Goal: Share content: Share content

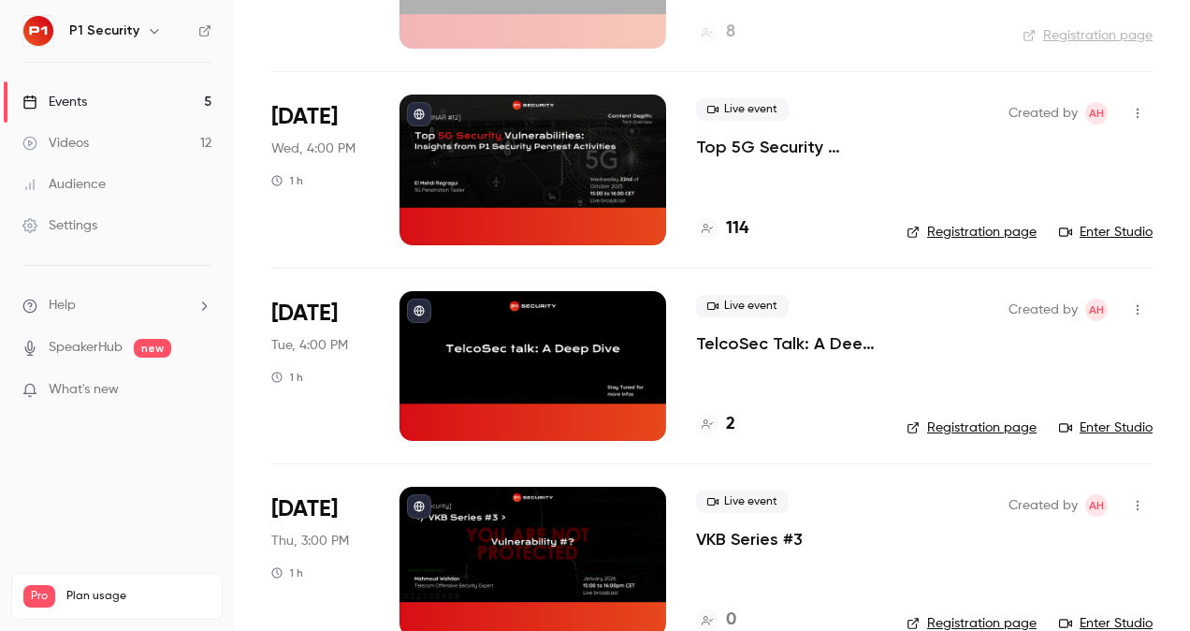
scroll to position [277, 0]
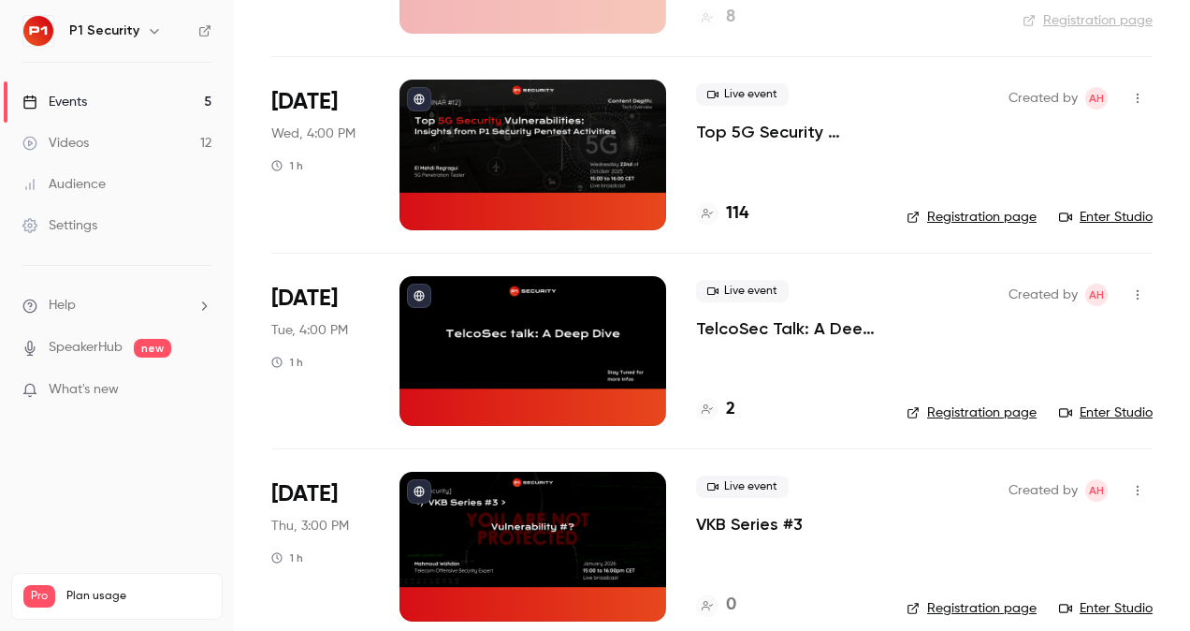
click at [760, 127] on p "Top 5G Security Vulnerabilities: Insights from P1 Security Pentest Activities" at bounding box center [786, 132] width 181 height 22
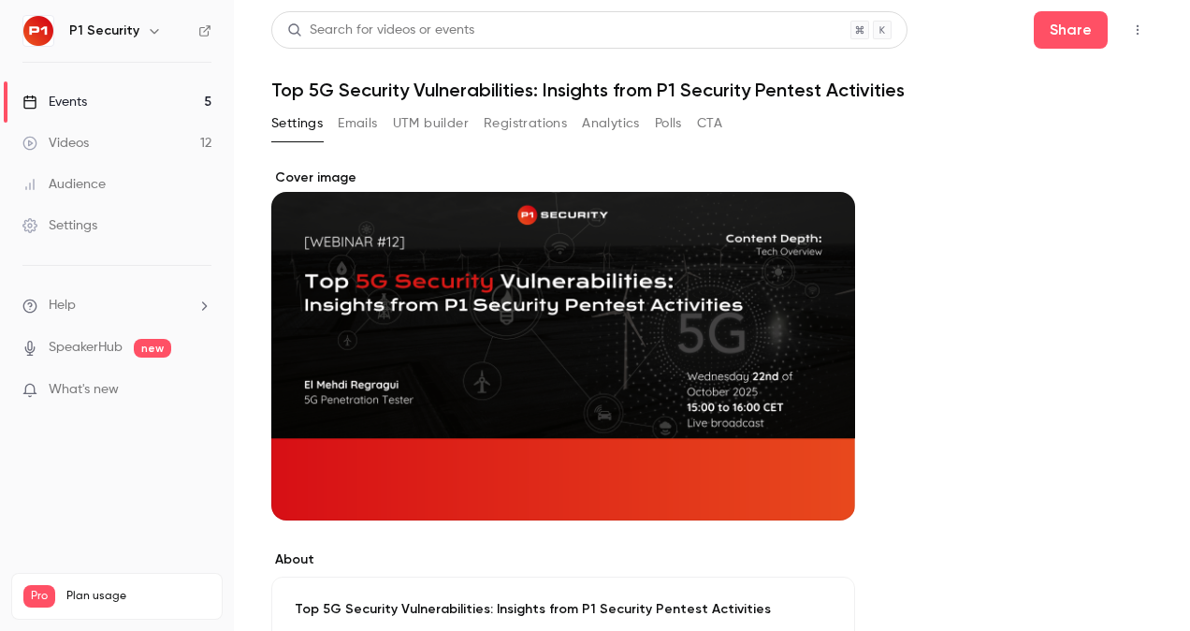
click at [543, 124] on button "Registrations" at bounding box center [525, 124] width 83 height 30
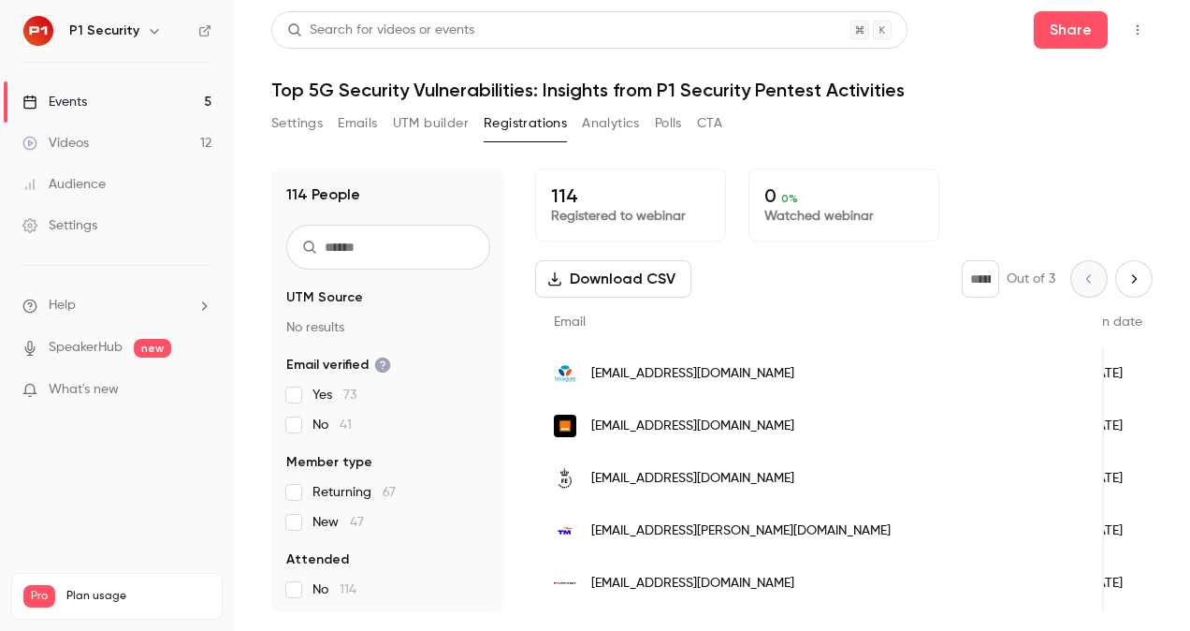
scroll to position [0, 314]
click at [294, 124] on button "Settings" at bounding box center [296, 124] width 51 height 30
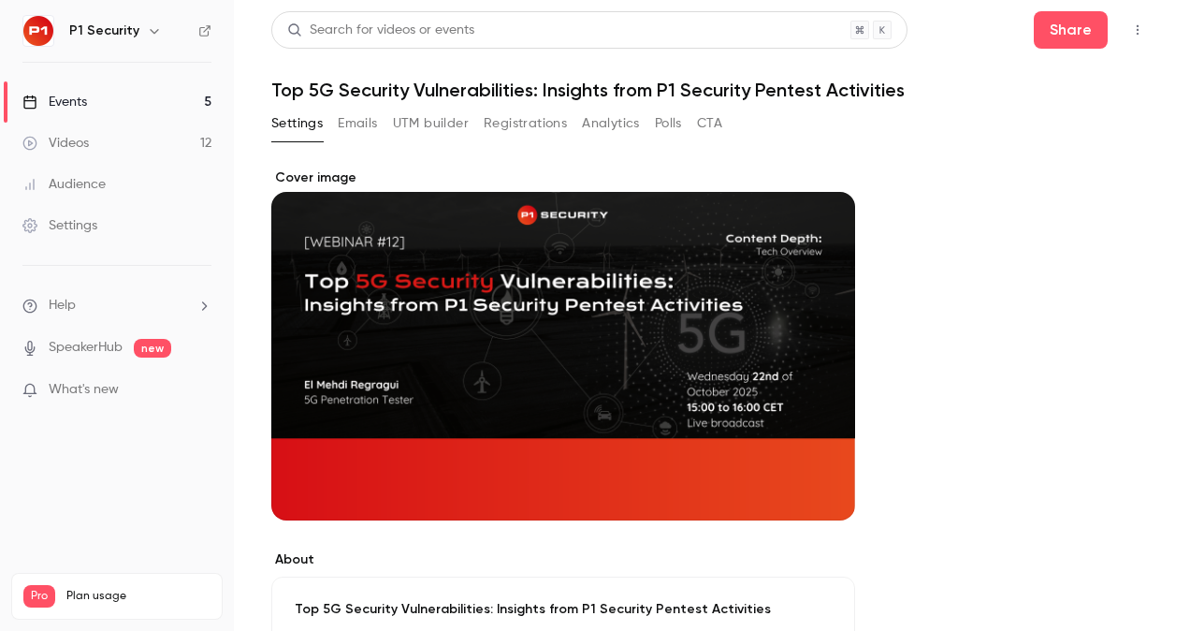
click at [105, 97] on link "Events 5" at bounding box center [117, 101] width 234 height 41
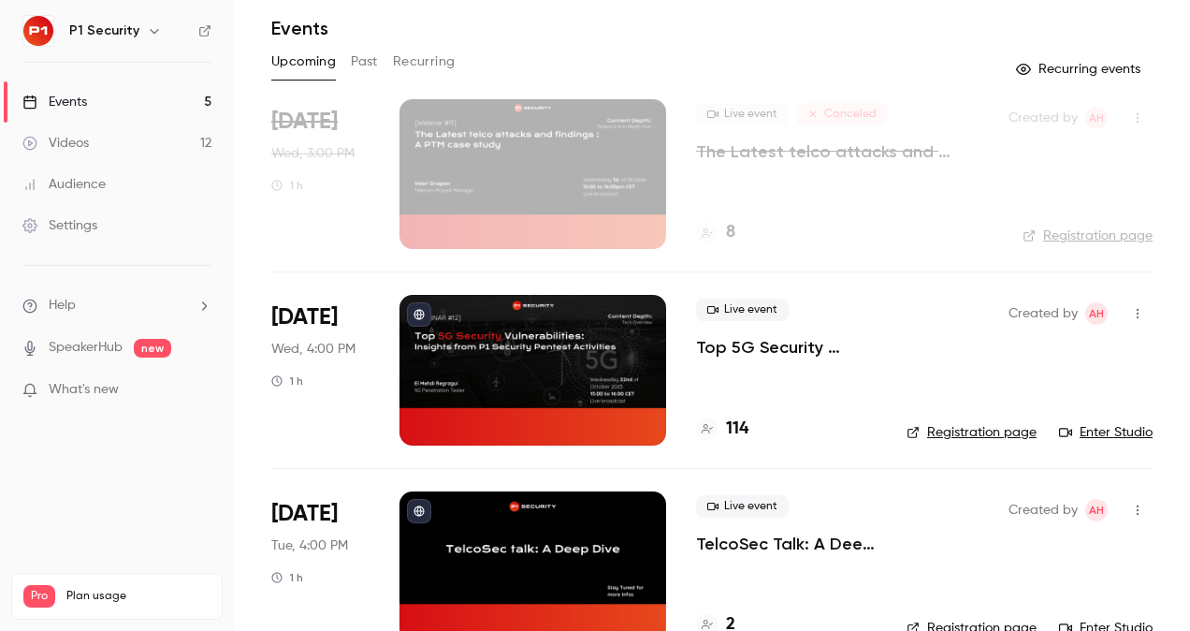
scroll to position [96, 0]
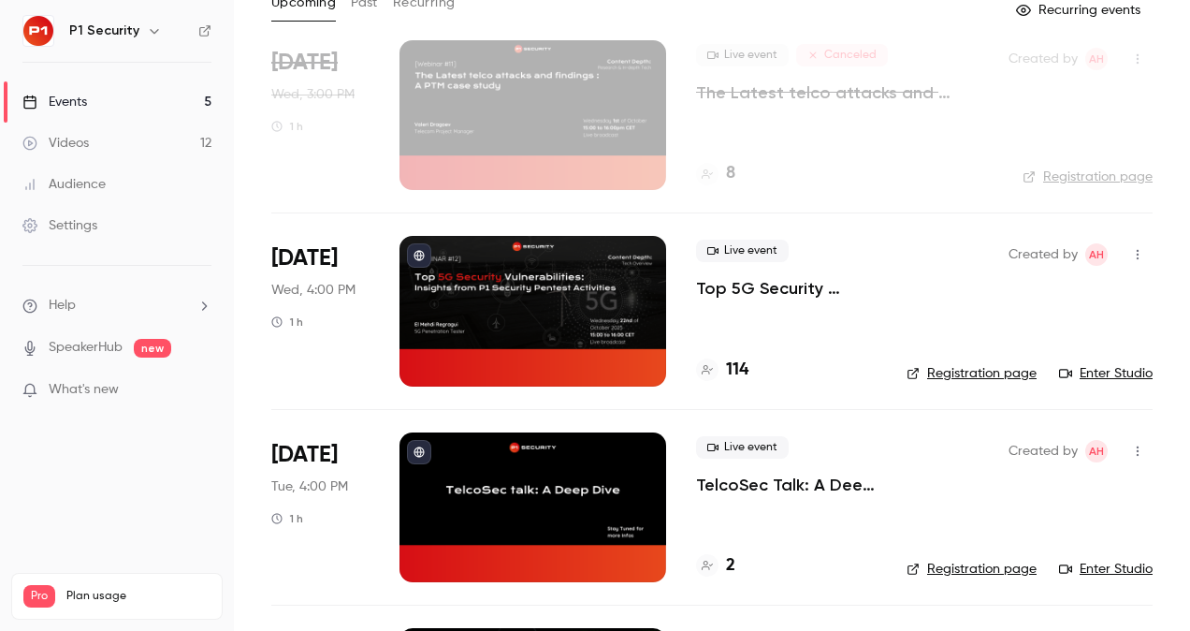
scroll to position [148, 0]
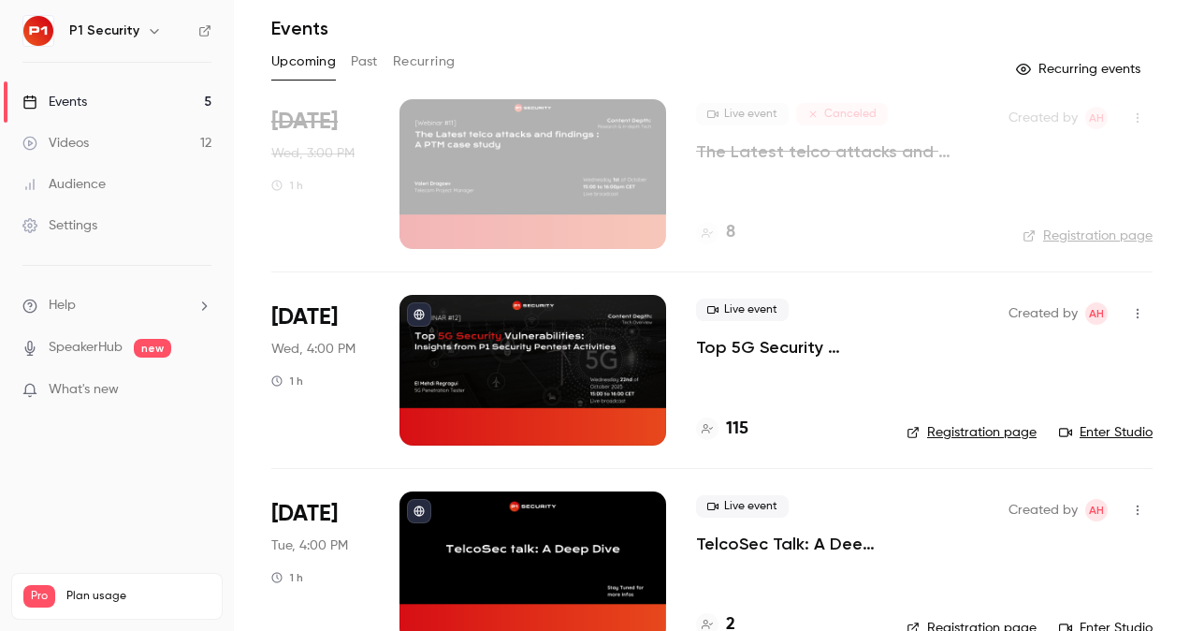
scroll to position [181, 0]
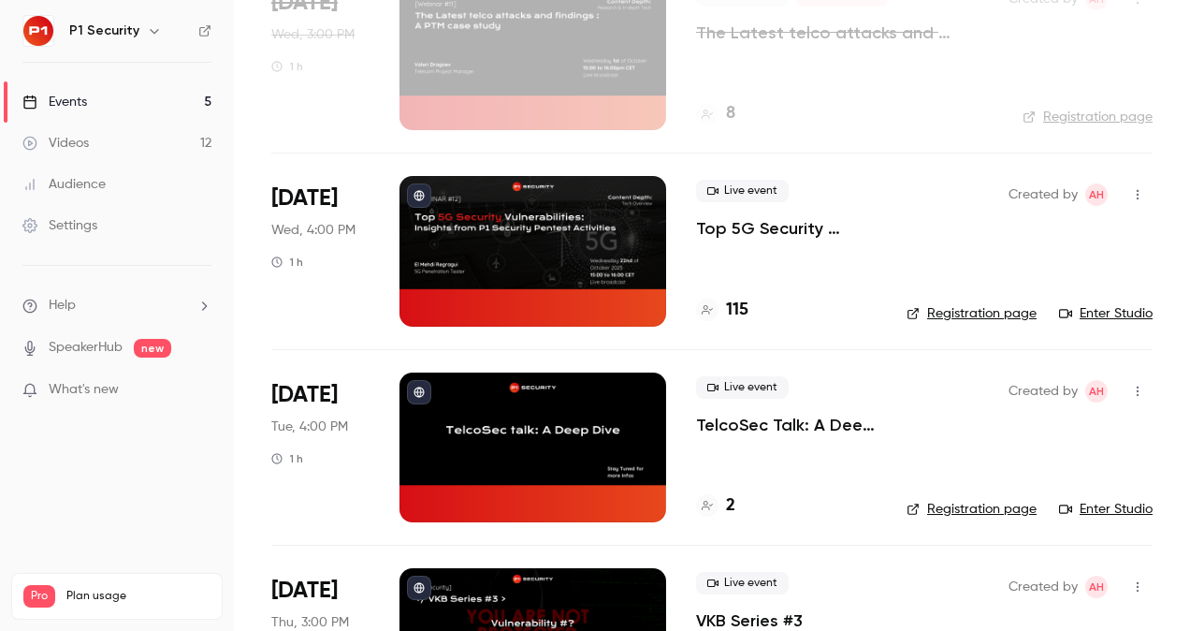
click at [770, 225] on p "Top 5G Security Vulnerabilities: Insights from P1 Security Pentest Activities" at bounding box center [786, 228] width 181 height 22
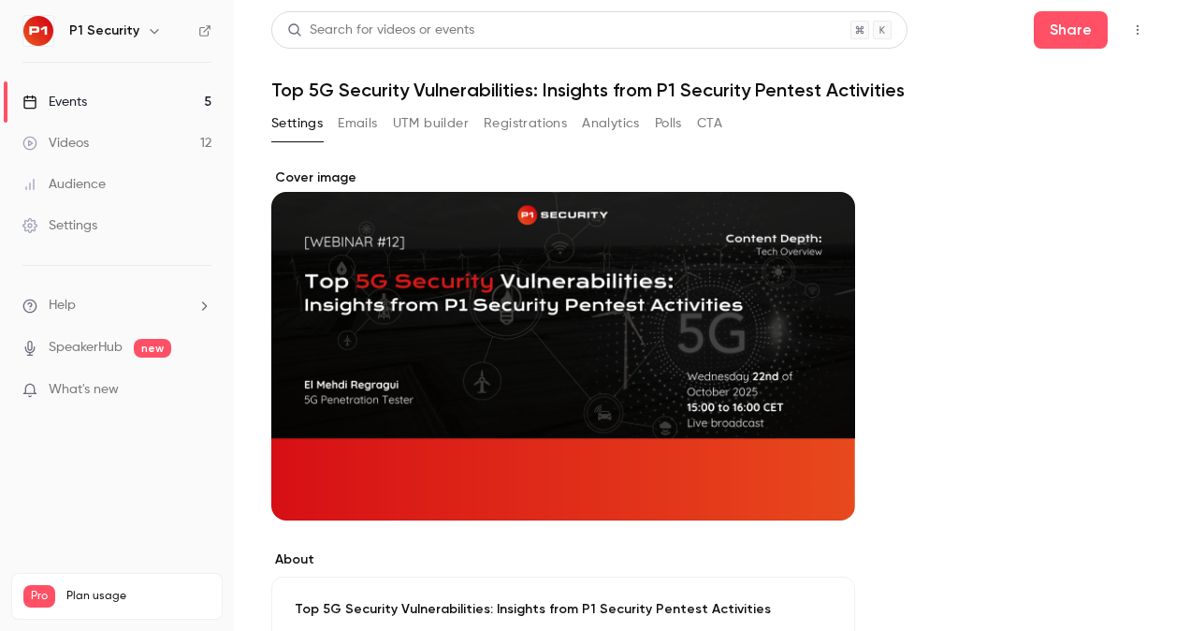
click at [500, 112] on button "Registrations" at bounding box center [525, 124] width 83 height 30
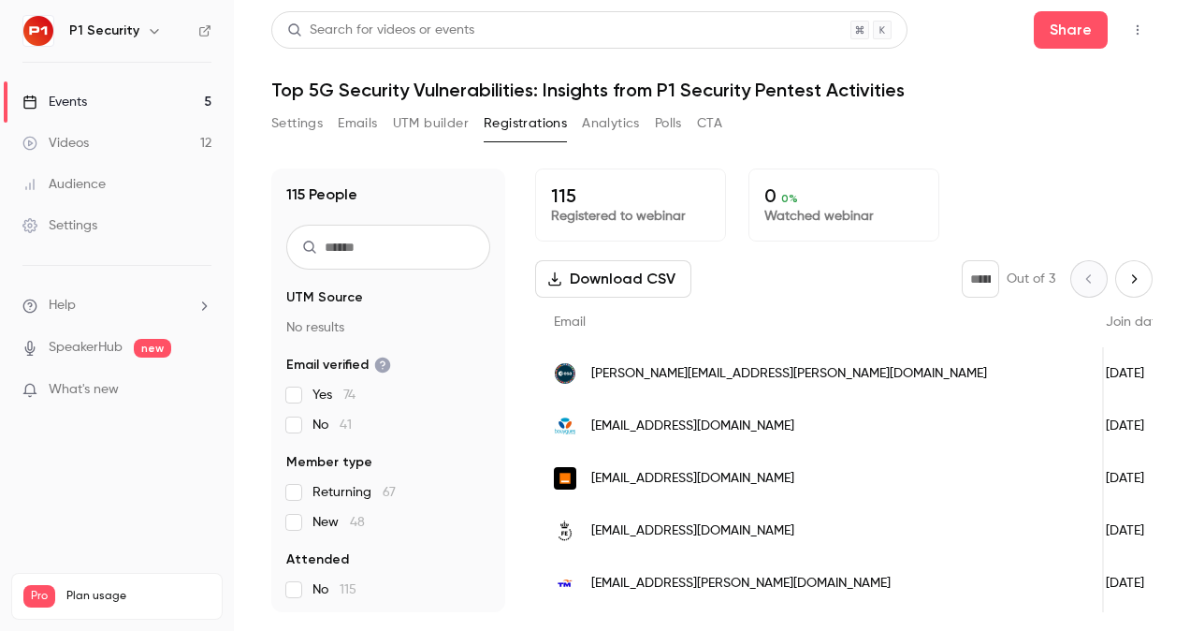
scroll to position [0, 292]
click at [301, 535] on section "UTM Source No results Email verified Yes 74 No 41 Member type Returning 67 New …" at bounding box center [388, 510] width 204 height 445
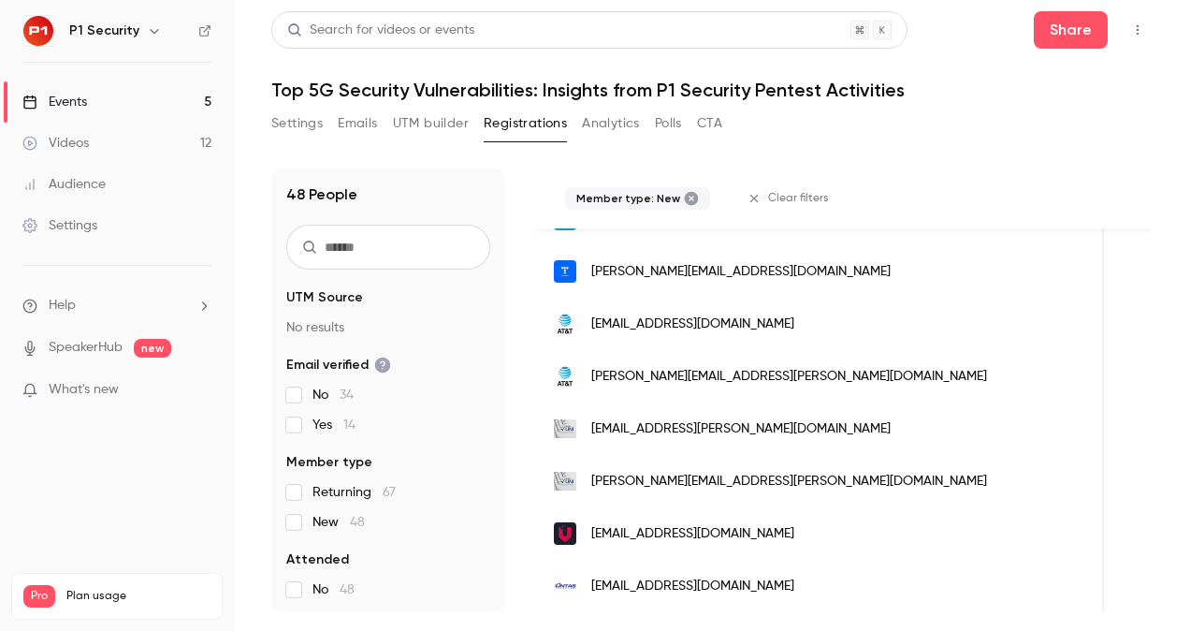
scroll to position [0, 0]
click at [97, 99] on link "Events 5" at bounding box center [117, 101] width 234 height 41
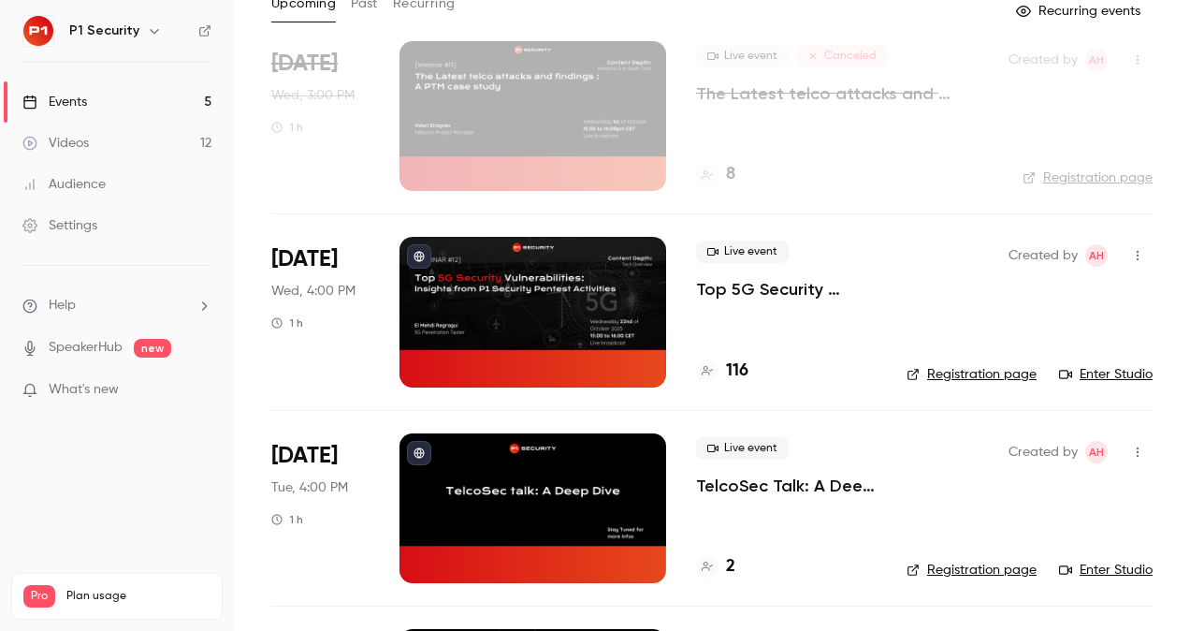
scroll to position [131, 0]
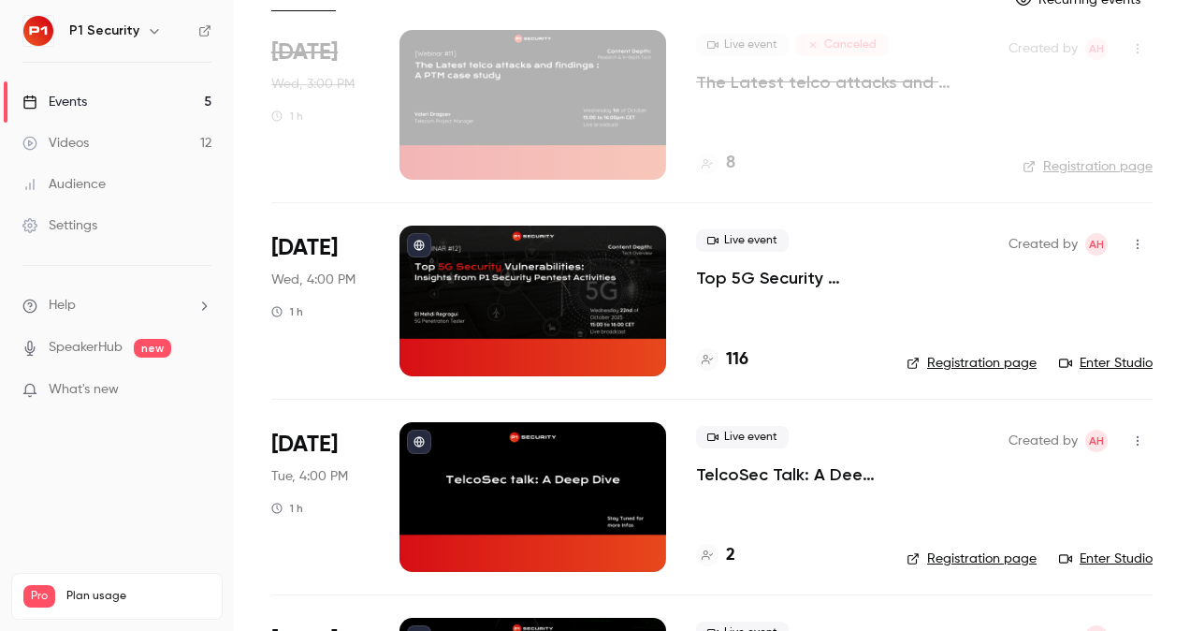
click at [801, 268] on p "Top 5G Security Vulnerabilities: Insights from P1 Security Pentest Activities" at bounding box center [786, 278] width 181 height 22
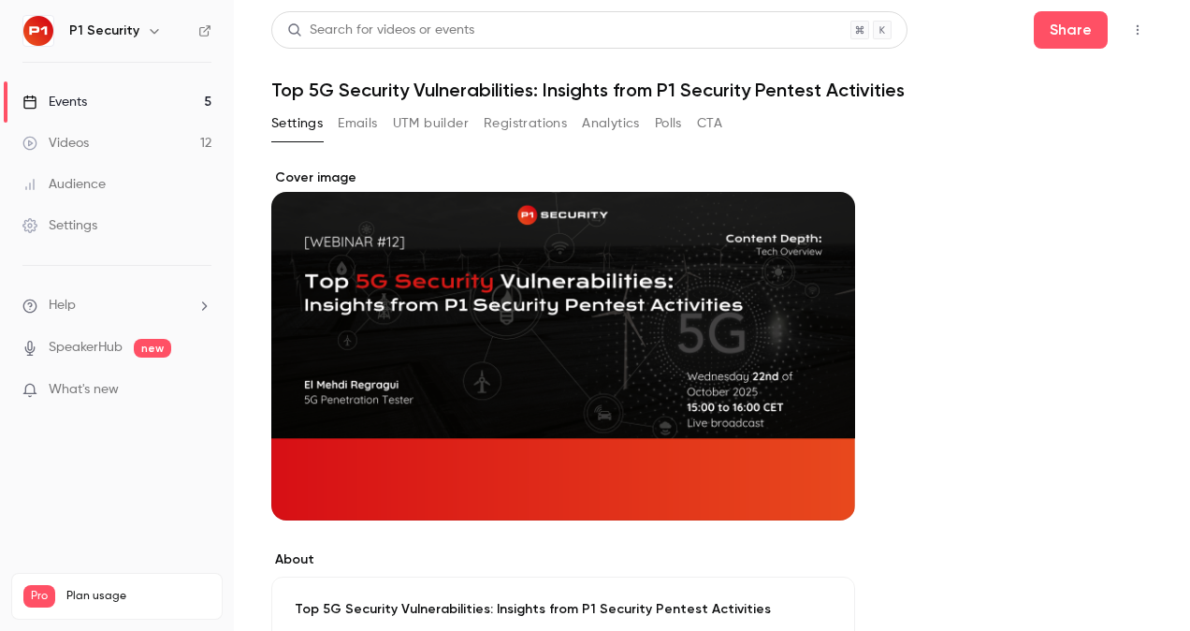
click at [536, 112] on button "Registrations" at bounding box center [525, 124] width 83 height 30
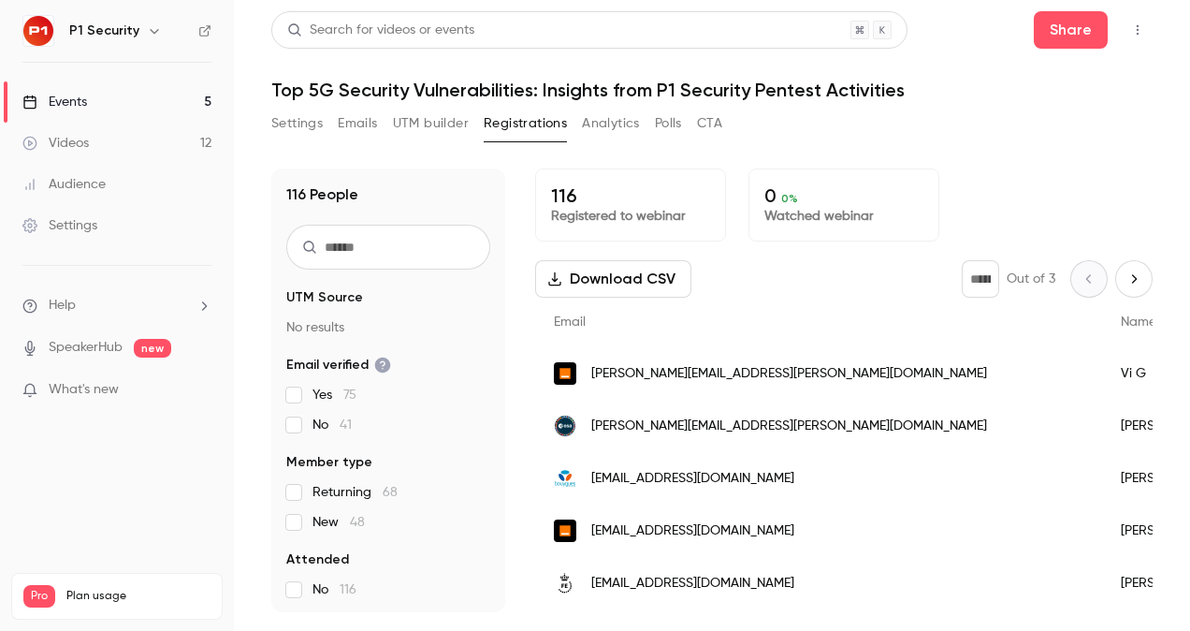
click at [195, 93] on link "Events 5" at bounding box center [117, 101] width 234 height 41
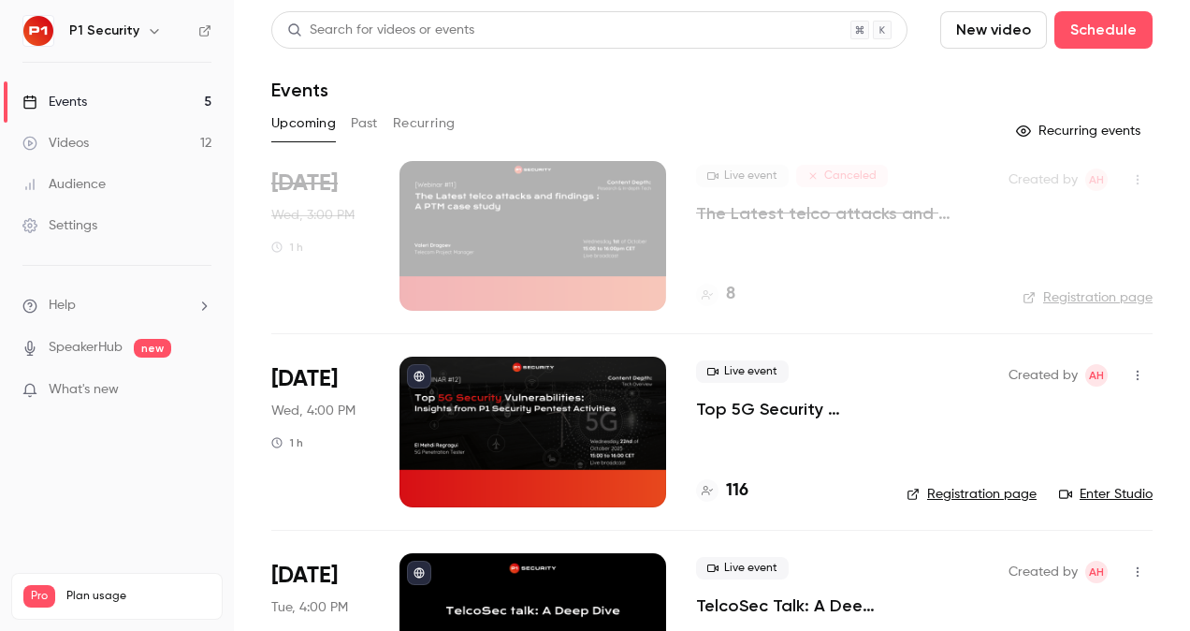
click at [780, 412] on p "Top 5G Security Vulnerabilities: Insights from P1 Security Pentest Activities" at bounding box center [786, 409] width 181 height 22
click at [745, 417] on p "Top 5G Security Vulnerabilities: Insights from P1 Security Pentest Activities" at bounding box center [786, 409] width 181 height 22
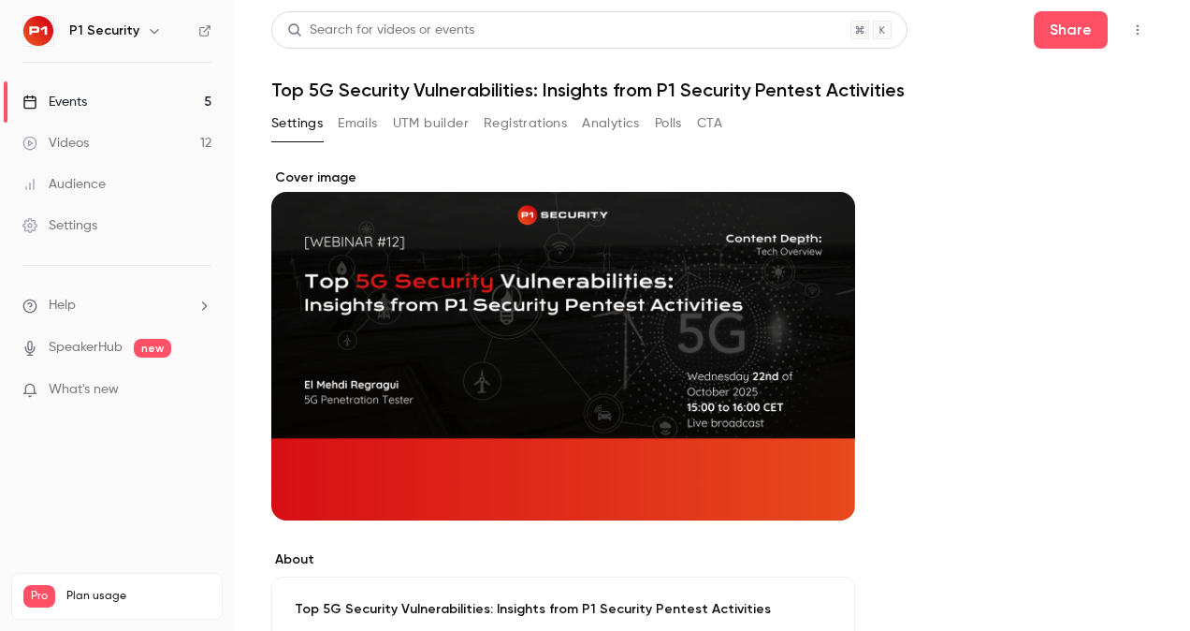
click at [490, 128] on button "Registrations" at bounding box center [525, 124] width 83 height 30
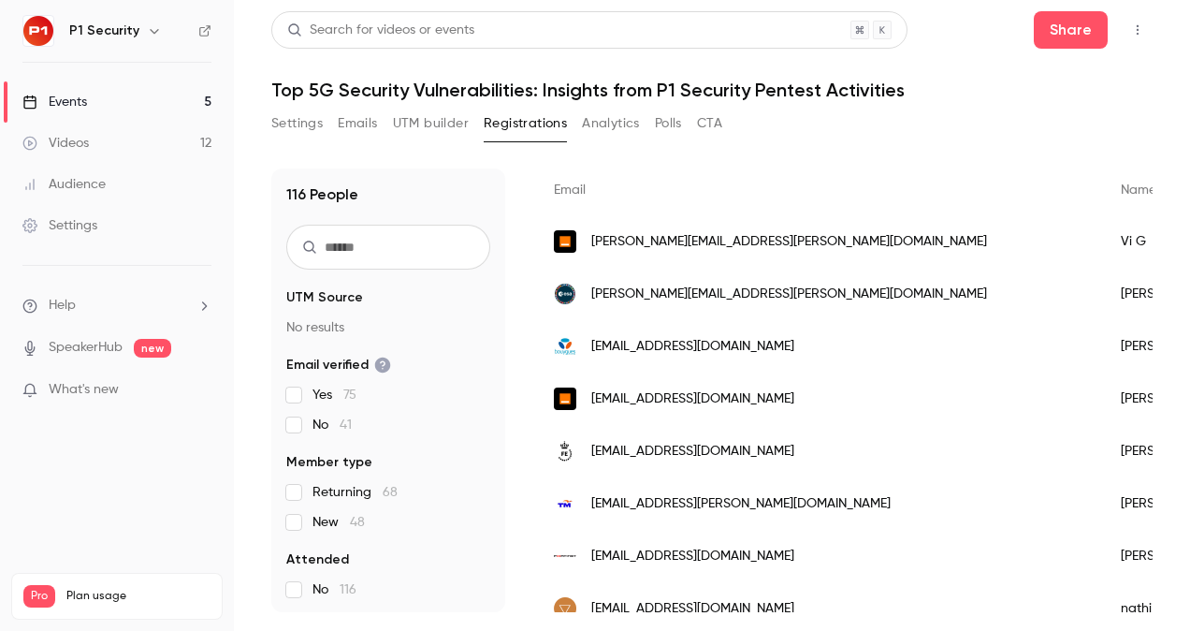
click at [95, 112] on link "Events 5" at bounding box center [117, 101] width 234 height 41
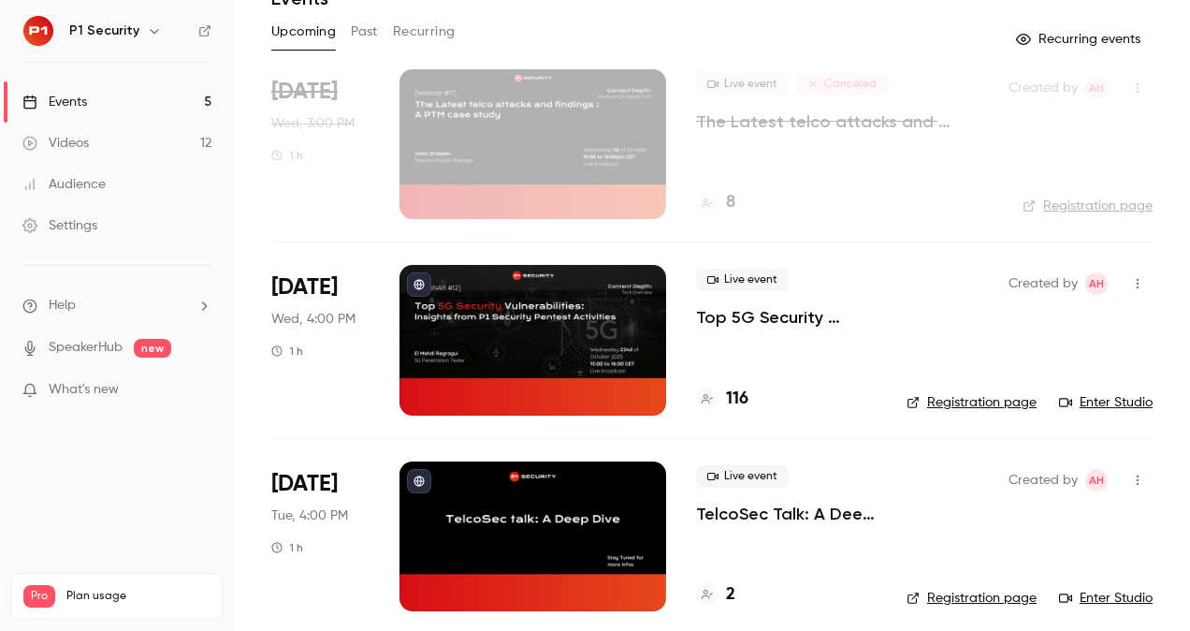
scroll to position [93, 0]
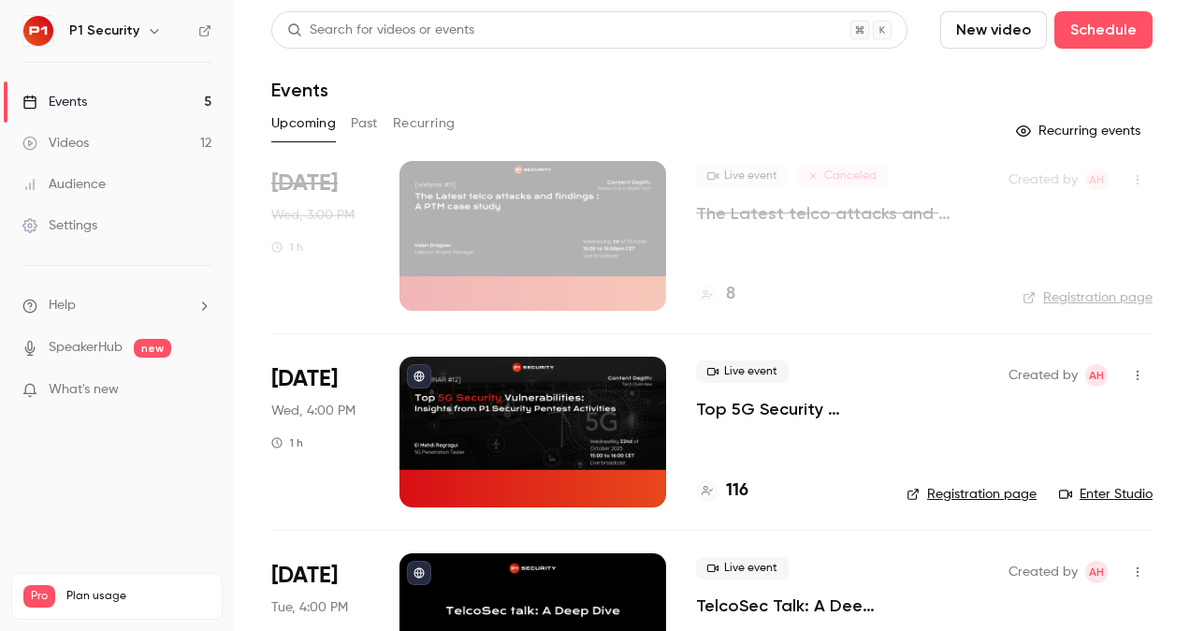
click at [70, 123] on link "Videos 12" at bounding box center [117, 143] width 234 height 41
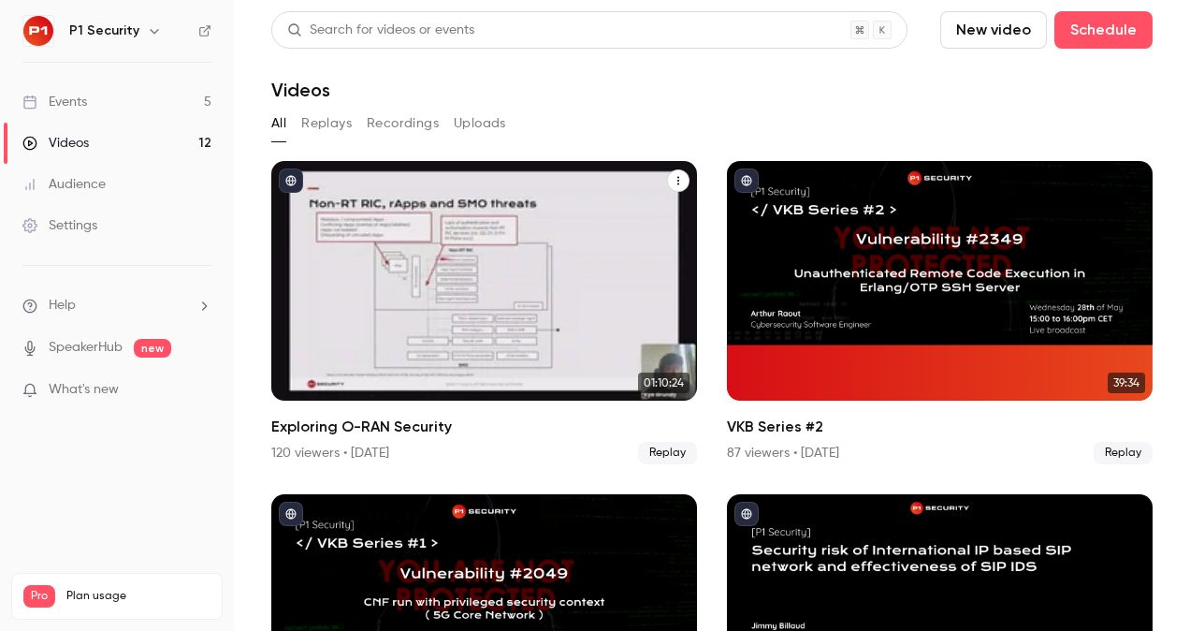
click at [429, 301] on div "Exploring O-RAN Security" at bounding box center [484, 281] width 426 height 240
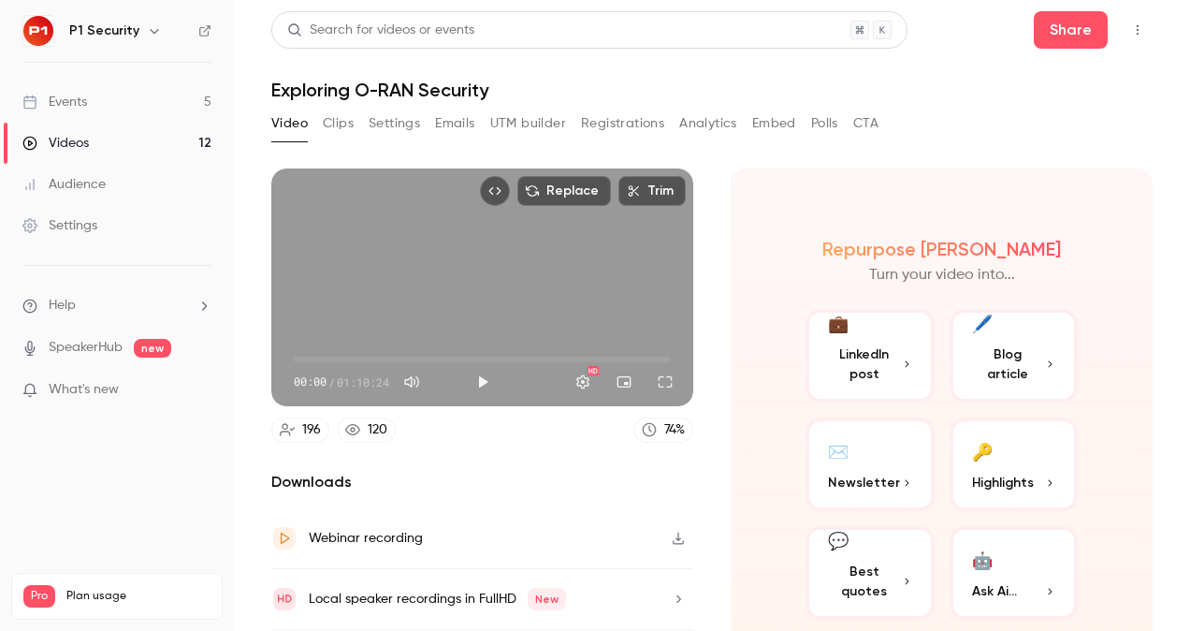
click at [382, 132] on button "Settings" at bounding box center [394, 124] width 51 height 30
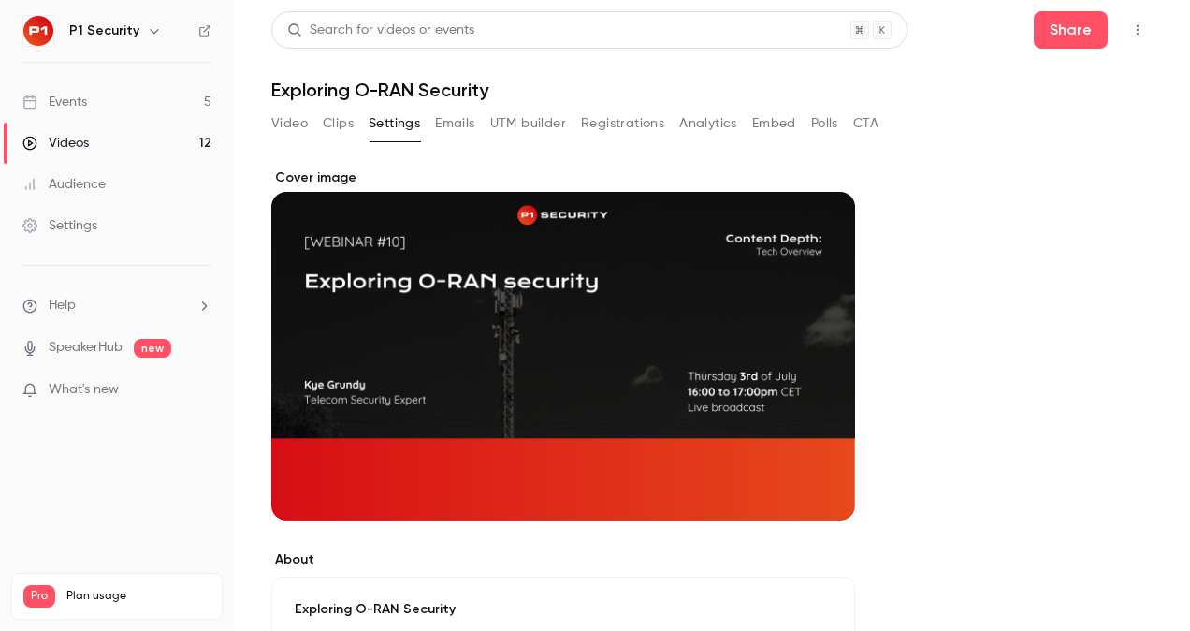
scroll to position [6, 0]
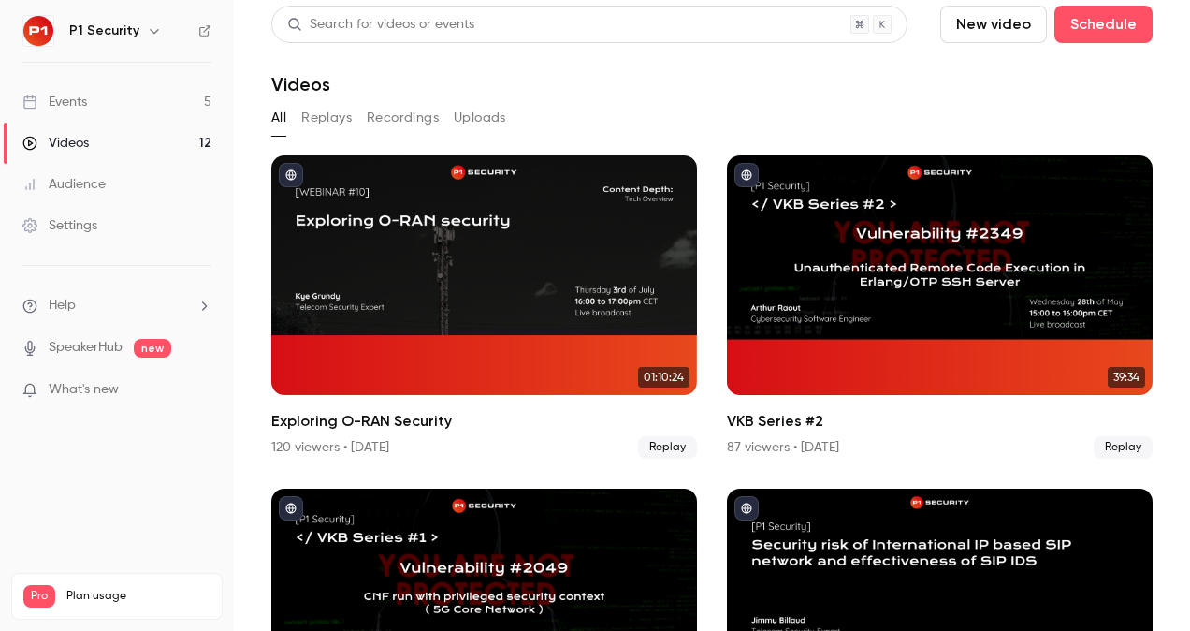
click at [105, 96] on link "Events 5" at bounding box center [117, 101] width 234 height 41
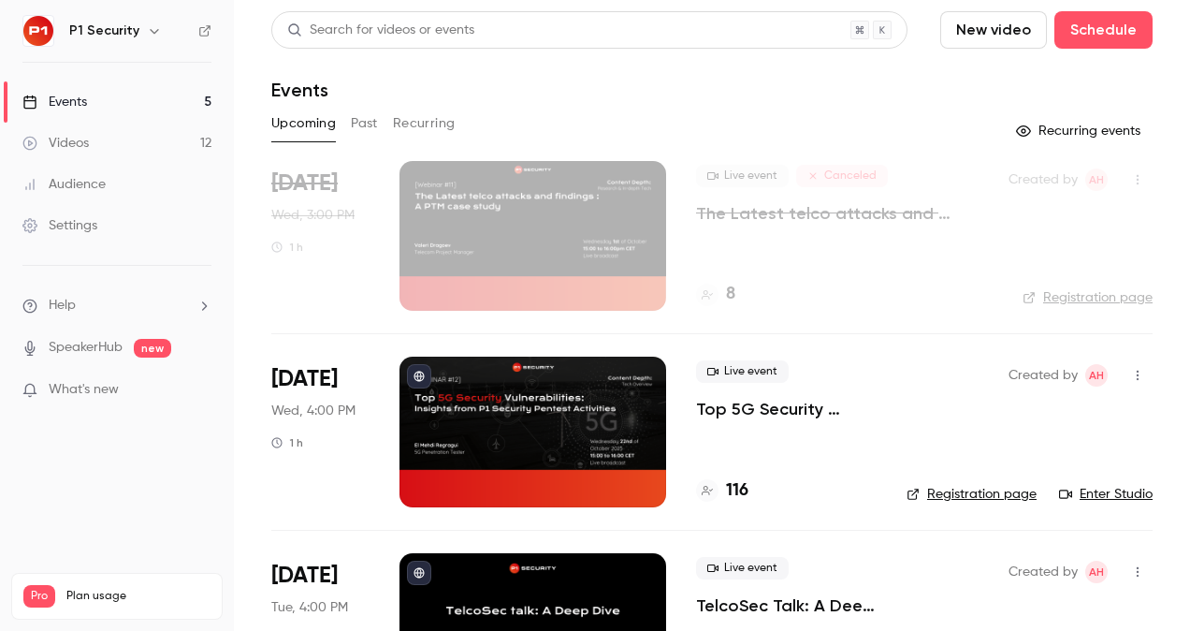
click at [138, 142] on link "Videos 12" at bounding box center [117, 143] width 234 height 41
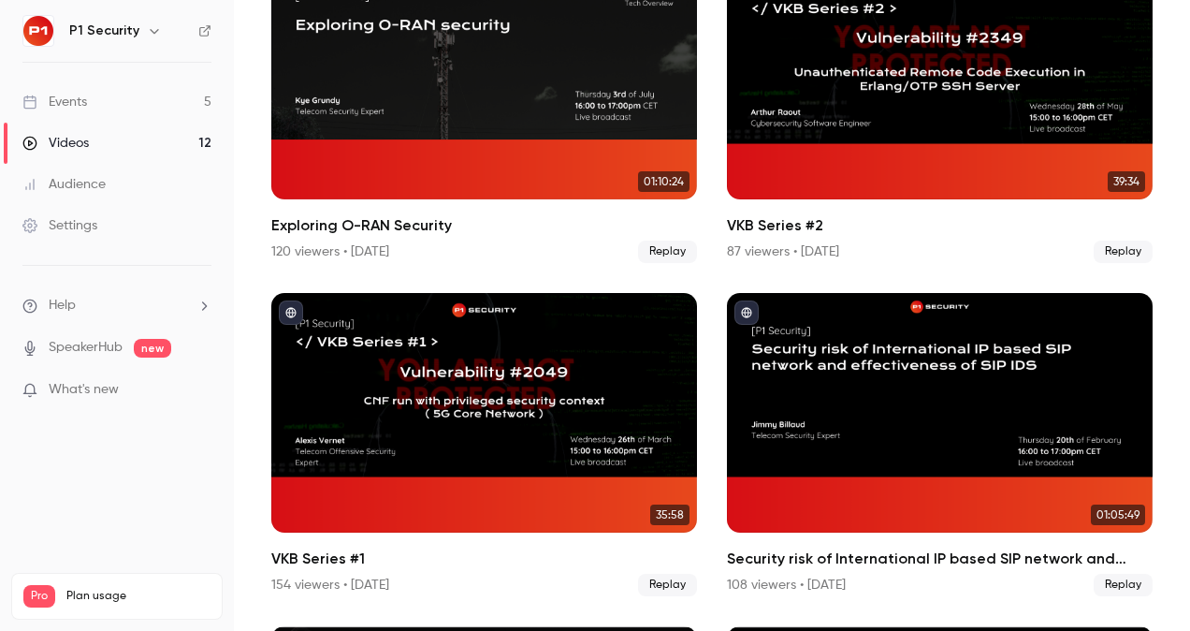
scroll to position [138, 0]
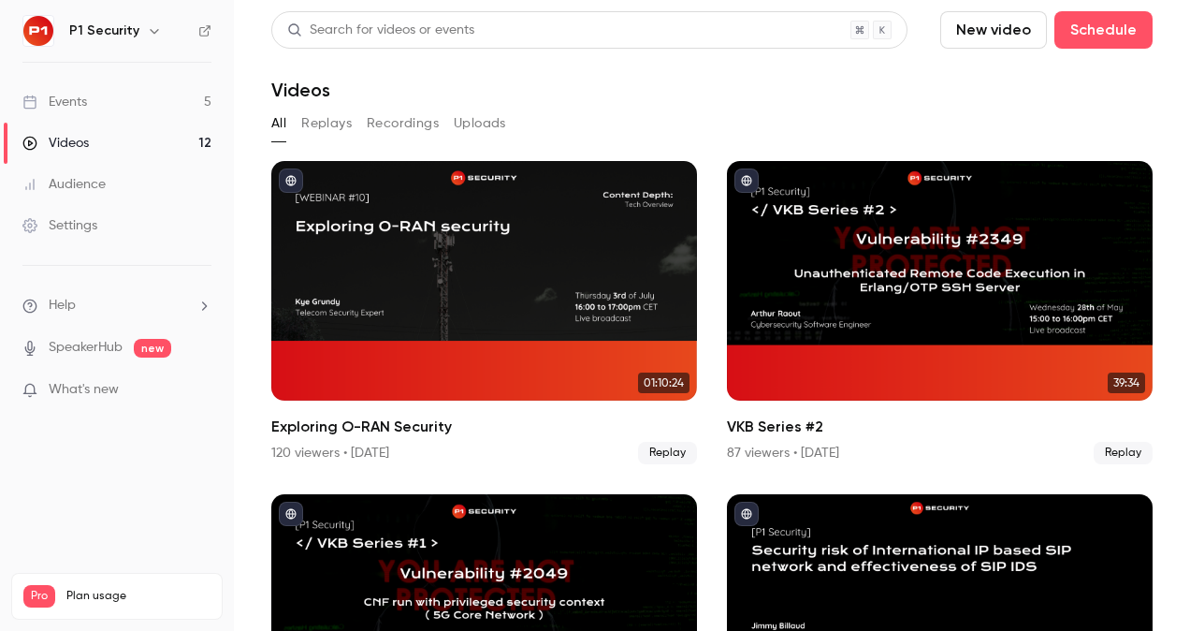
click at [55, 110] on link "Events 5" at bounding box center [117, 101] width 234 height 41
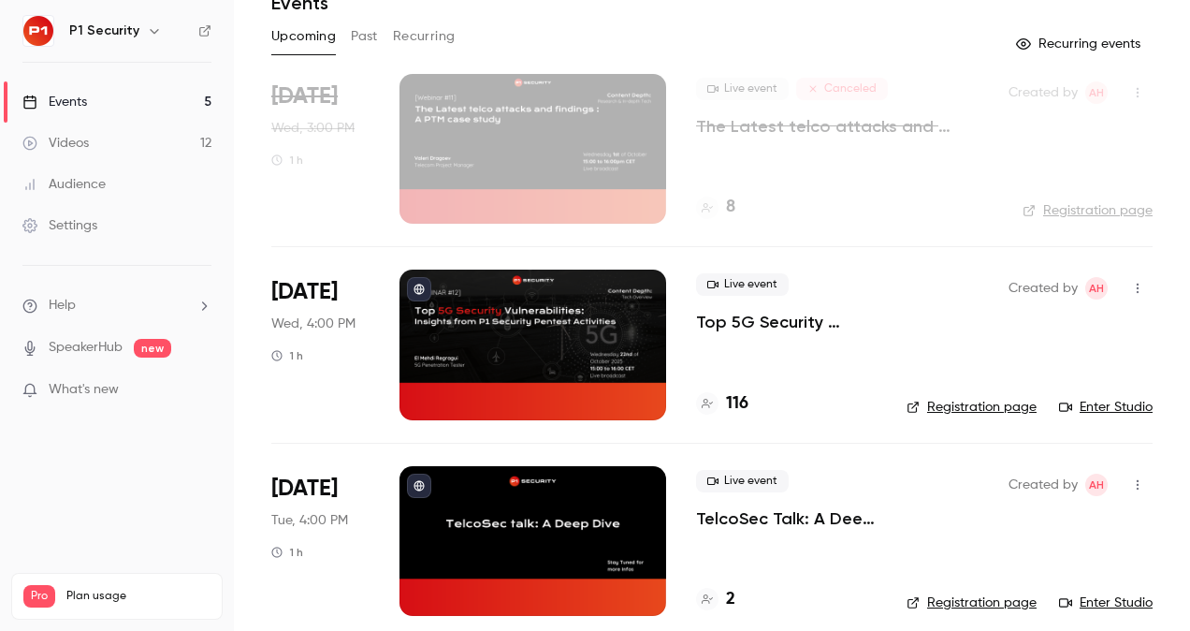
scroll to position [91, 0]
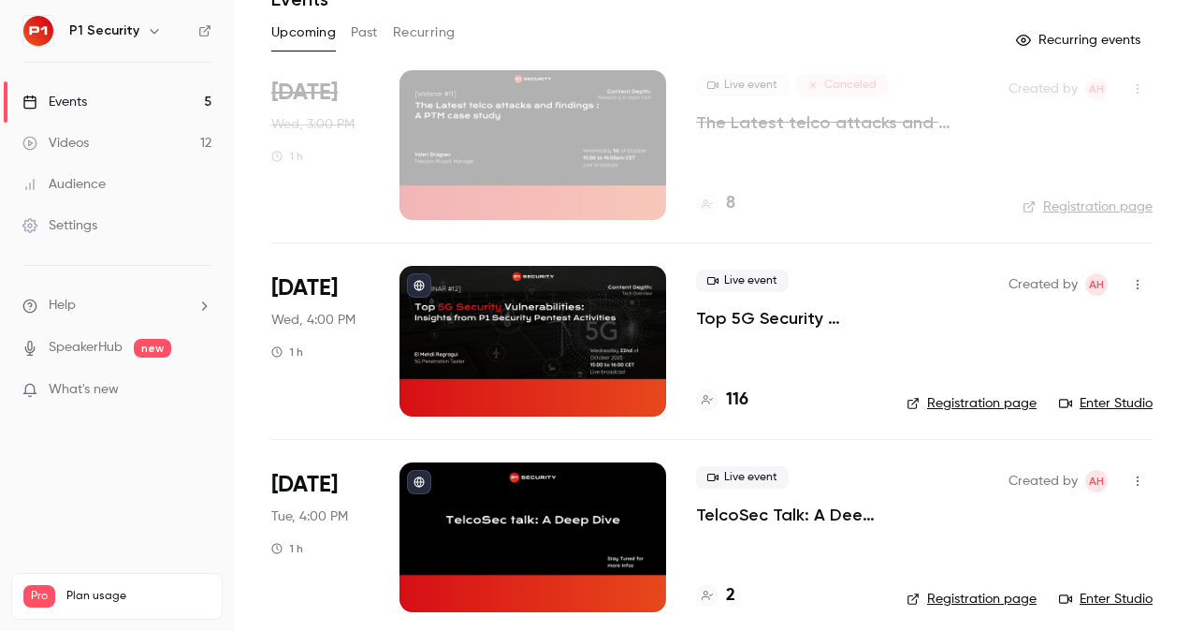
click at [110, 152] on link "Videos 12" at bounding box center [117, 143] width 234 height 41
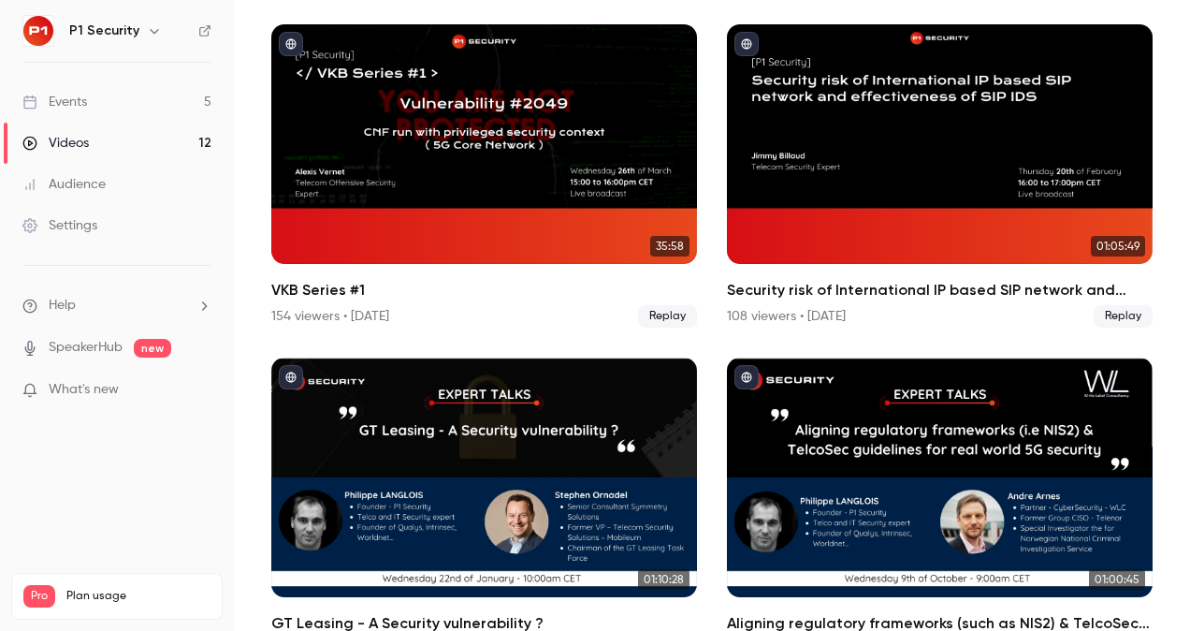
scroll to position [488, 0]
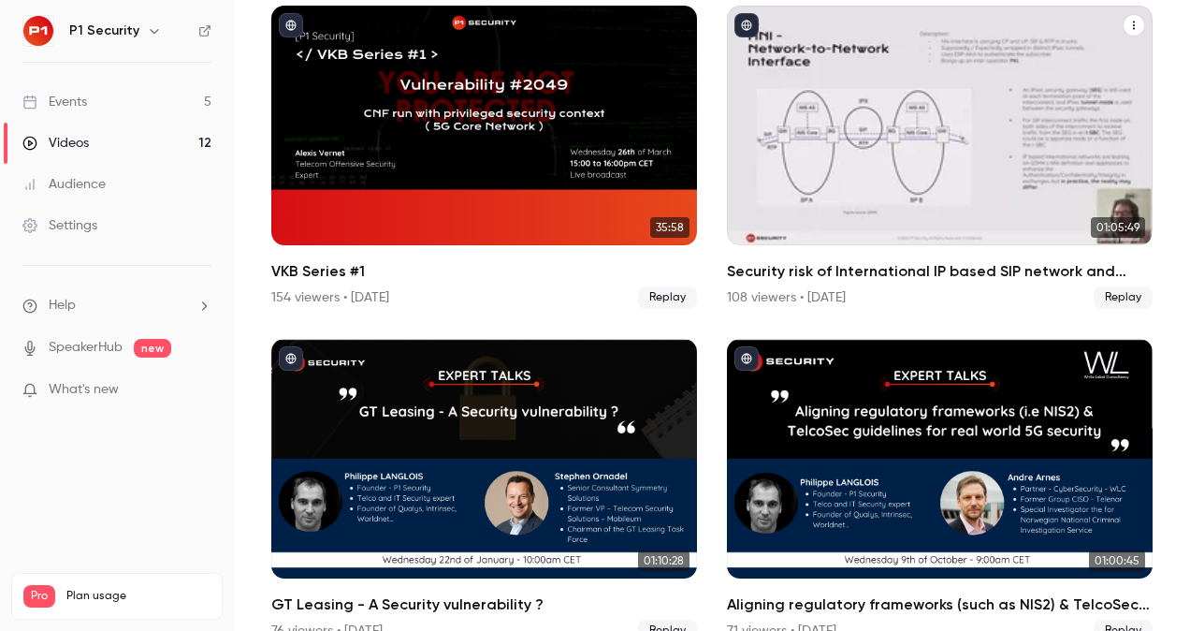
click at [494, 153] on div "VKB Series #1" at bounding box center [484, 126] width 426 height 240
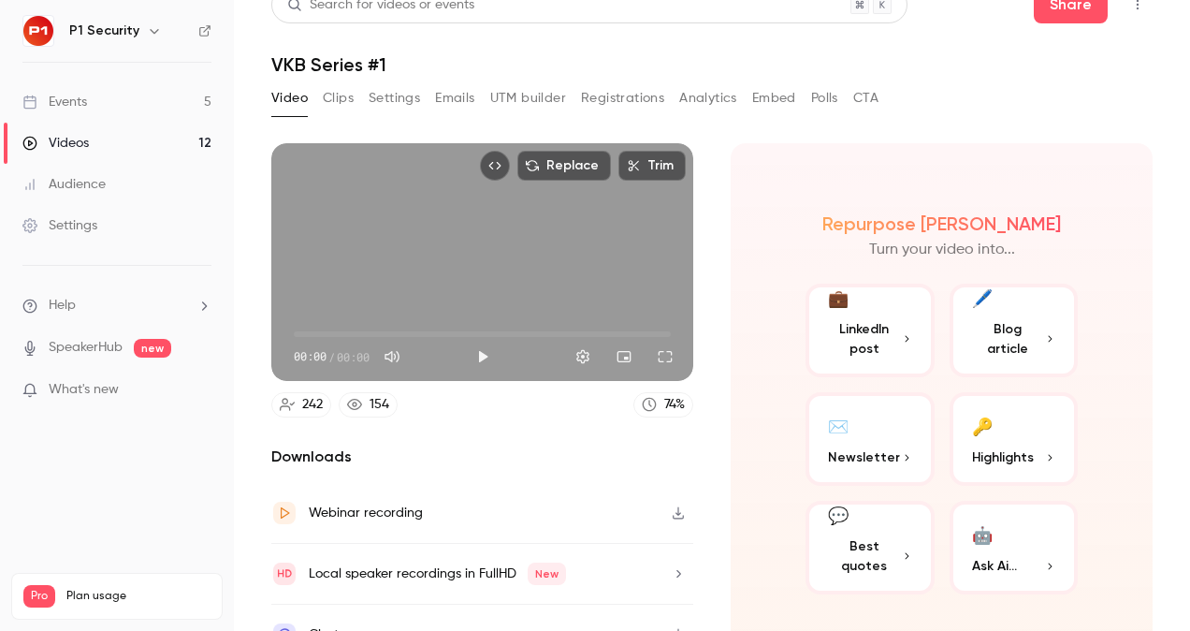
scroll to position [34, 0]
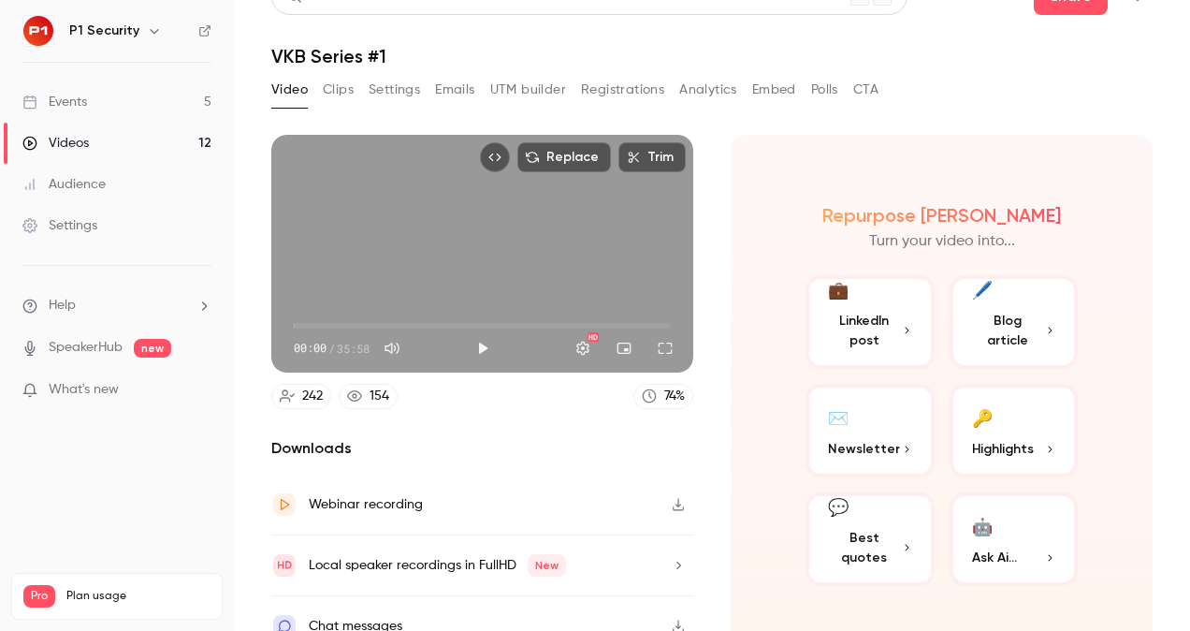
click at [97, 105] on link "Events 5" at bounding box center [117, 101] width 234 height 41
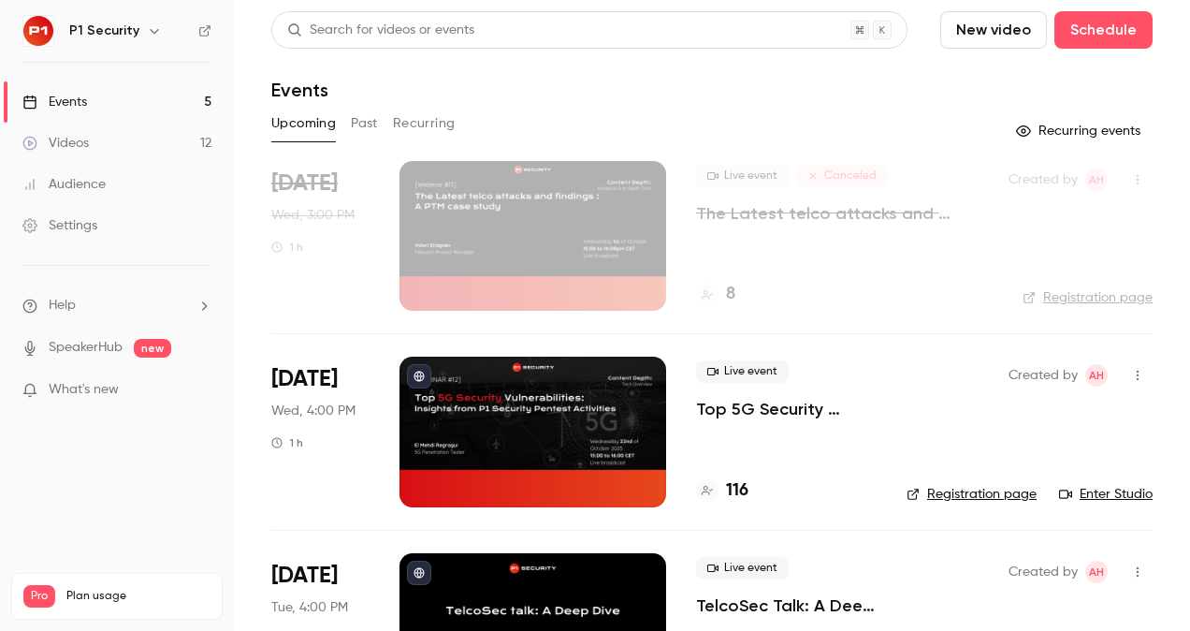
click at [86, 153] on link "Videos 12" at bounding box center [117, 143] width 234 height 41
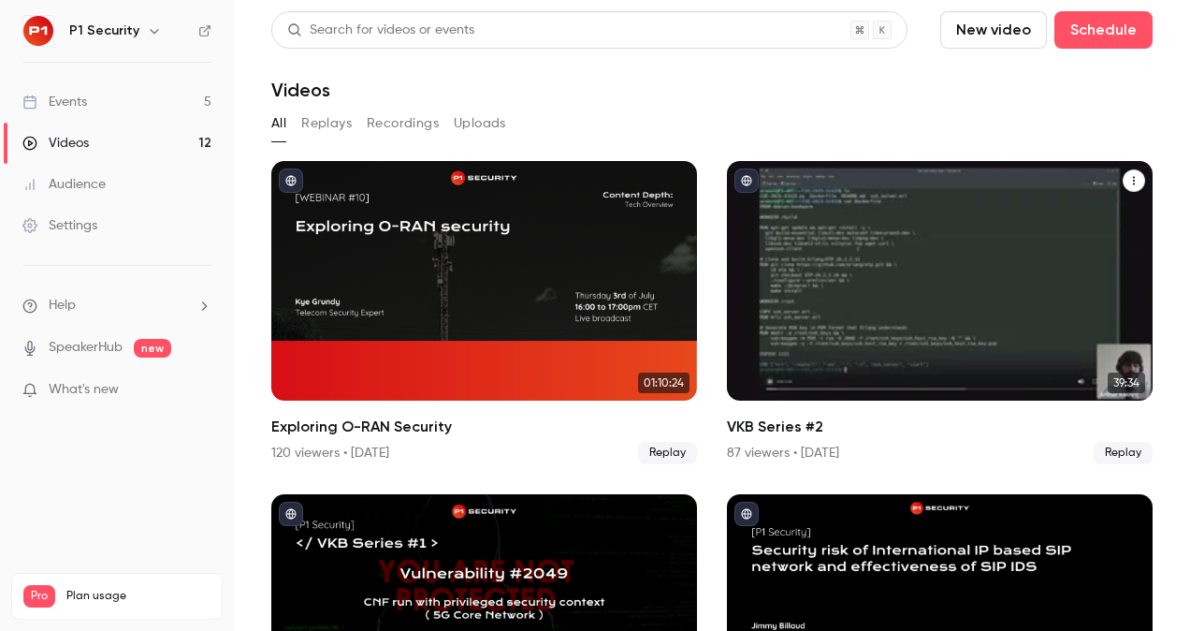
click at [588, 261] on div "Exploring O-RAN Security" at bounding box center [484, 281] width 426 height 240
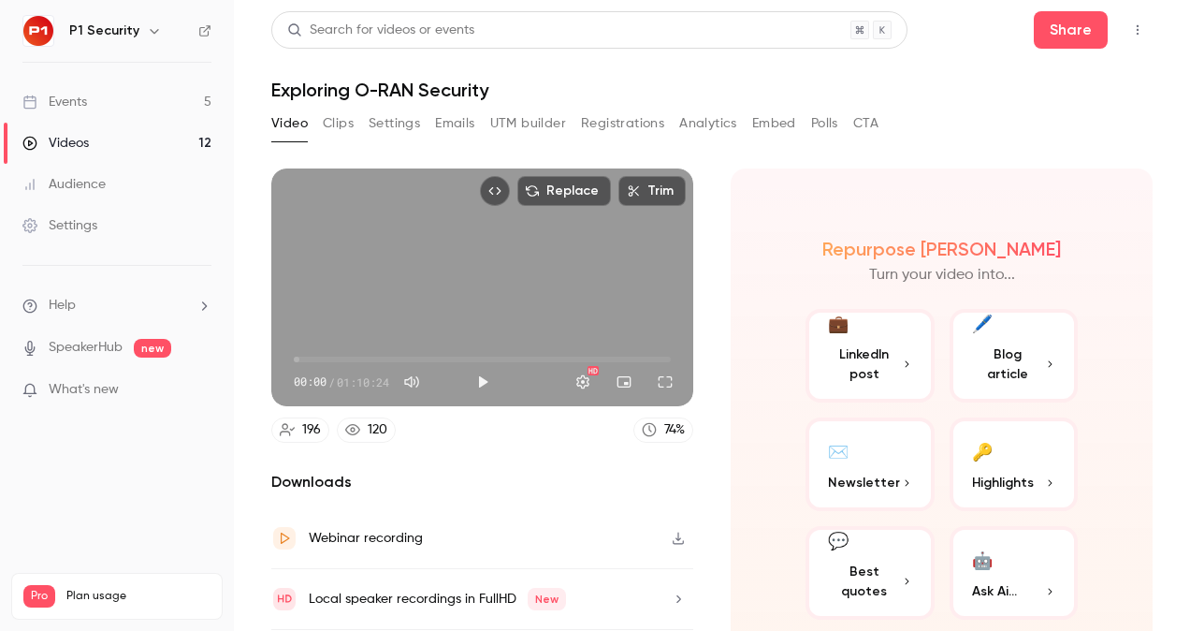
click at [79, 102] on div "Events" at bounding box center [54, 102] width 65 height 19
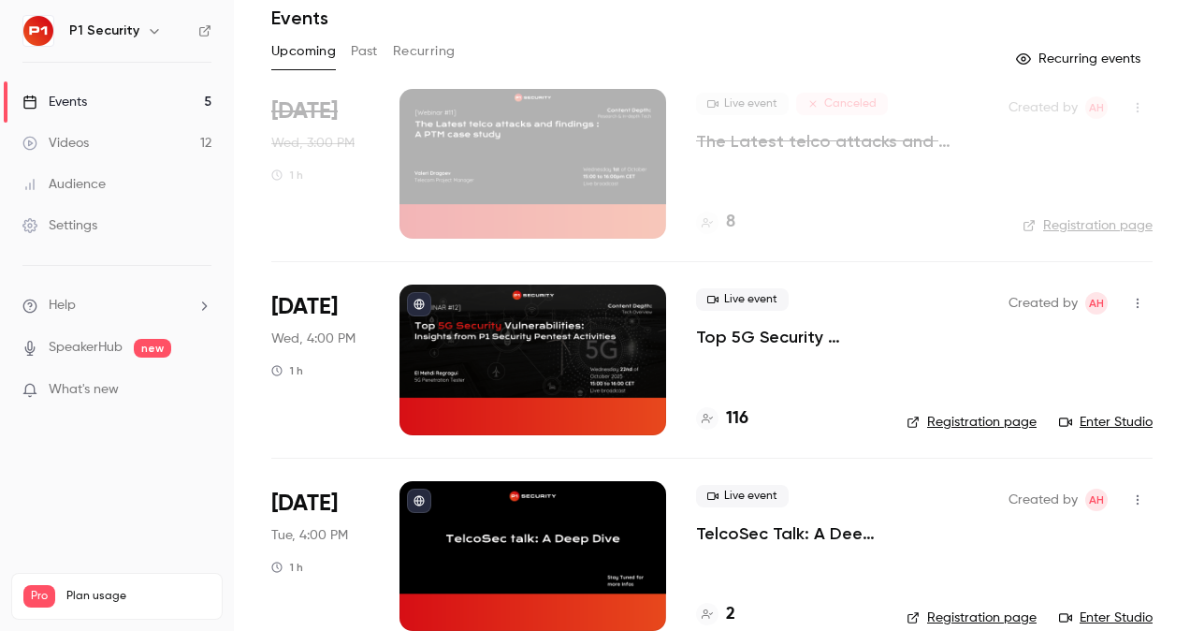
scroll to position [110, 0]
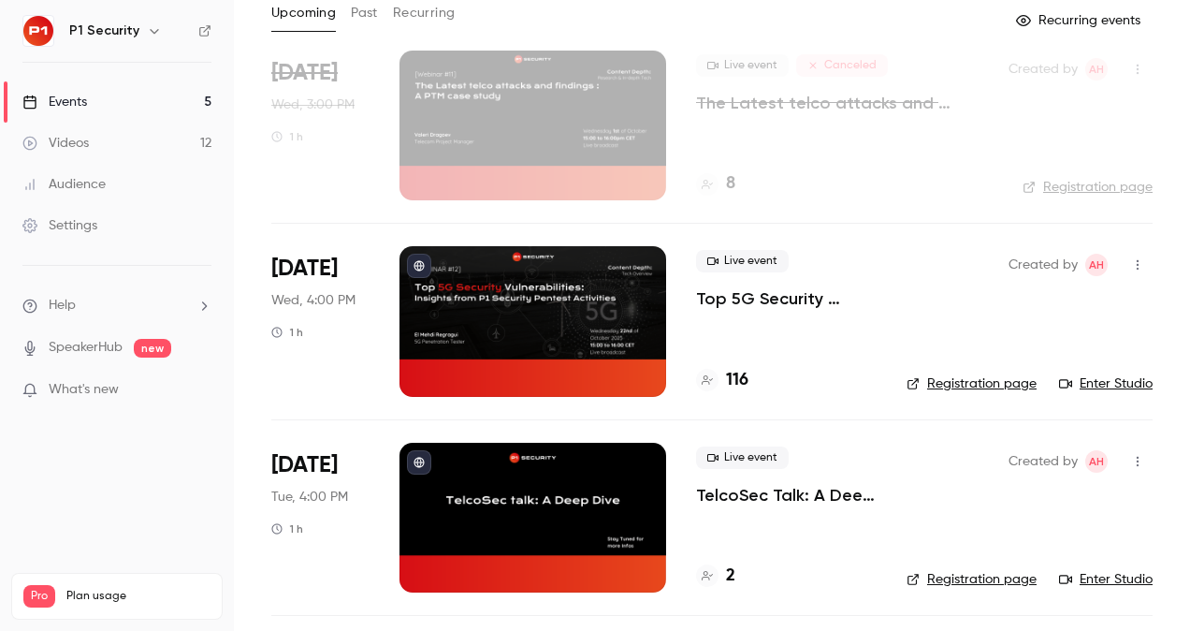
click at [792, 303] on p "Top 5G Security Vulnerabilities: Insights from P1 Security Pentest Activities" at bounding box center [786, 298] width 181 height 22
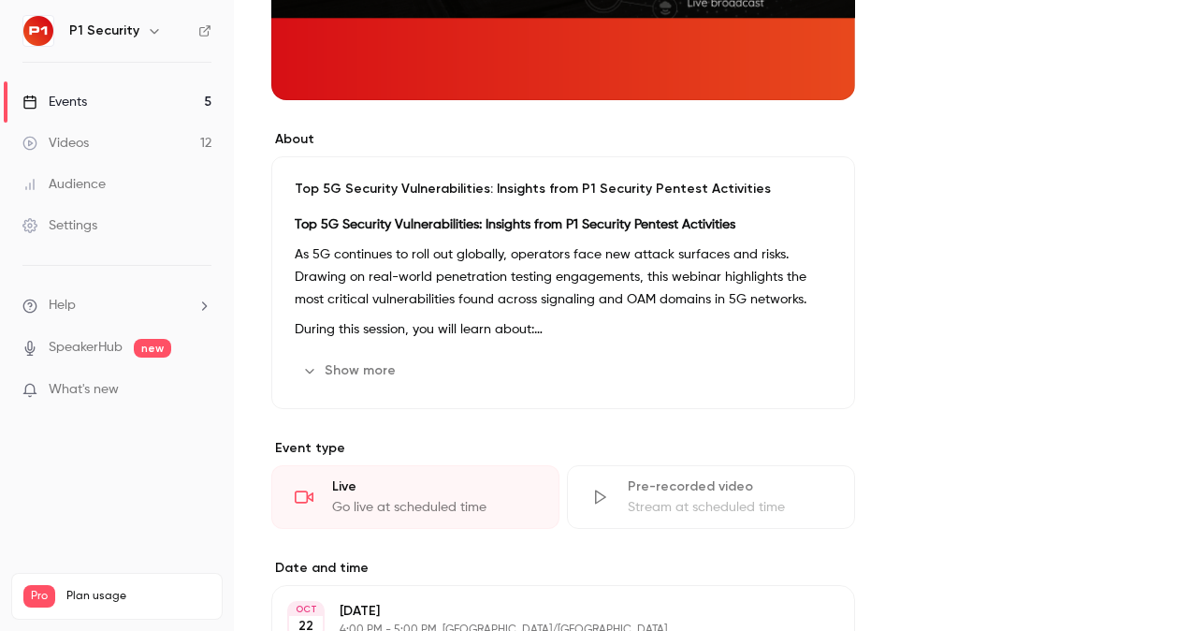
scroll to position [451, 0]
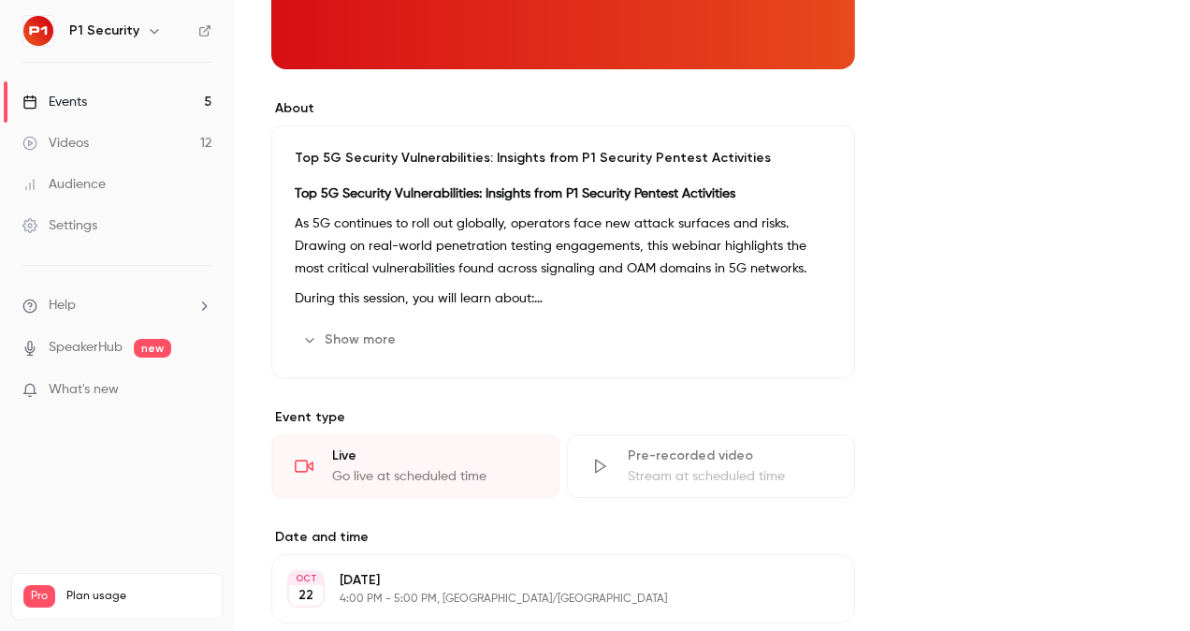
click at [165, 93] on link "Events 5" at bounding box center [117, 101] width 234 height 41
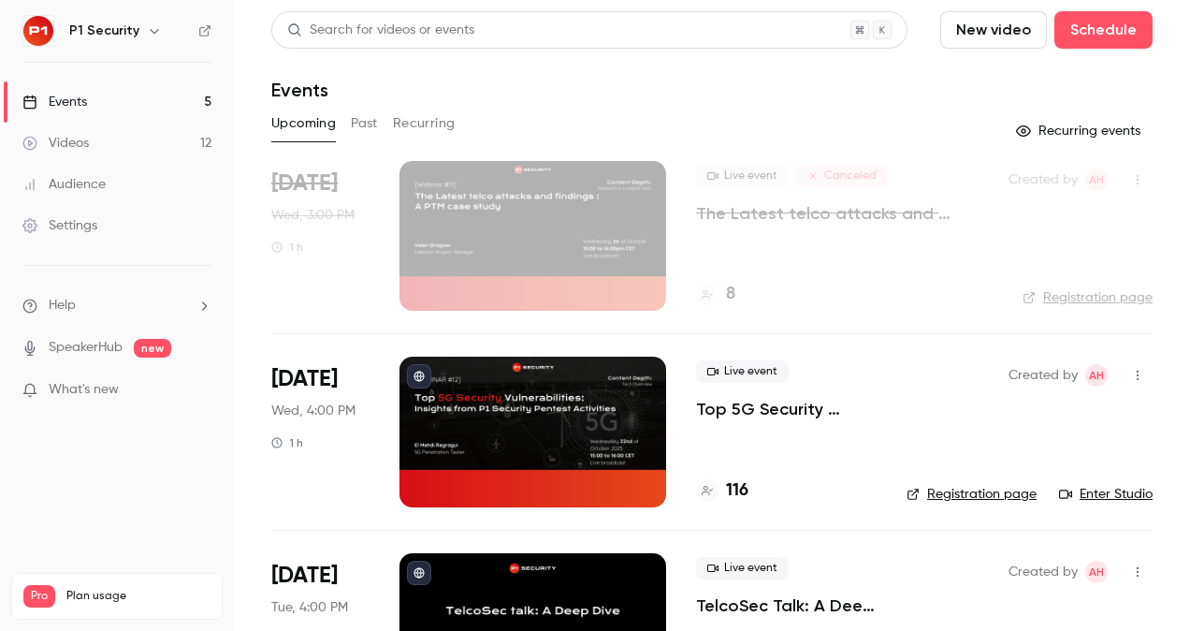
click at [778, 387] on div "Live event Top 5G Security Vulnerabilities: Insights from P1 Security Pentest A…" at bounding box center [786, 390] width 181 height 60
click at [767, 419] on p "Top 5G Security Vulnerabilities: Insights from P1 Security Pentest Activities" at bounding box center [786, 409] width 181 height 22
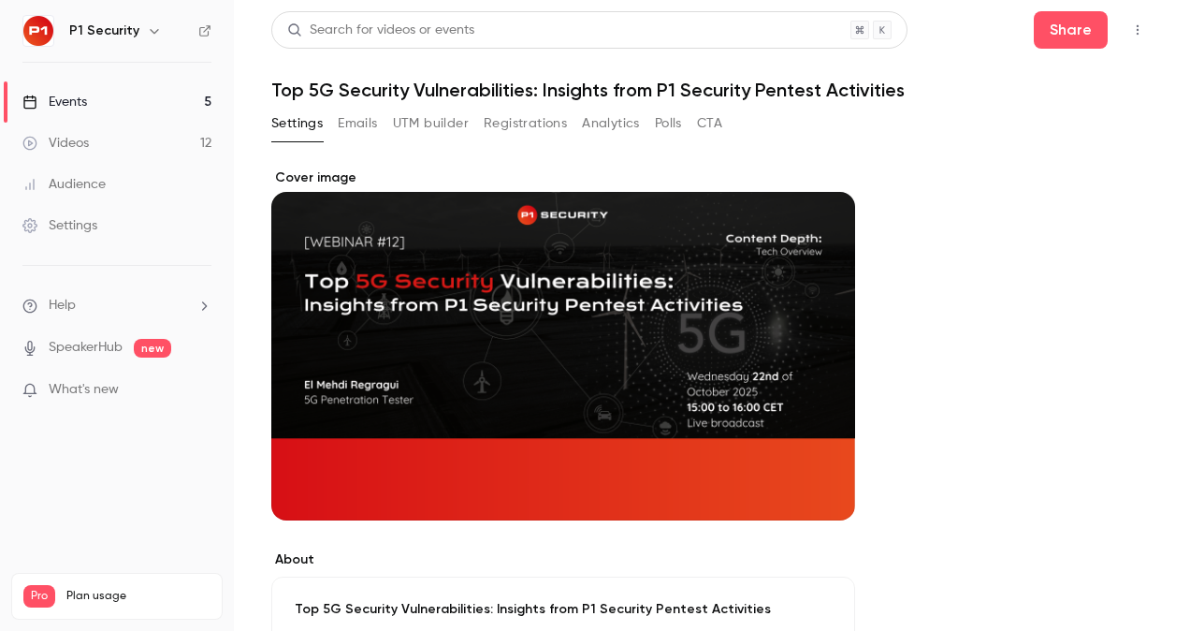
click at [589, 95] on h1 "Top 5G Security Vulnerabilities: Insights from P1 Security Pentest Activities" at bounding box center [711, 90] width 881 height 22
click at [589, 94] on h1 "Top 5G Security Vulnerabilities: Insights from P1 Security Pentest Activities" at bounding box center [711, 90] width 881 height 22
click at [589, 92] on h1 "Top 5G Security Vulnerabilities: Insights from P1 Security Pentest Activities" at bounding box center [711, 90] width 881 height 22
click at [589, 90] on h1 "Top 5G Security Vulnerabilities: Insights from P1 Security Pentest Activities" at bounding box center [711, 90] width 881 height 22
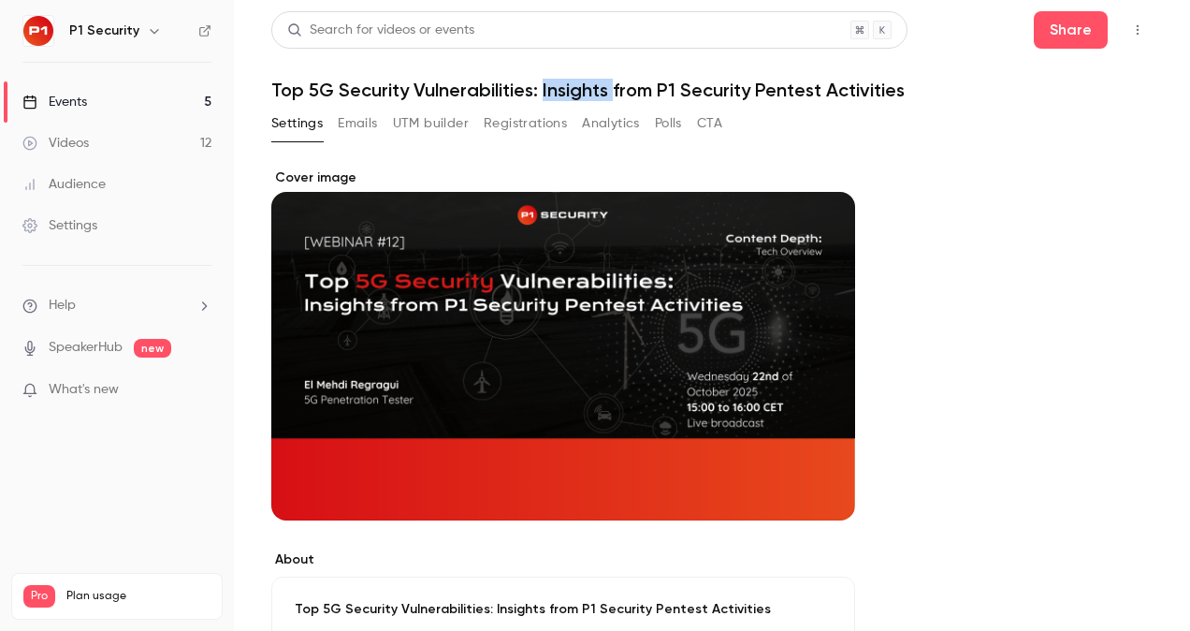
click at [589, 90] on h1 "Top 5G Security Vulnerabilities: Insights from P1 Security Pentest Activities" at bounding box center [711, 90] width 881 height 22
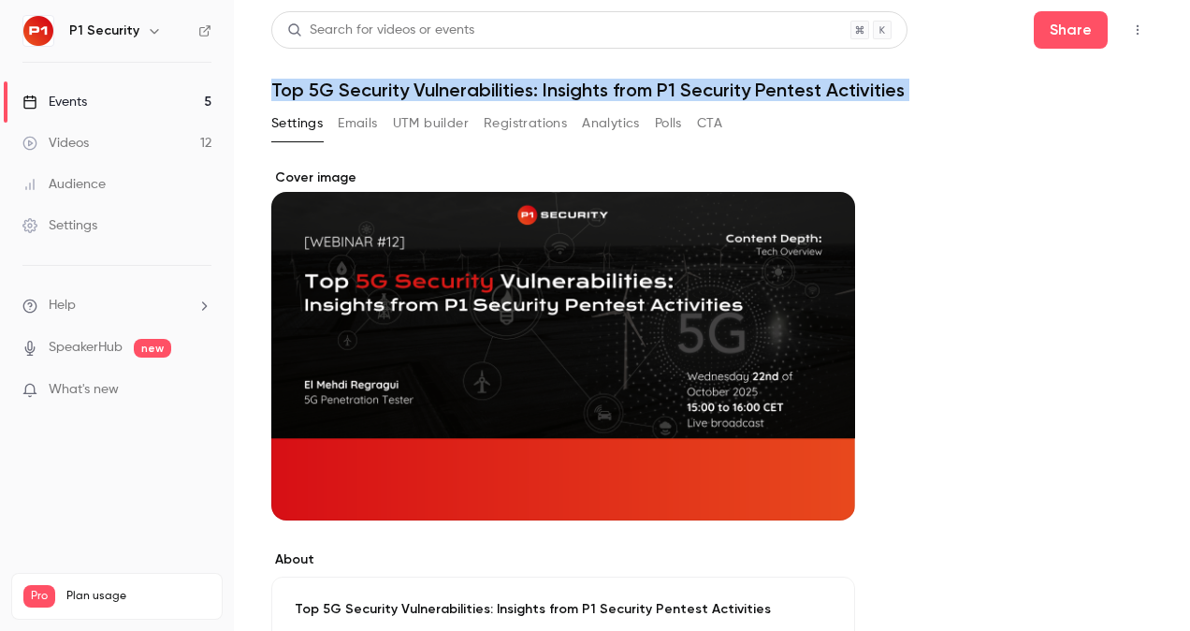
click at [589, 90] on h1 "Top 5G Security Vulnerabilities: Insights from P1 Security Pentest Activities" at bounding box center [711, 90] width 881 height 22
copy div "Top 5G Security Vulnerabilities: Insights from P1 Security Pentest Activities S…"
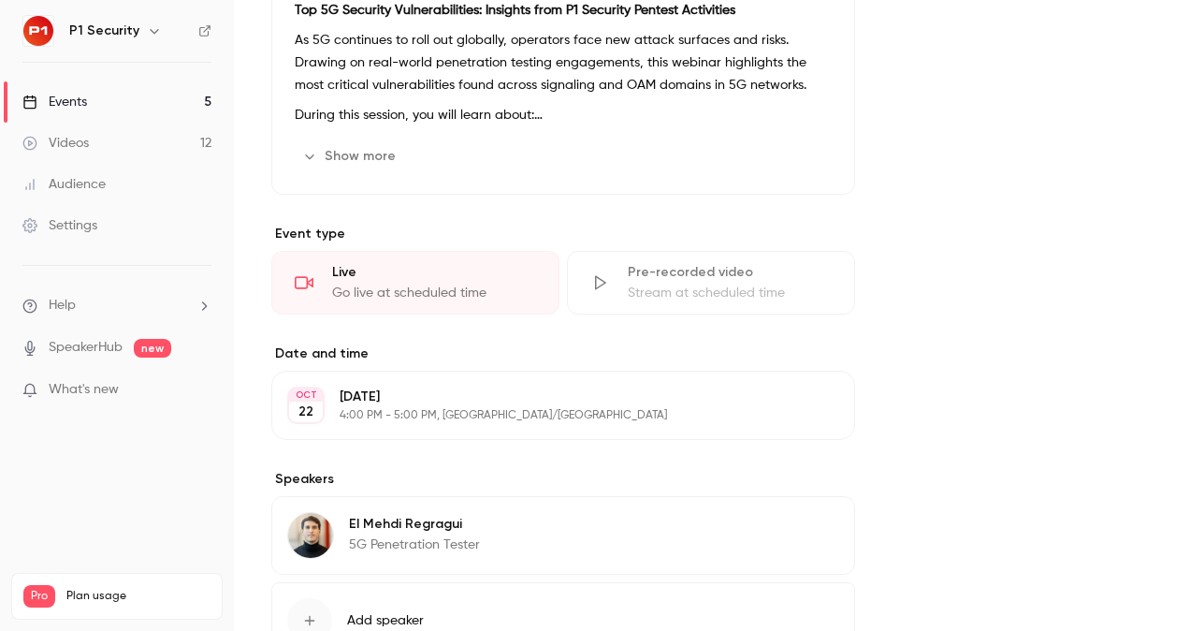
scroll to position [632, 0]
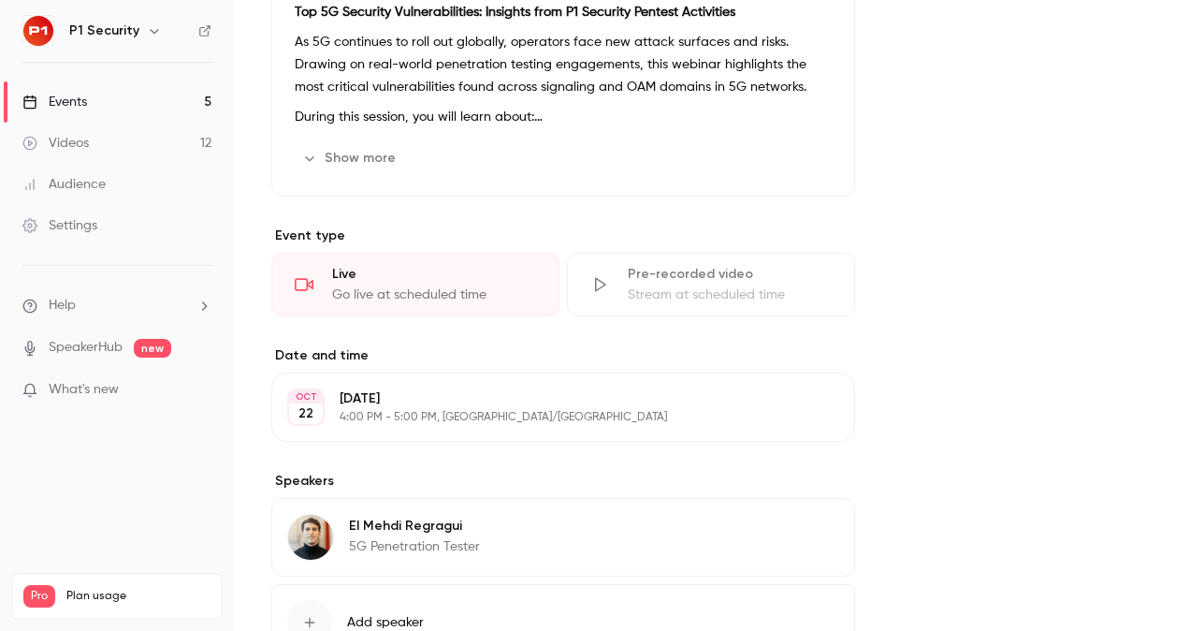
click at [453, 412] on p "4:00 PM - 5:00 PM, [GEOGRAPHIC_DATA]/[GEOGRAPHIC_DATA]" at bounding box center [548, 417] width 416 height 15
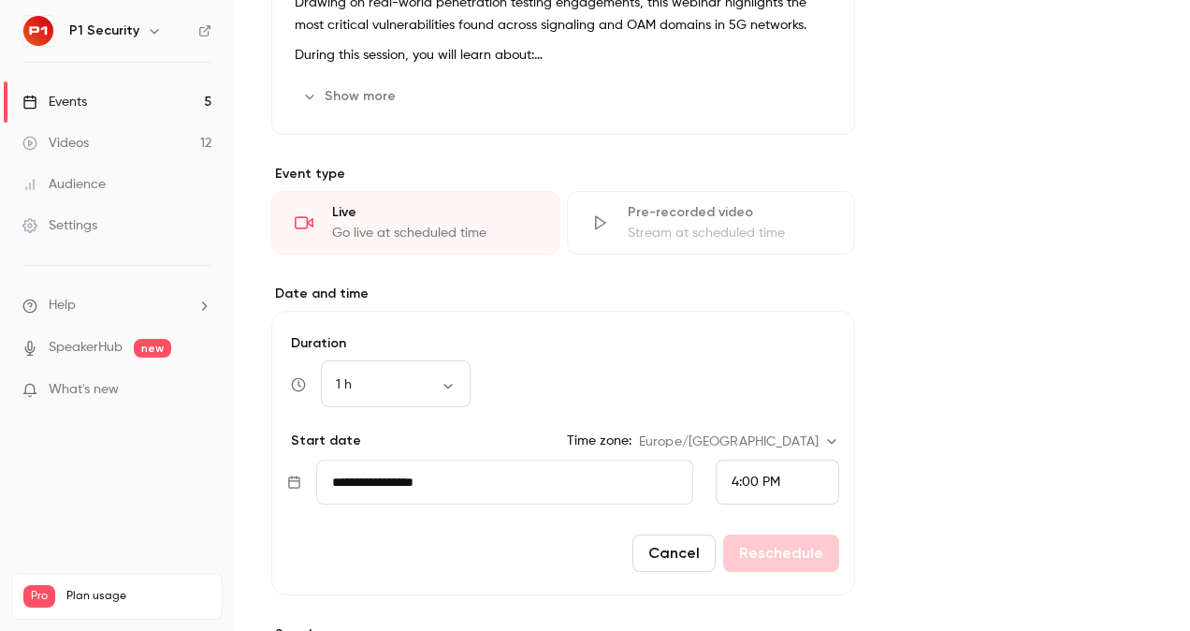
scroll to position [960, 0]
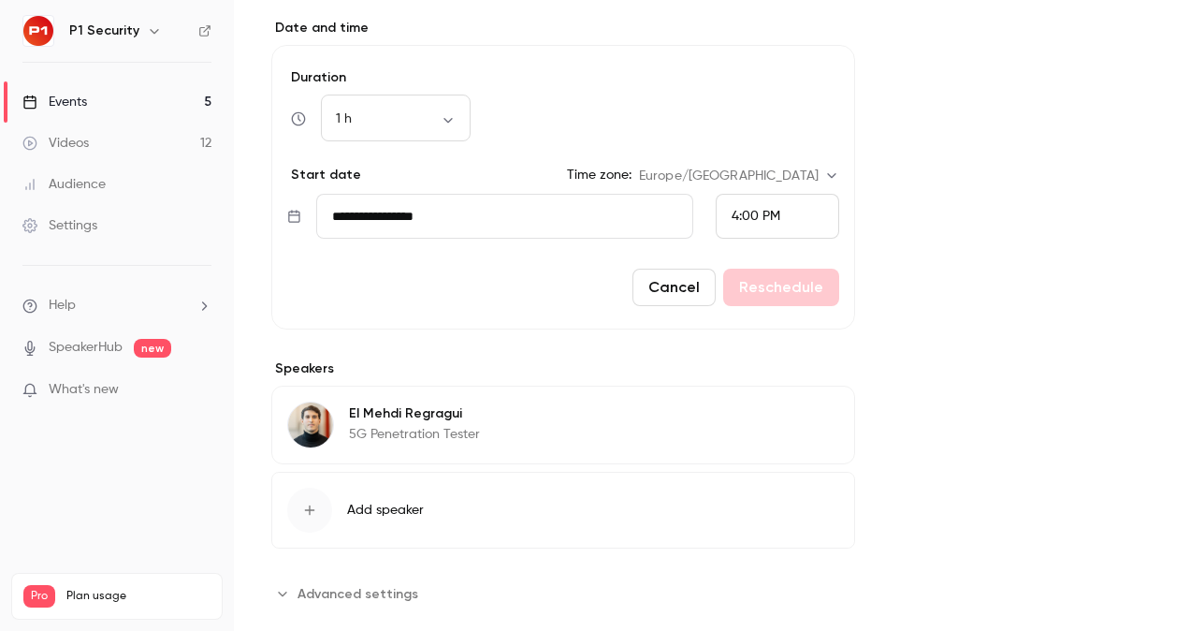
click at [763, 212] on span "4:00 PM" at bounding box center [756, 216] width 49 height 13
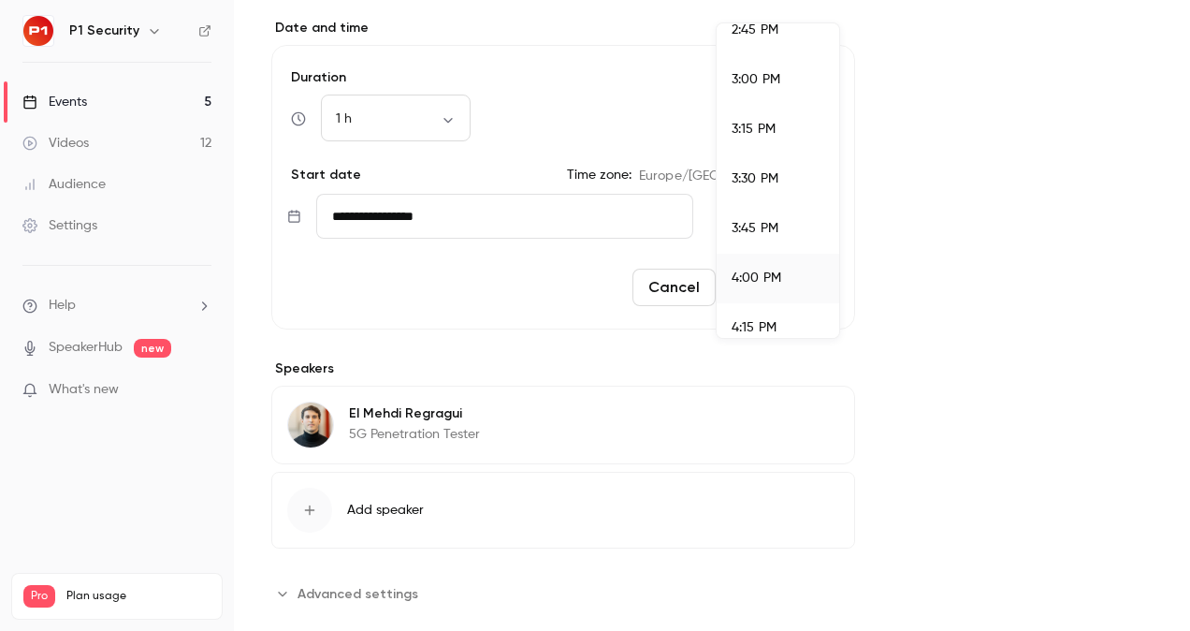
scroll to position [2942, 0]
click at [775, 90] on div "3:00 PM" at bounding box center [778, 82] width 93 height 20
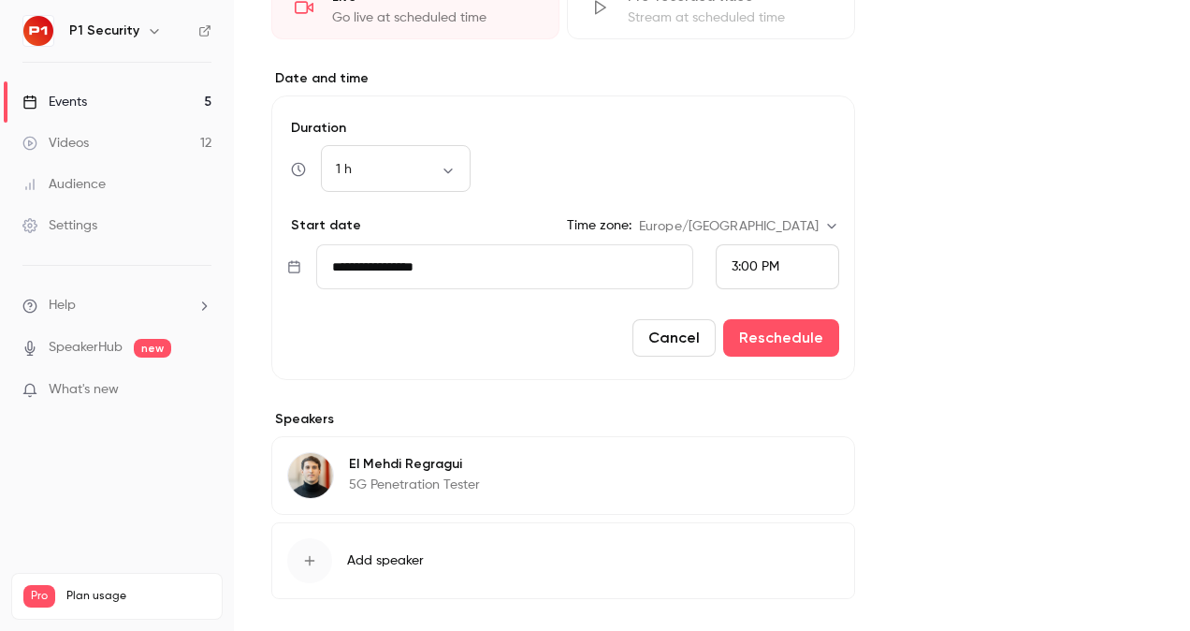
scroll to position [911, 0]
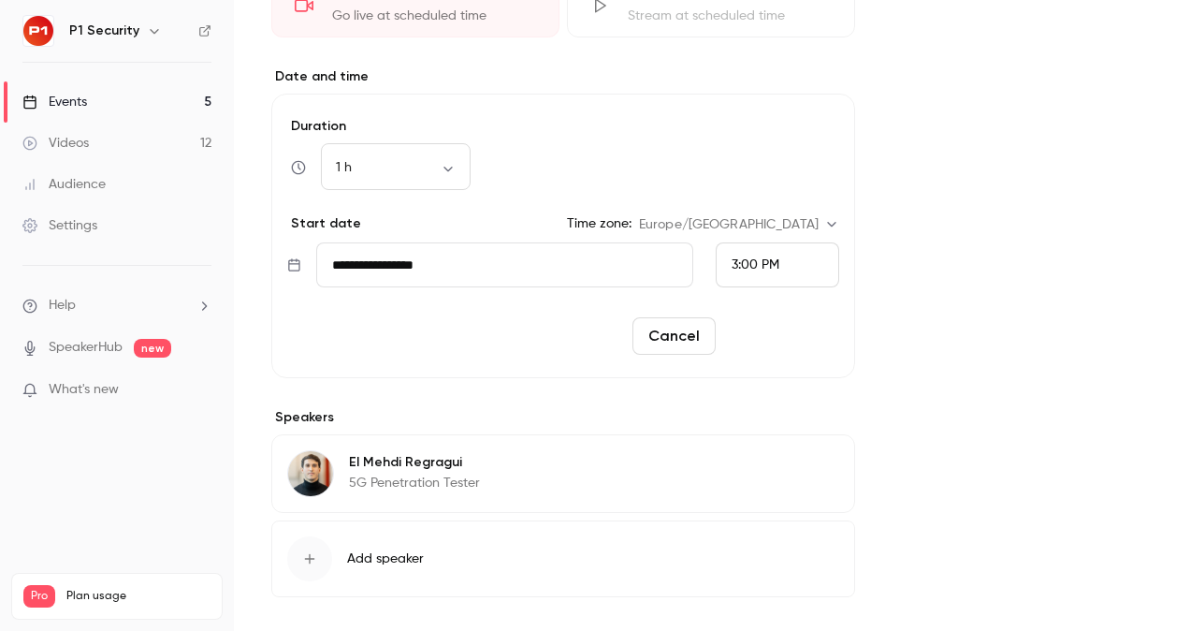
click at [818, 334] on button "Reschedule" at bounding box center [781, 335] width 116 height 37
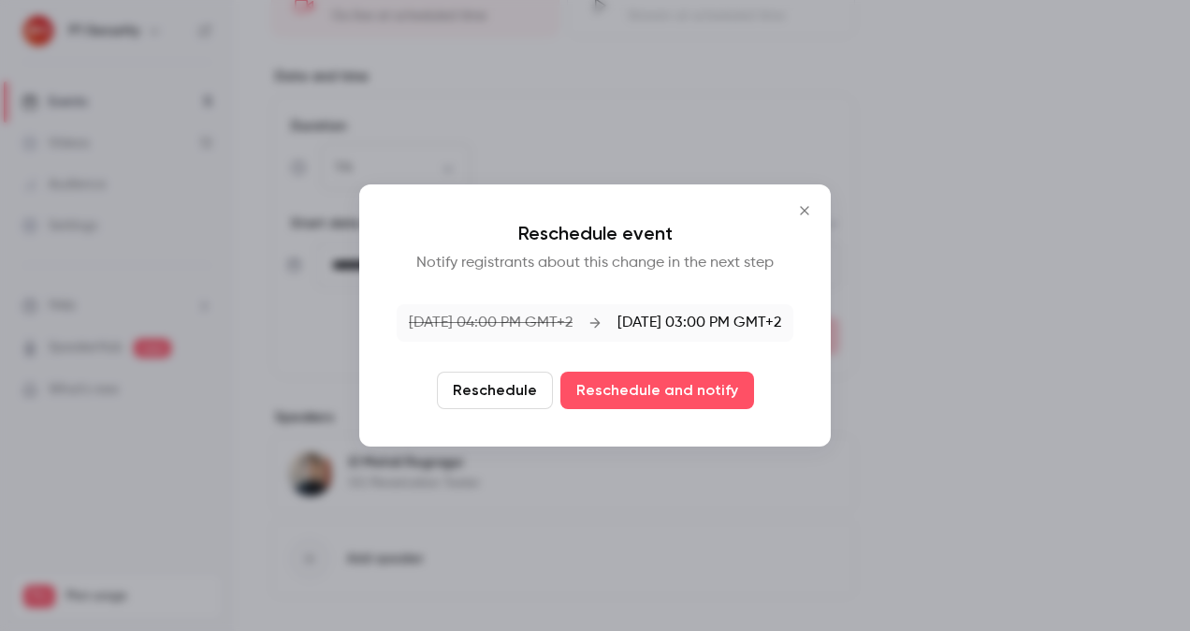
click at [475, 391] on button "Reschedule" at bounding box center [495, 389] width 116 height 37
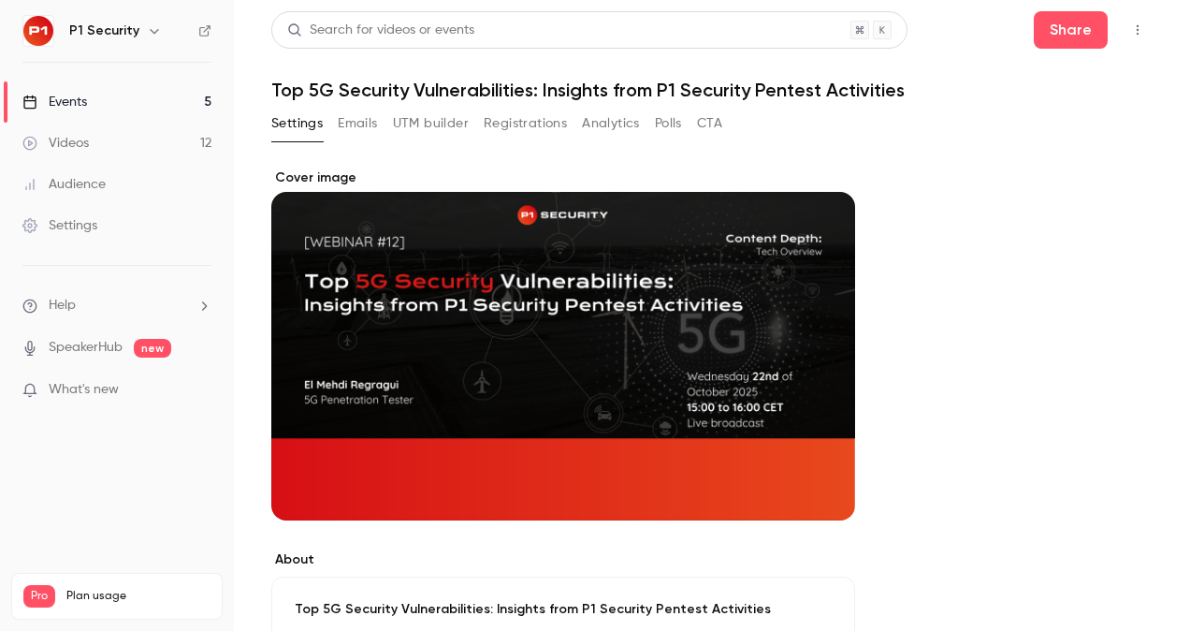
scroll to position [775, 0]
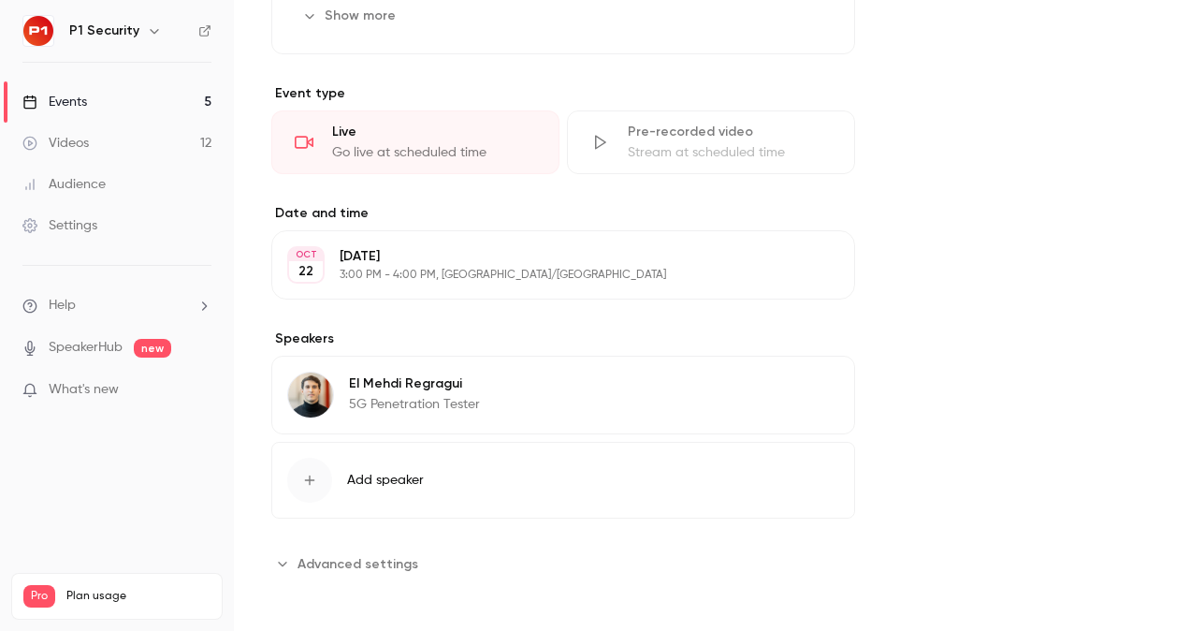
click at [114, 93] on link "Events 5" at bounding box center [117, 101] width 234 height 41
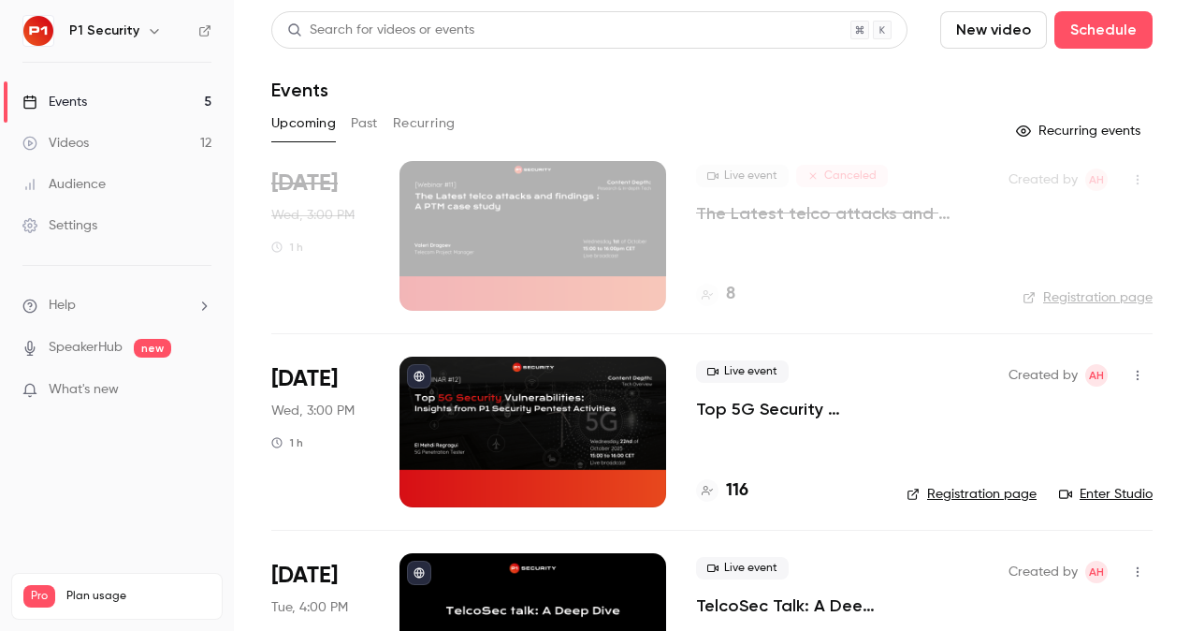
click at [769, 408] on p "Top 5G Security Vulnerabilities: Insights from P1 Security Pentest Activities" at bounding box center [786, 409] width 181 height 22
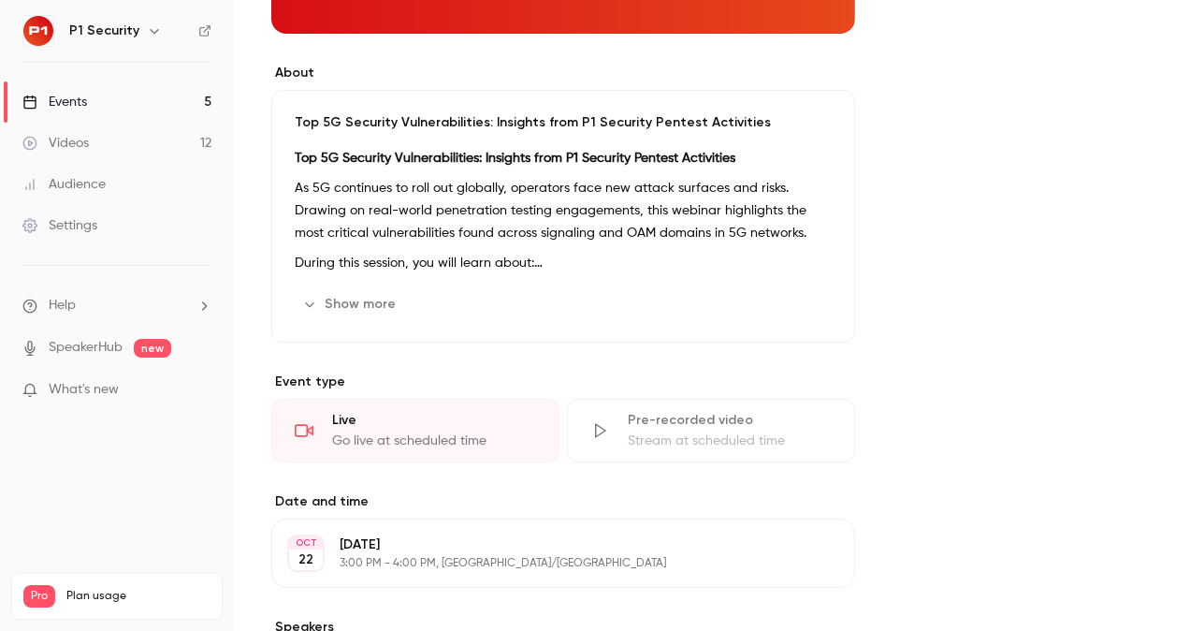
drag, startPoint x: 1189, startPoint y: 134, endPoint x: 1189, endPoint y: 350, distance: 216.1
click at [1189, 393] on html "P1 Security Events 5 Videos 12 Audience Settings Help SpeakerHub new What's new…" at bounding box center [595, 315] width 1190 height 631
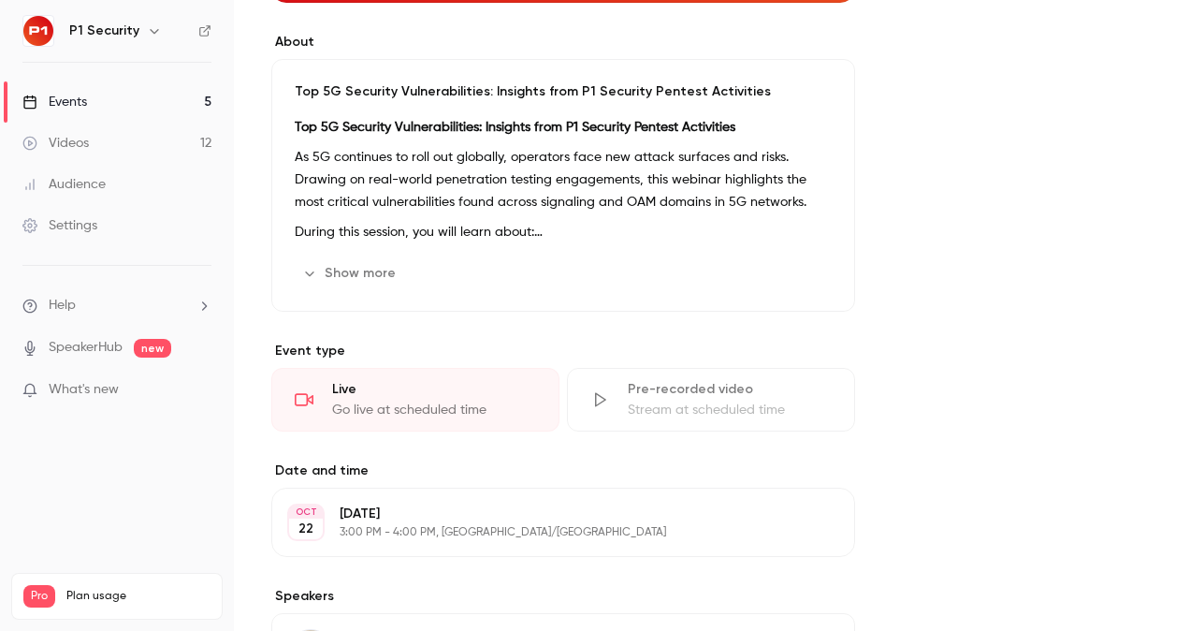
click at [541, 208] on p "As 5G continues to roll out globally, operators face new attack surfaces and ri…" at bounding box center [563, 179] width 537 height 67
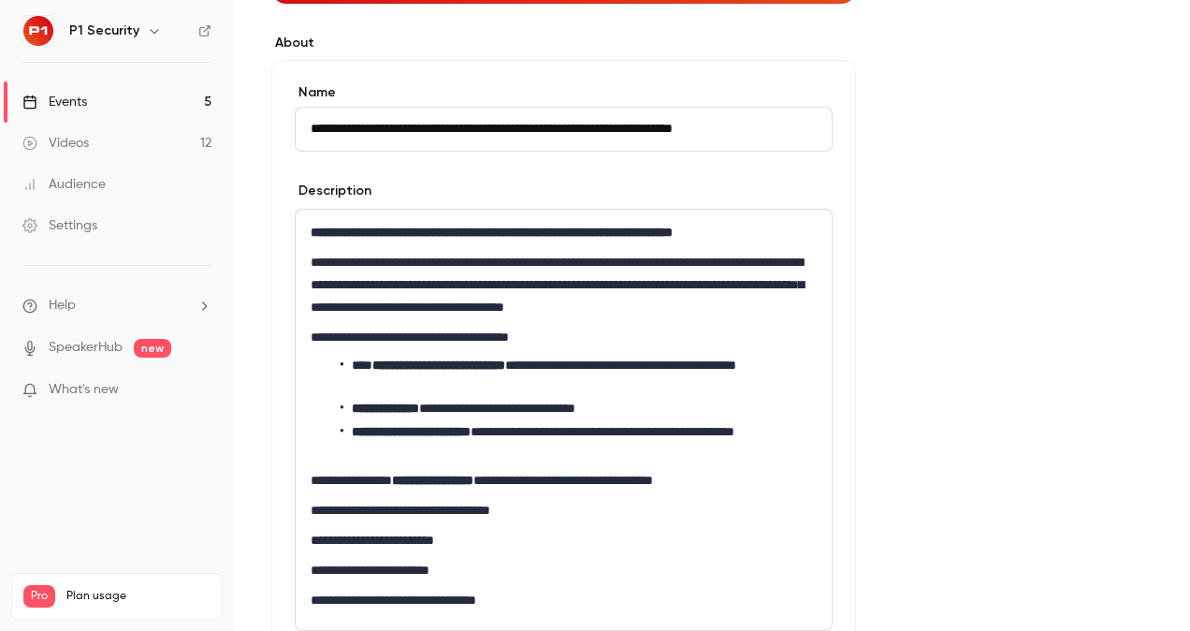
scroll to position [814, 0]
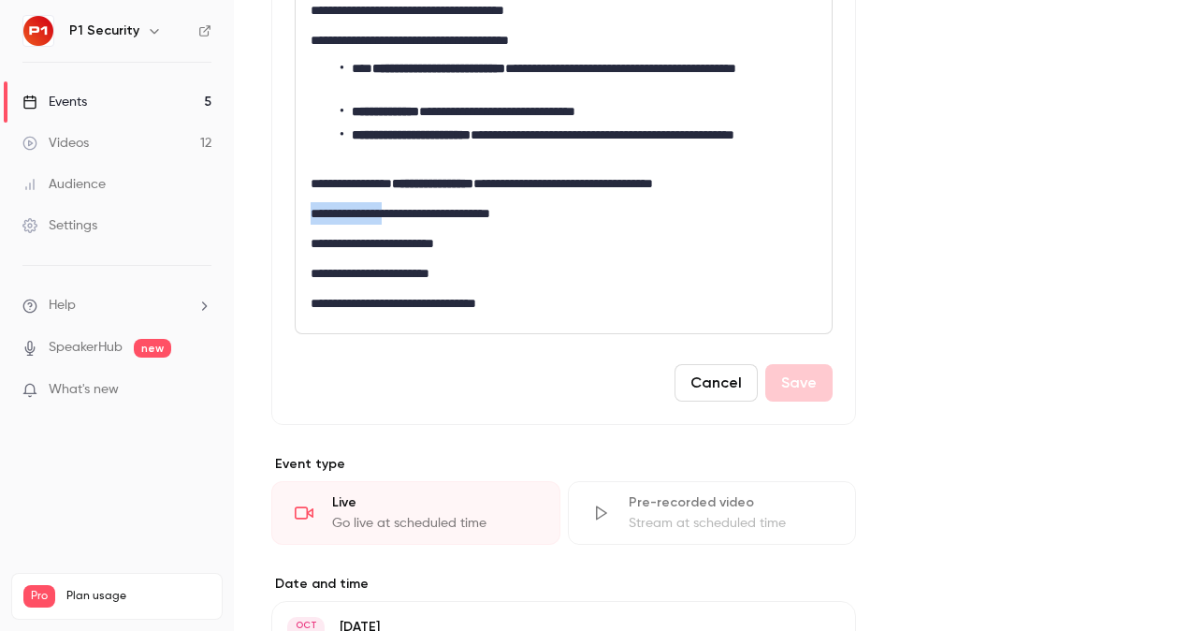
drag, startPoint x: 303, startPoint y: 207, endPoint x: 414, endPoint y: 213, distance: 110.6
click at [414, 213] on div "**********" at bounding box center [564, 123] width 536 height 420
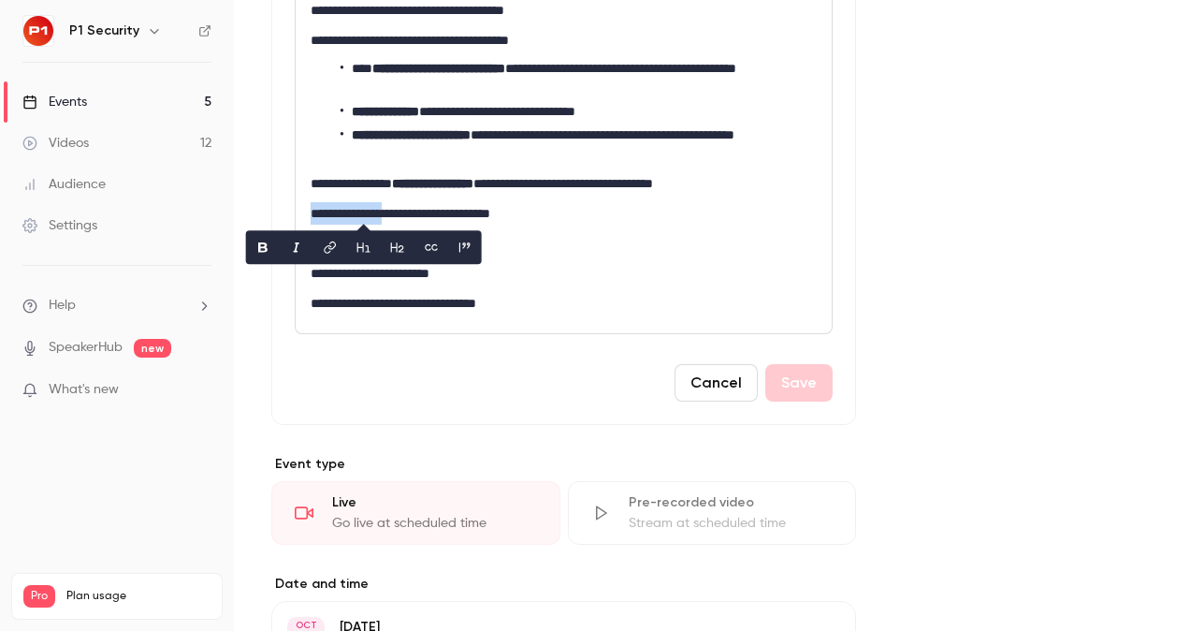
click at [414, 213] on p "**********" at bounding box center [564, 213] width 506 height 22
click at [356, 219] on p "**********" at bounding box center [564, 213] width 506 height 22
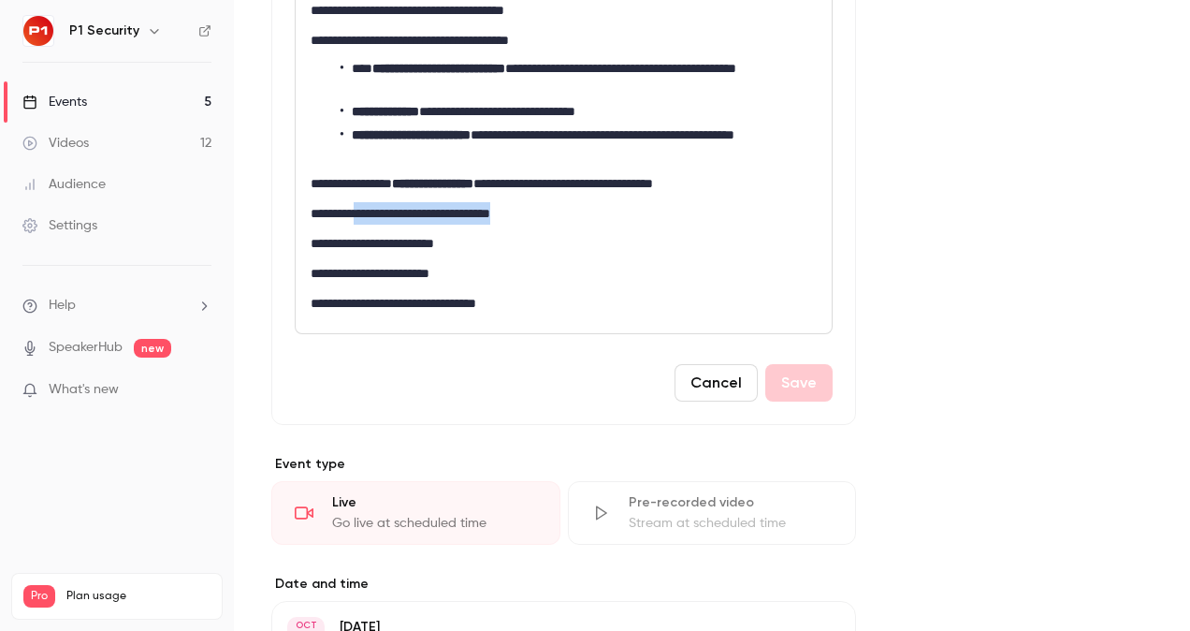
drag, startPoint x: 370, startPoint y: 213, endPoint x: 586, endPoint y: 206, distance: 216.3
click at [586, 206] on p "**********" at bounding box center [564, 213] width 506 height 22
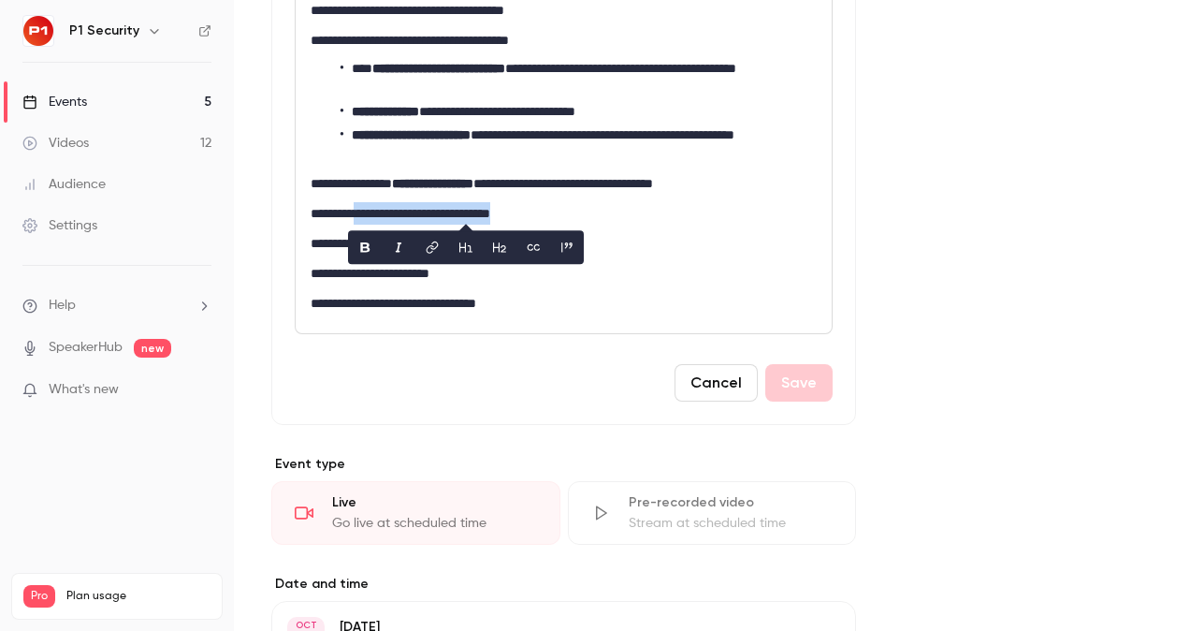
copy p "**********"
click at [467, 286] on div "**********" at bounding box center [564, 123] width 536 height 420
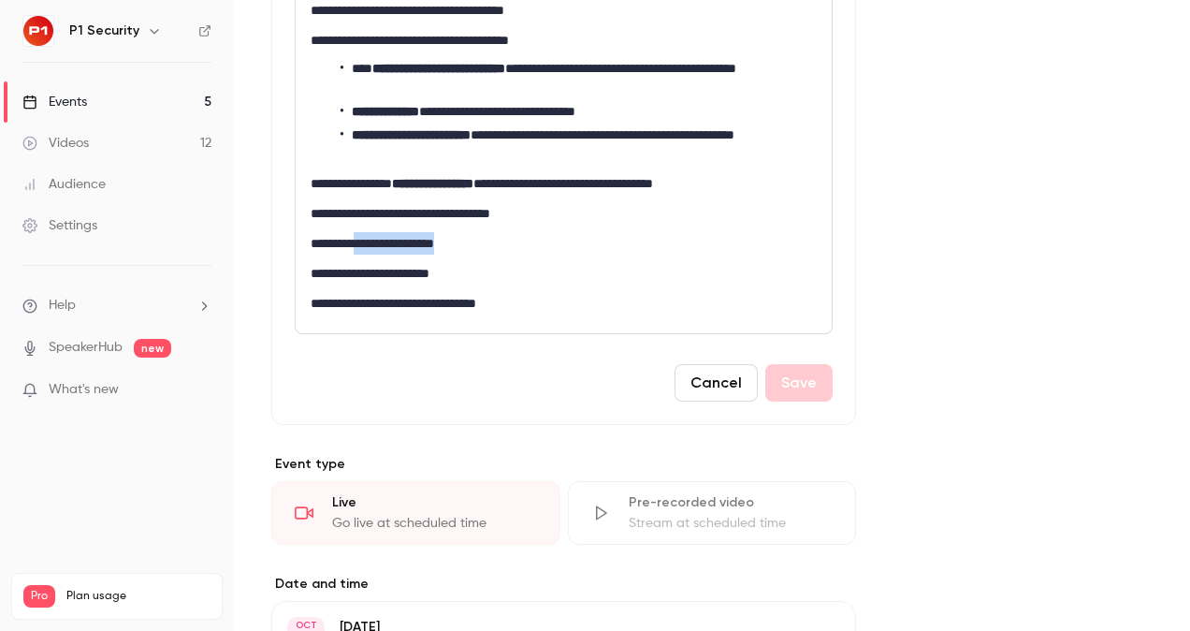
drag, startPoint x: 366, startPoint y: 243, endPoint x: 502, endPoint y: 243, distance: 135.7
click at [502, 243] on p "**********" at bounding box center [564, 243] width 506 height 22
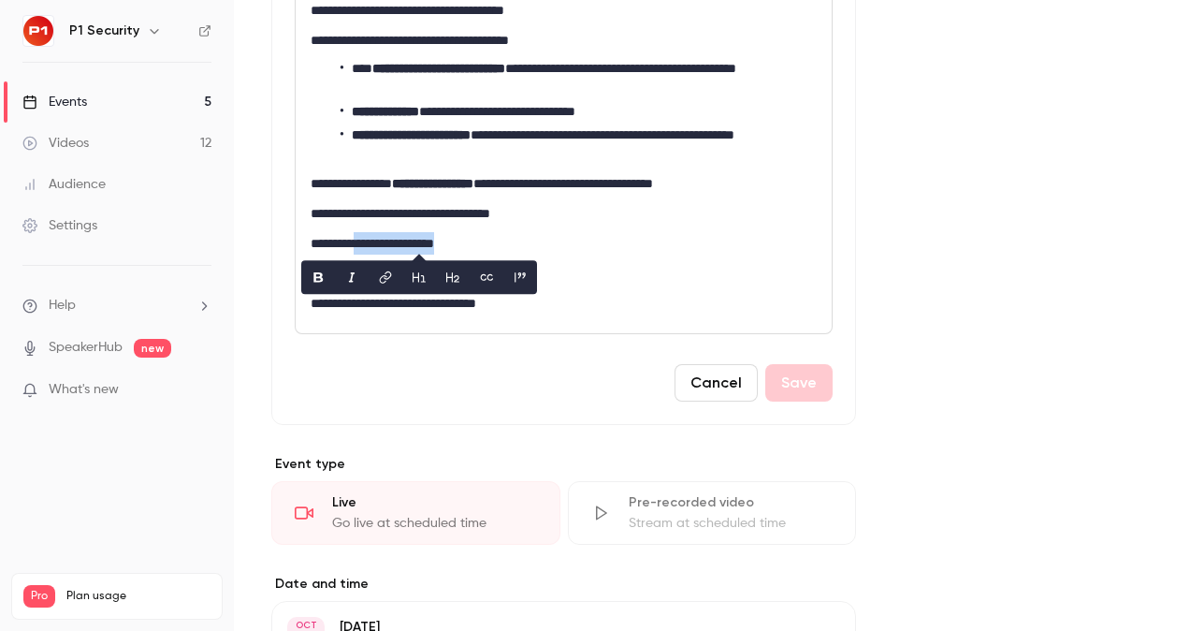
copy p "**********"
click at [473, 183] on strong "**********" at bounding box center [432, 183] width 81 height 13
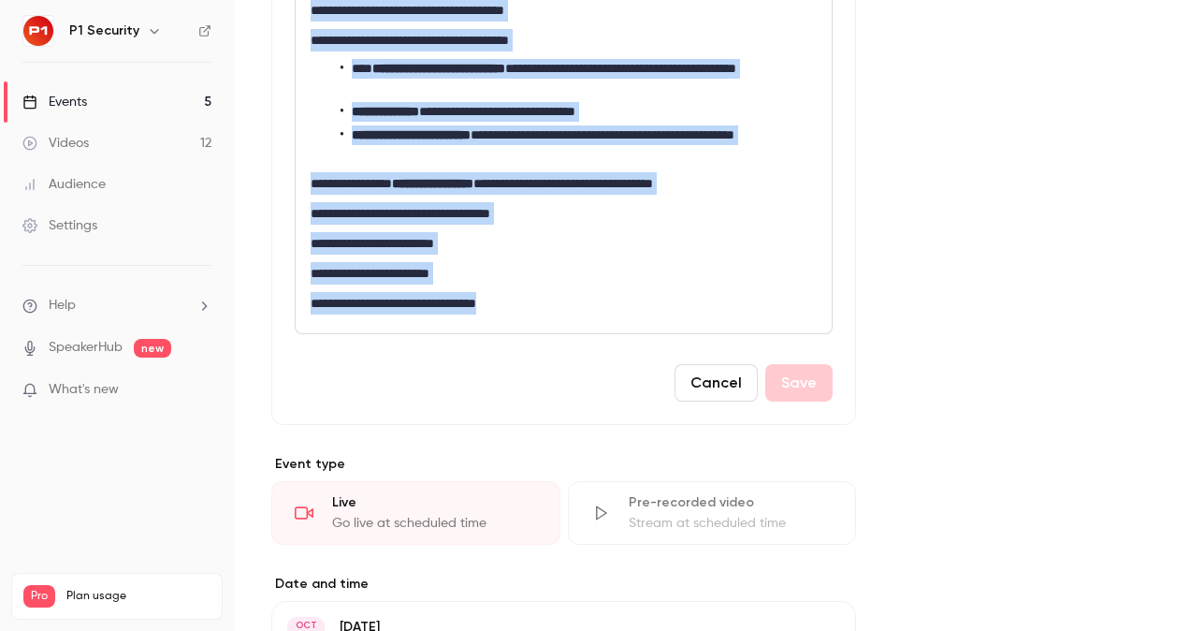
copy div "**********"
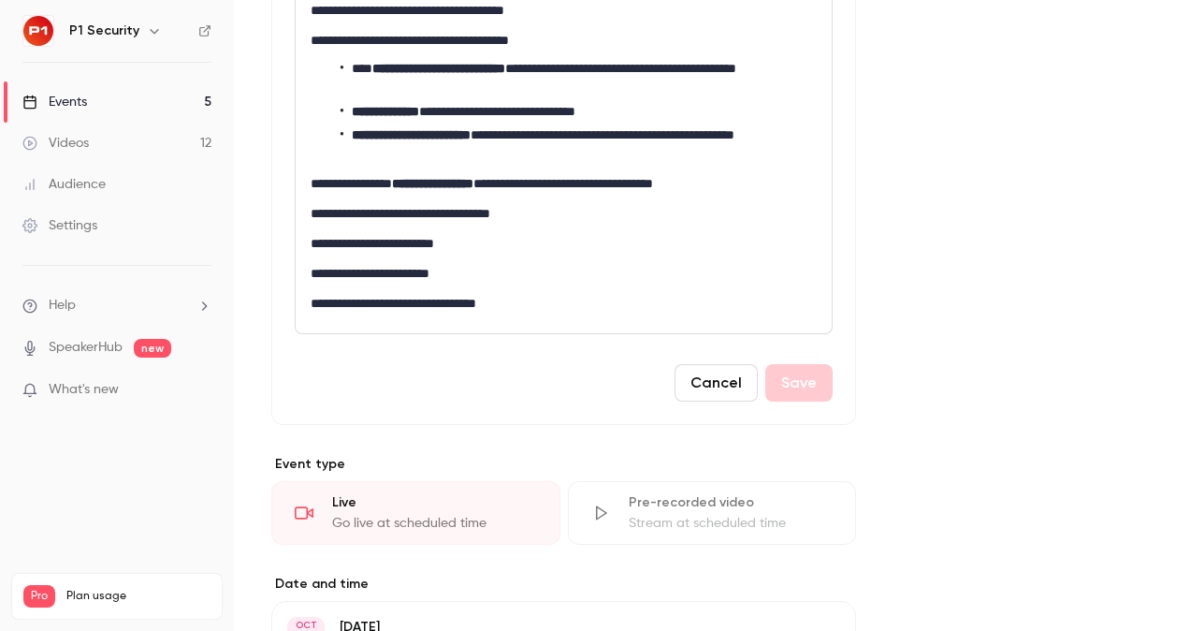
click at [1080, 205] on div "**********" at bounding box center [711, 173] width 881 height 1639
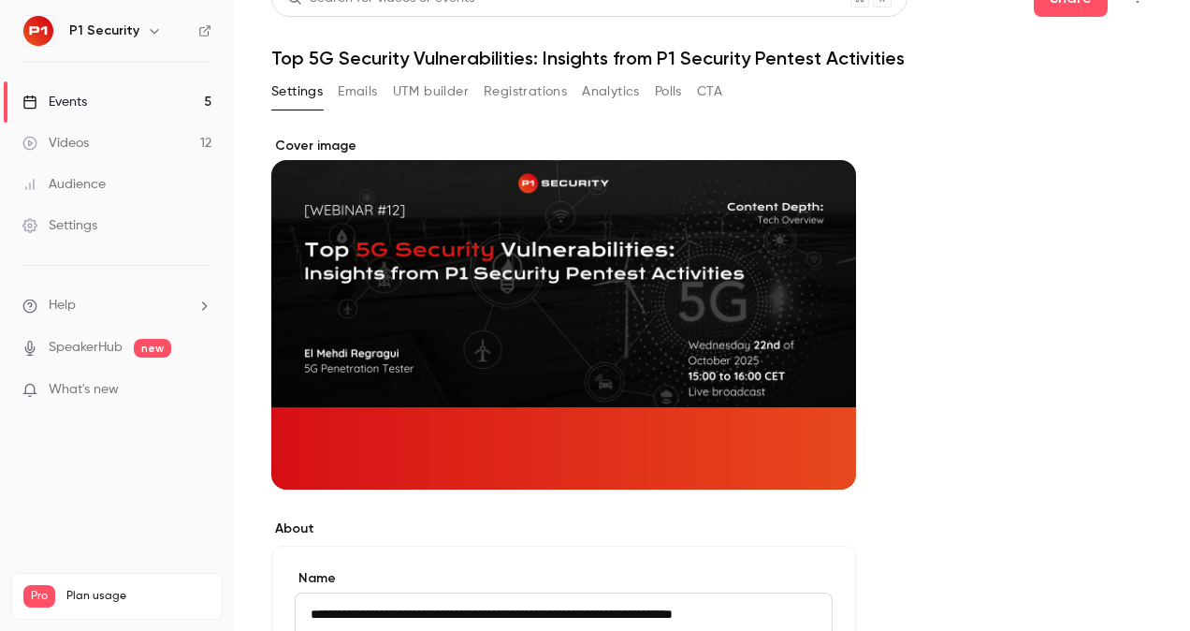
scroll to position [0, 0]
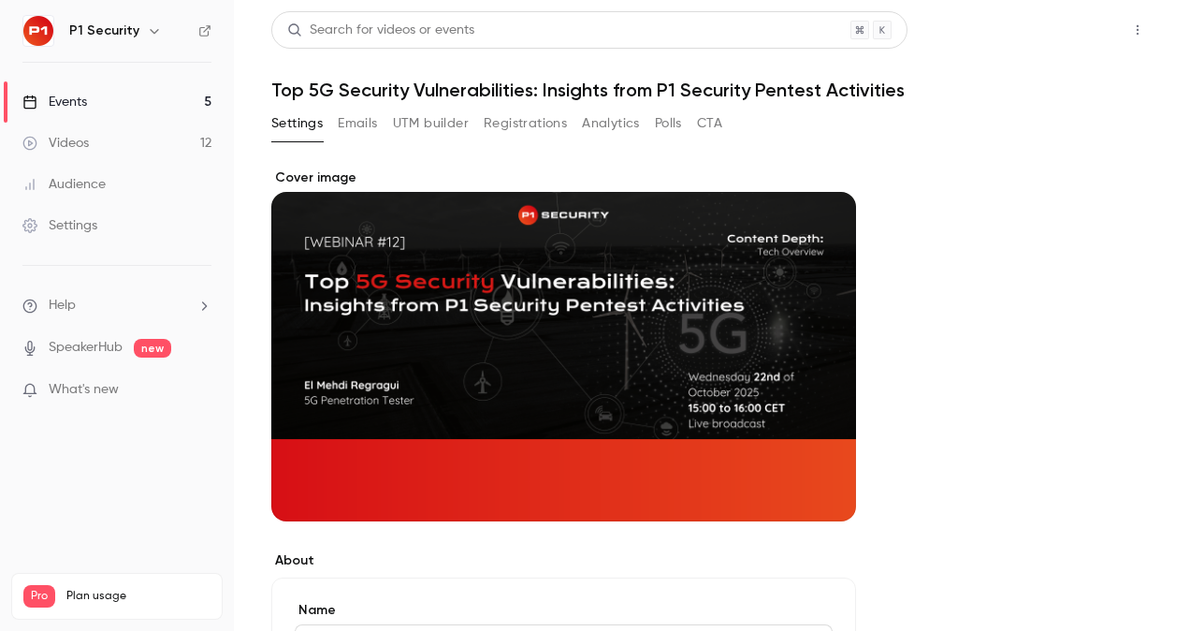
click at [1059, 21] on button "Share" at bounding box center [1071, 29] width 74 height 37
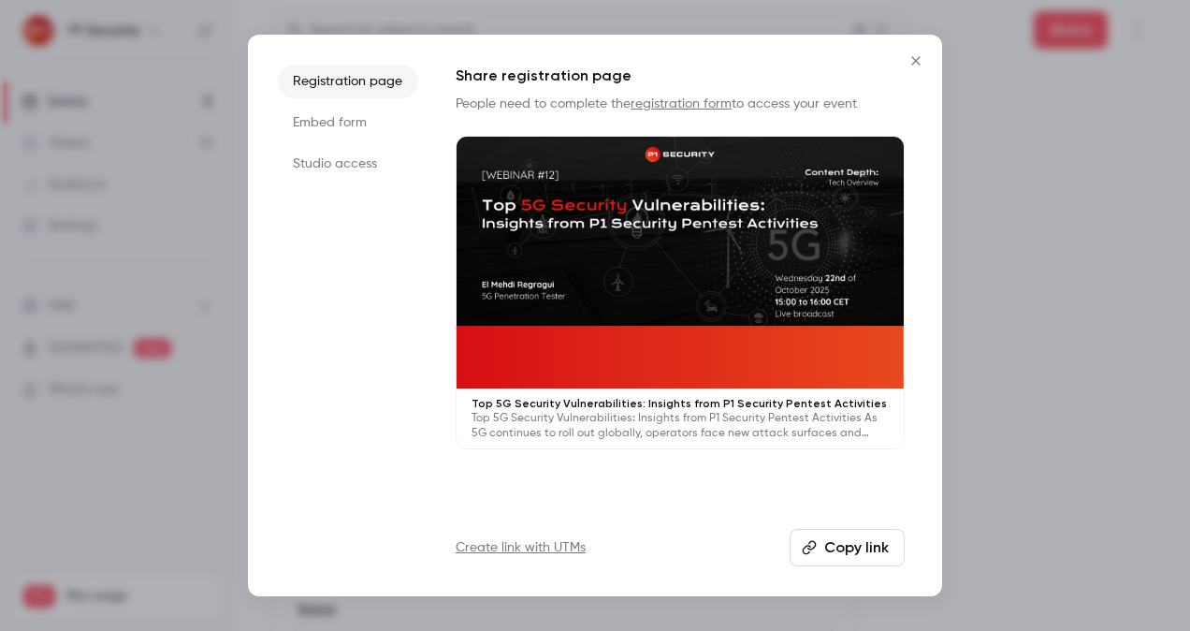
click at [828, 556] on button "Copy link" at bounding box center [847, 547] width 115 height 37
click at [1112, 228] on div at bounding box center [595, 315] width 1190 height 631
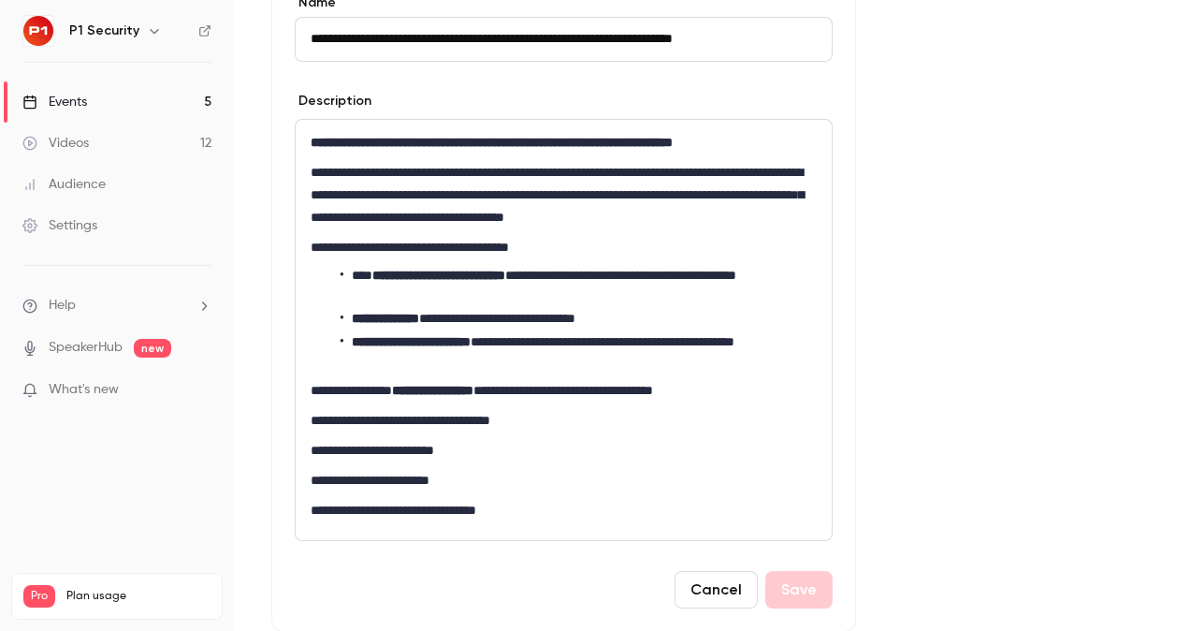
scroll to position [645, 0]
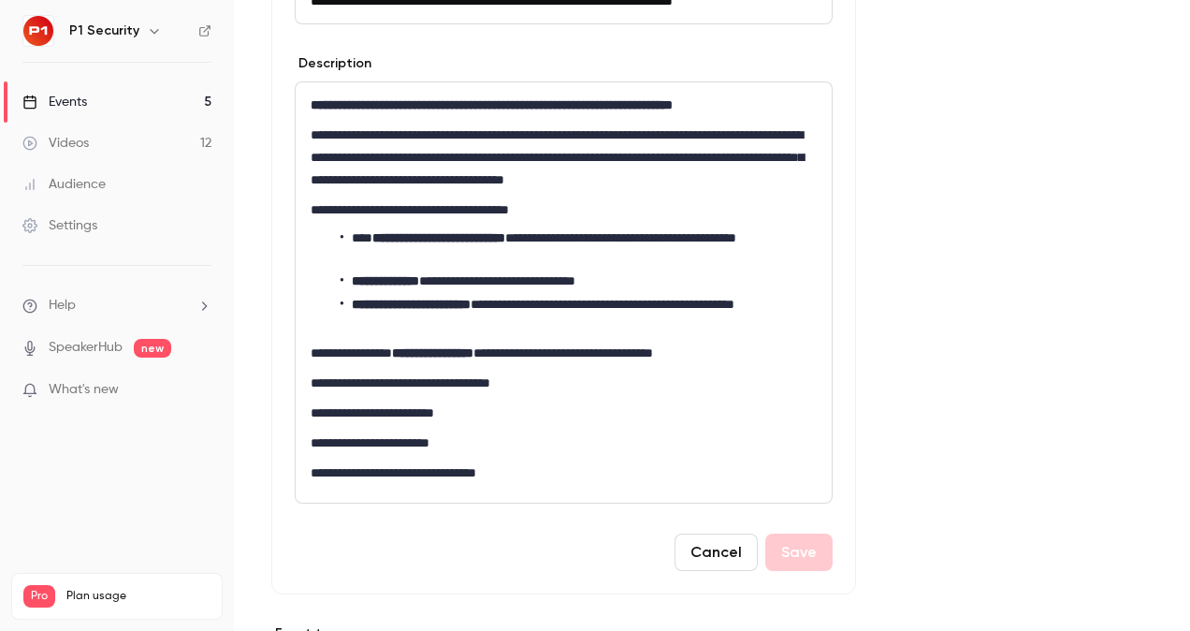
click at [707, 554] on button "Cancel" at bounding box center [716, 551] width 83 height 37
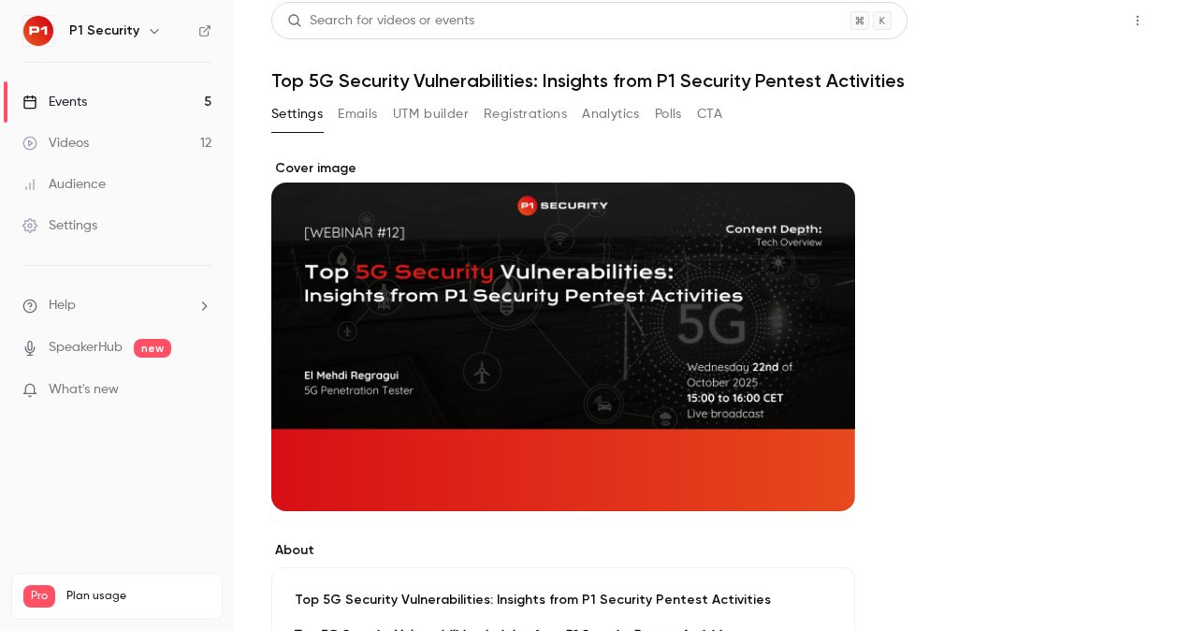
scroll to position [0, 0]
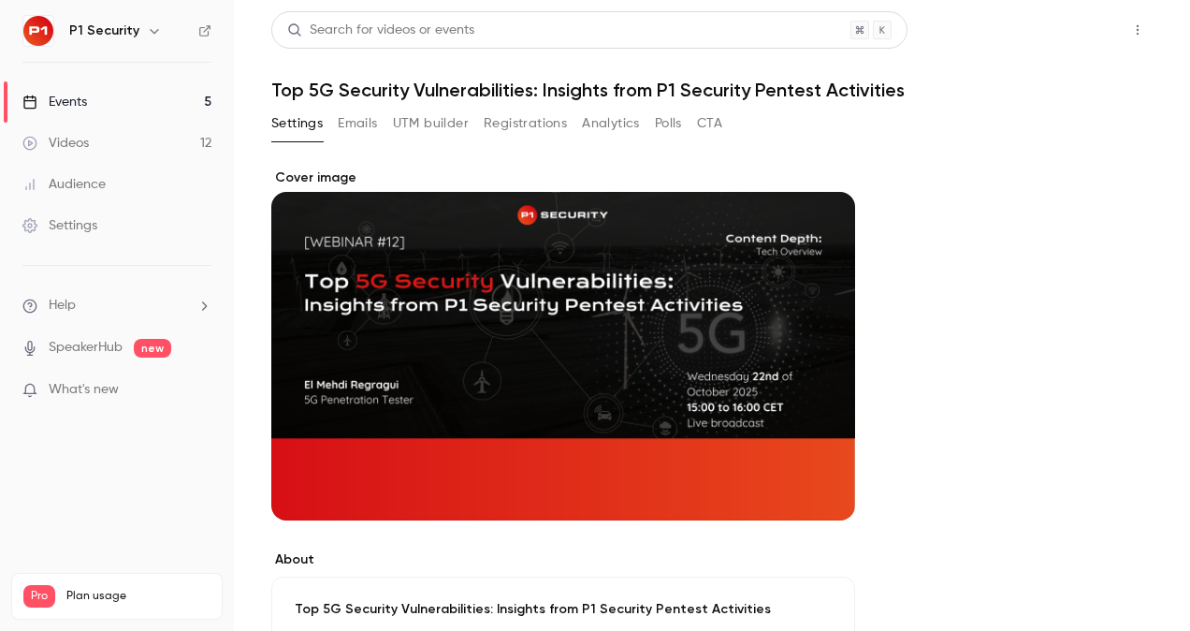
click at [1050, 29] on button "Share" at bounding box center [1071, 29] width 74 height 37
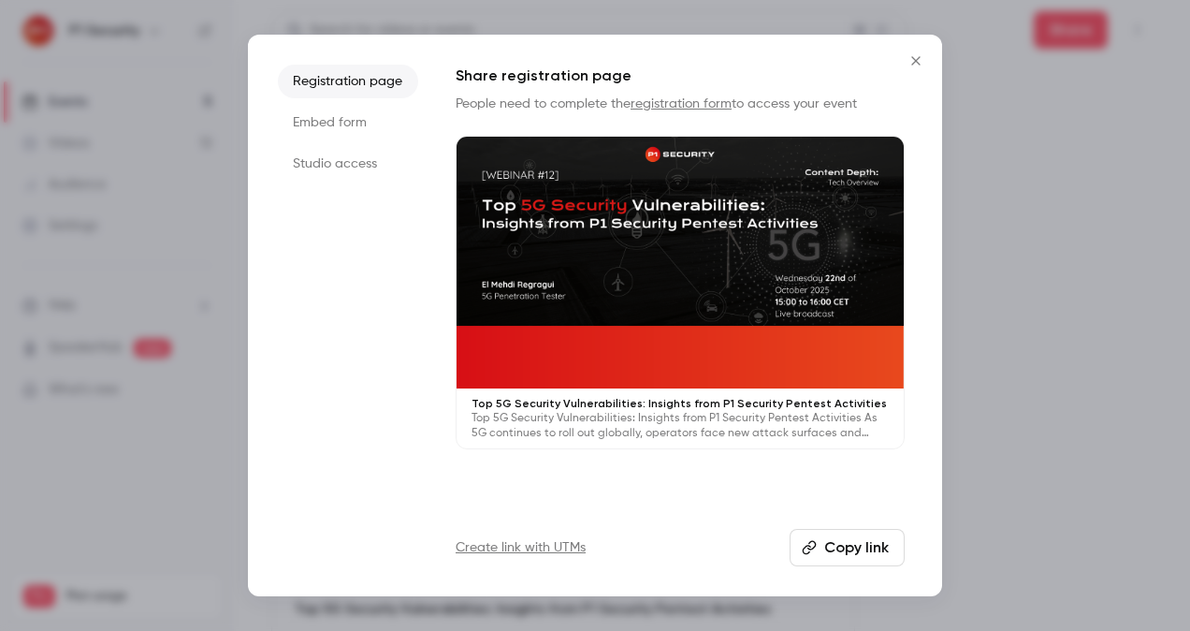
drag, startPoint x: 871, startPoint y: 545, endPoint x: 902, endPoint y: 487, distance: 66.5
click at [871, 545] on button "Copy link" at bounding box center [847, 547] width 115 height 37
click at [977, 366] on div at bounding box center [595, 315] width 1190 height 631
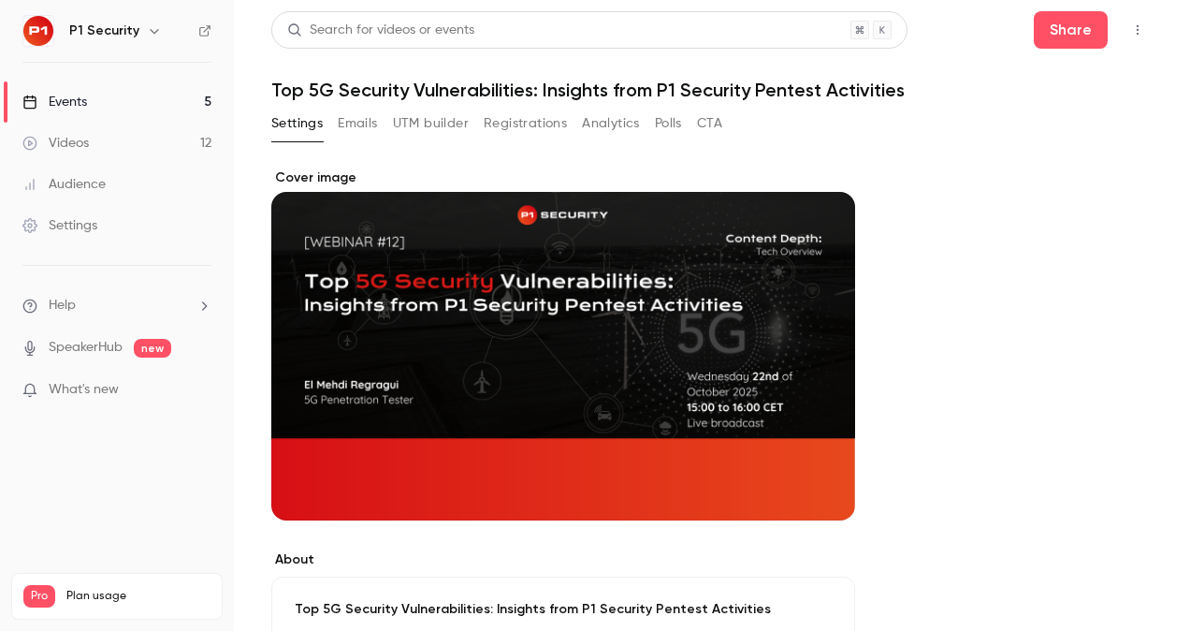
click at [415, 73] on header "Search for videos or events Share Top 5G Security Vulnerabilities: Insights fro…" at bounding box center [711, 56] width 881 height 90
drag, startPoint x: 415, startPoint y: 73, endPoint x: 398, endPoint y: 78, distance: 18.4
click at [399, 79] on header "Search for videos or events Share Top 5G Security Vulnerabilities: Insights fro…" at bounding box center [711, 56] width 881 height 90
click at [398, 78] on header "Search for videos or events Share Top 5G Security Vulnerabilities: Insights fro…" at bounding box center [711, 56] width 881 height 90
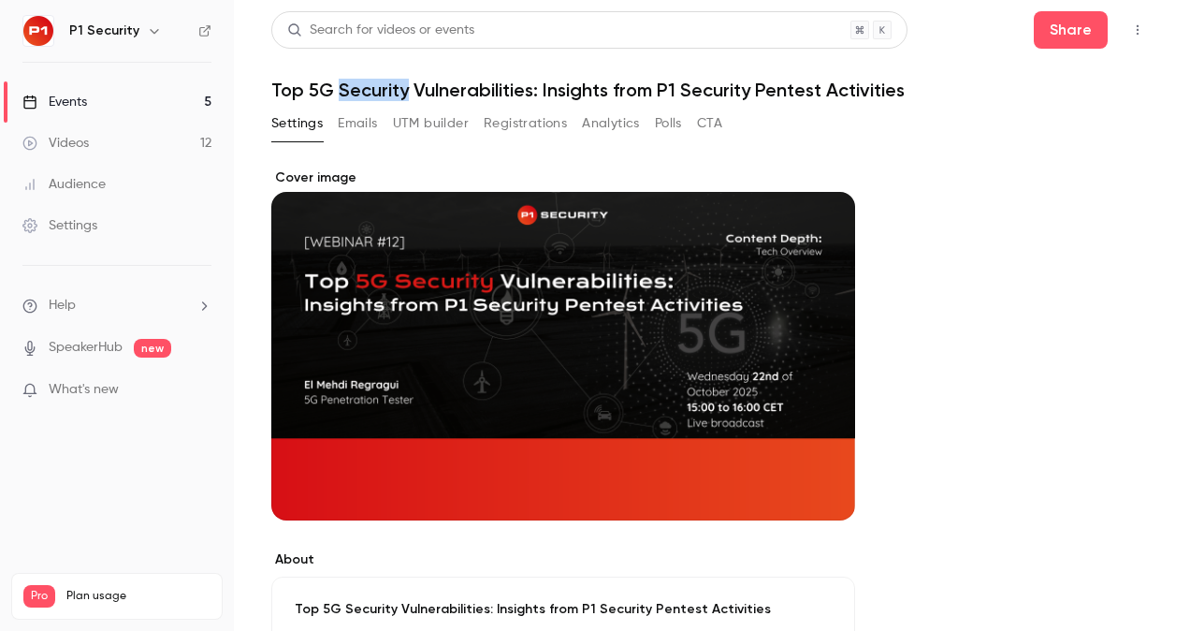
click at [398, 78] on header "Search for videos or events Share Top 5G Security Vulnerabilities: Insights fro…" at bounding box center [711, 56] width 881 height 90
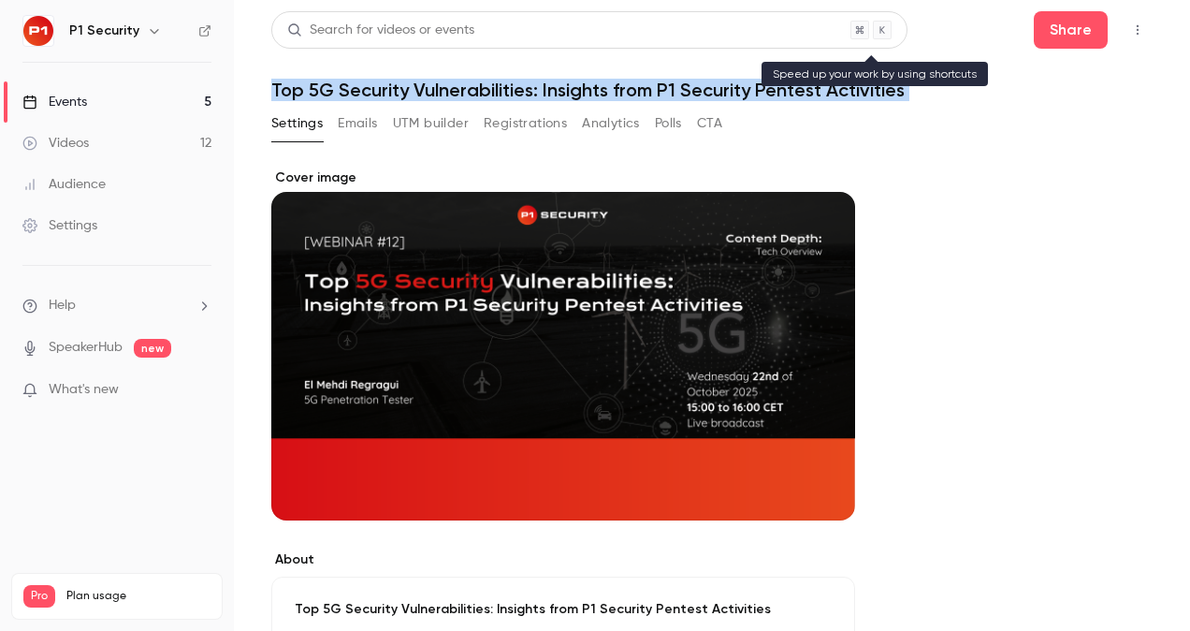
copy div "Top 5G Security Vulnerabilities: Insights from P1 Security Pentest Activities S…"
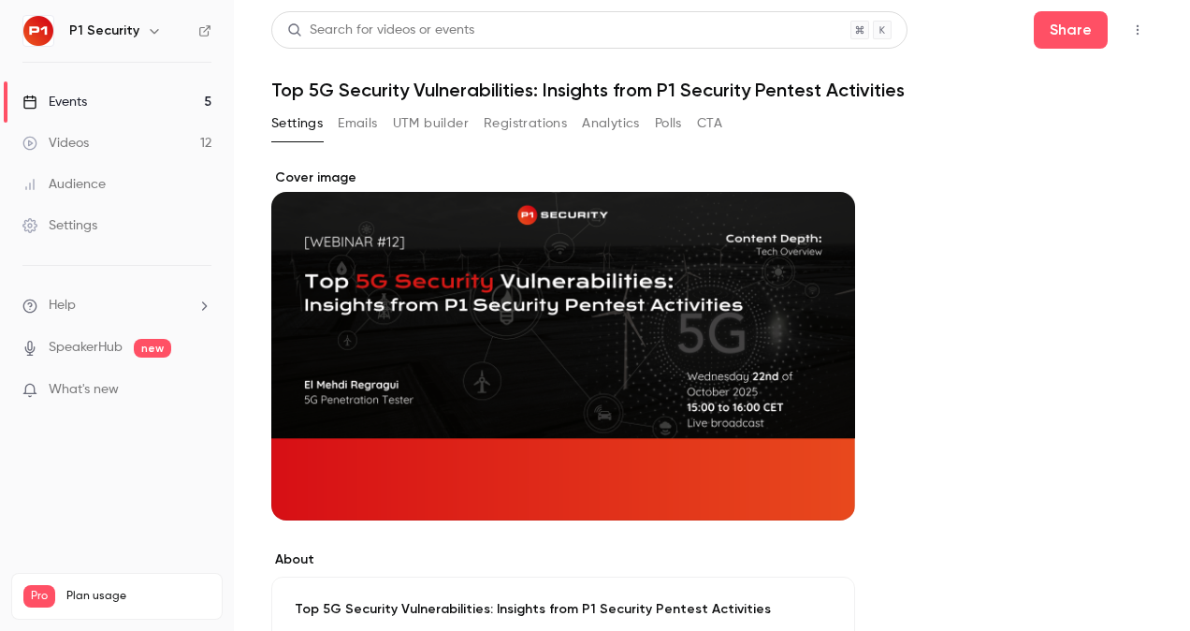
click at [390, 80] on h1 "Top 5G Security Vulnerabilities: Insights from P1 Security Pentest Activities" at bounding box center [711, 90] width 881 height 22
drag, startPoint x: 272, startPoint y: 89, endPoint x: 533, endPoint y: 95, distance: 261.1
click at [533, 95] on h1 "Top 5G Security Vulnerabilities: Insights from P1 Security Pentest Activities" at bounding box center [711, 90] width 881 height 22
drag, startPoint x: 533, startPoint y: 95, endPoint x: 540, endPoint y: 88, distance: 9.9
click at [540, 88] on h1 "Top 5G Security Vulnerabilities: Insights from P1 Security Pentest Activities" at bounding box center [711, 90] width 881 height 22
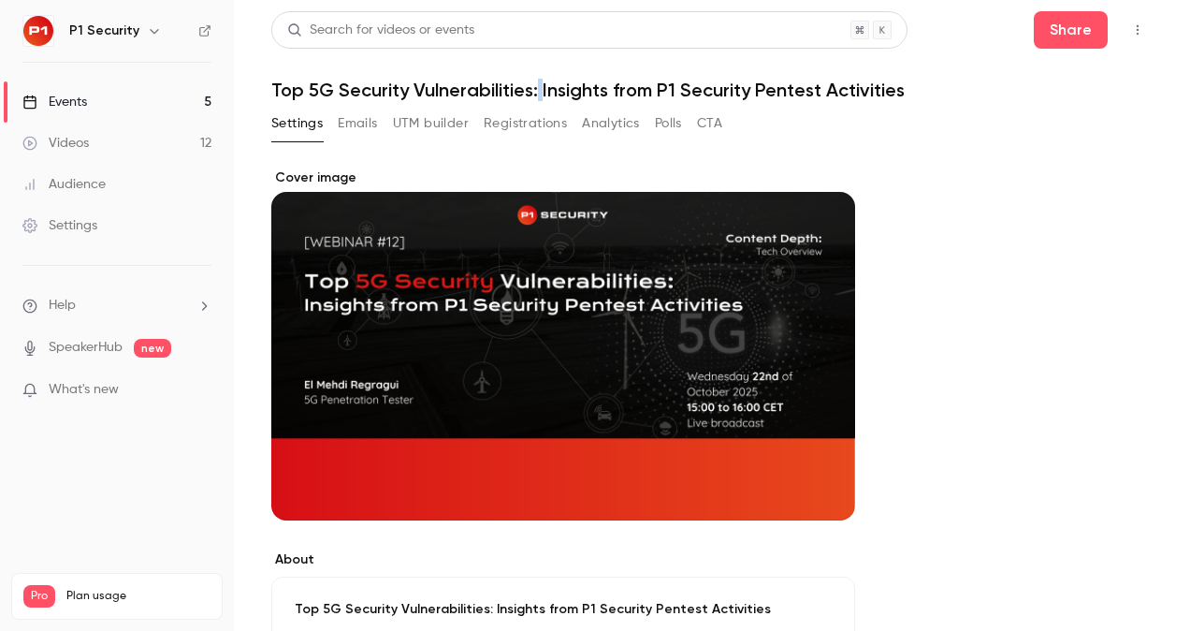
click at [540, 88] on h1 "Top 5G Security Vulnerabilities: Insights from P1 Security Pentest Activities" at bounding box center [711, 90] width 881 height 22
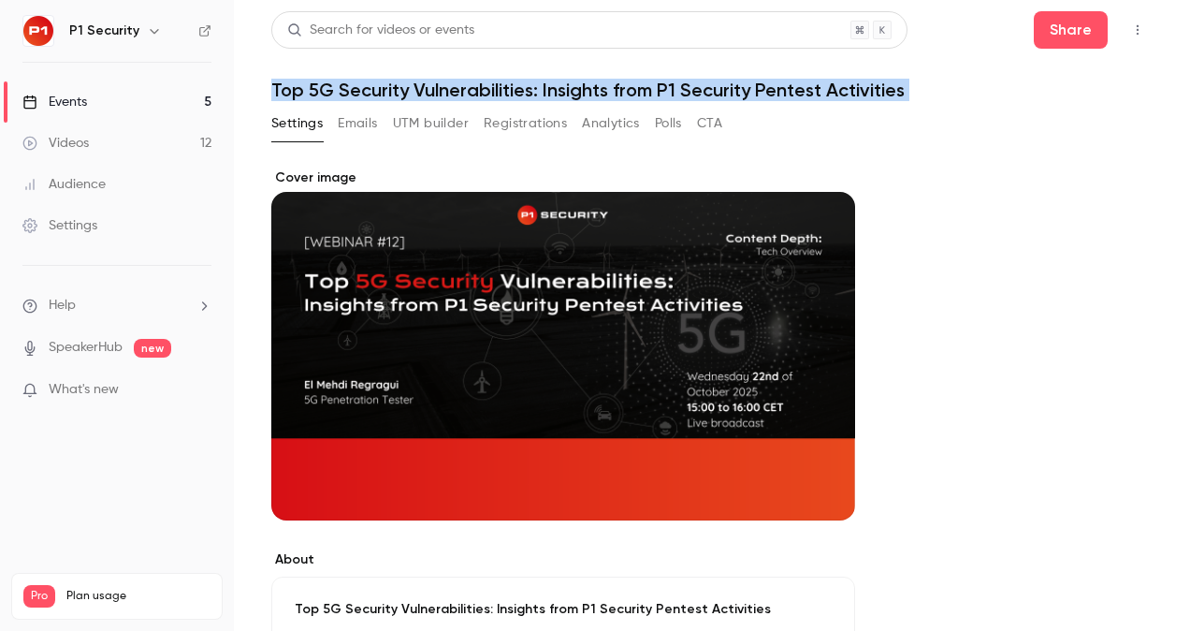
click at [540, 88] on h1 "Top 5G Security Vulnerabilities: Insights from P1 Security Pentest Activities" at bounding box center [711, 90] width 881 height 22
copy div "Top 5G Security Vulnerabilities: Insights from P1 Security Pentest Activities S…"
click at [1039, 37] on button "Share" at bounding box center [1071, 29] width 74 height 37
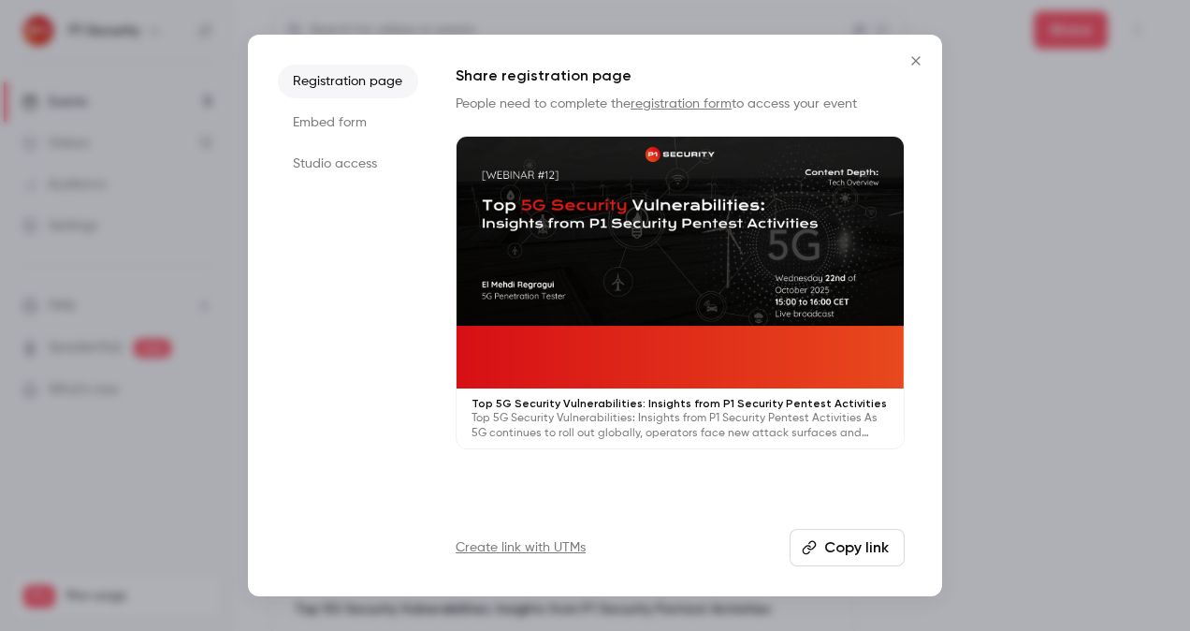
click at [850, 559] on button "Copy link" at bounding box center [847, 547] width 115 height 37
drag, startPoint x: 1156, startPoint y: 255, endPoint x: 955, endPoint y: 5, distance: 321.5
click at [1156, 254] on div at bounding box center [595, 315] width 1190 height 631
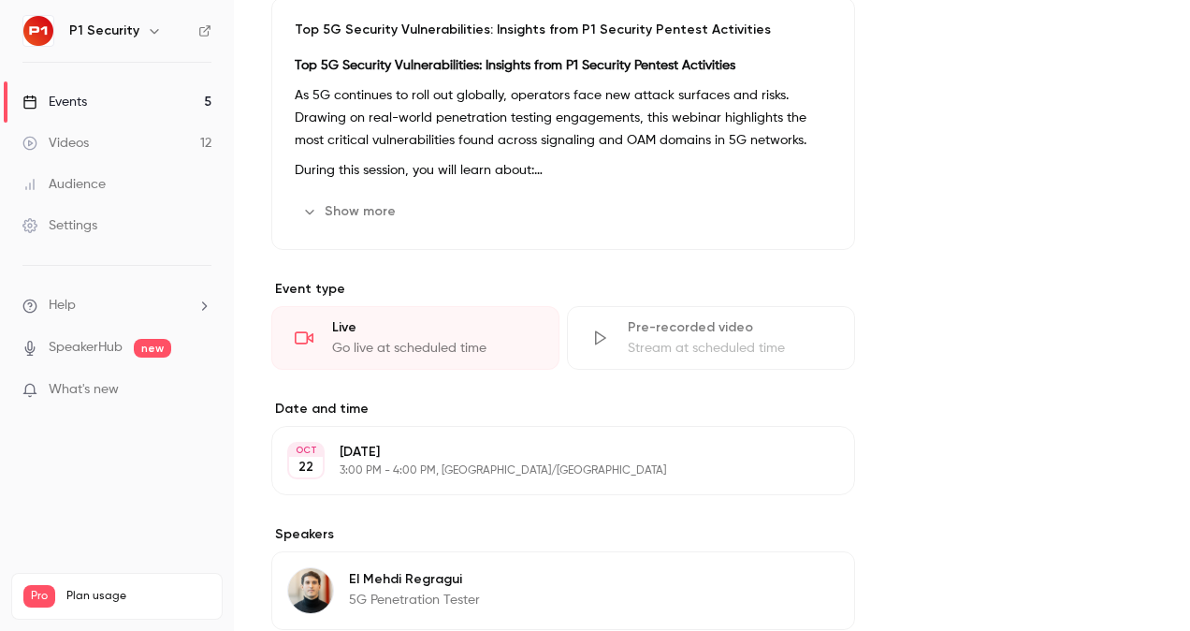
scroll to position [582, 0]
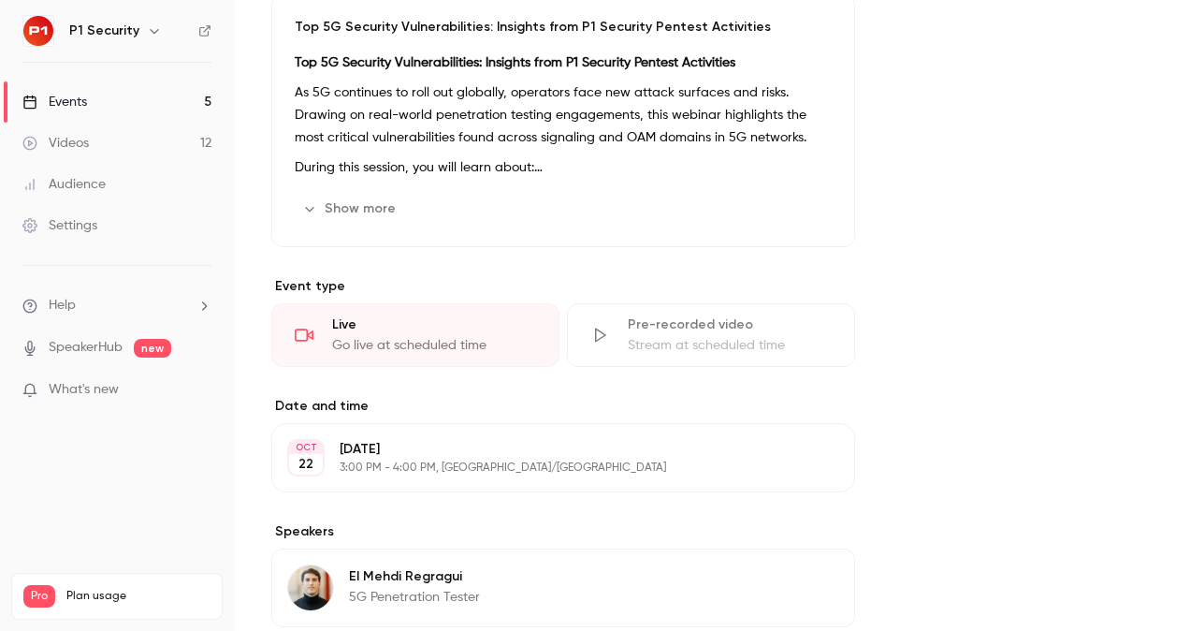
click at [411, 152] on div "Top 5G Security Vulnerabilities: Insights from P1 Security Pentest Activities A…" at bounding box center [563, 114] width 537 height 127
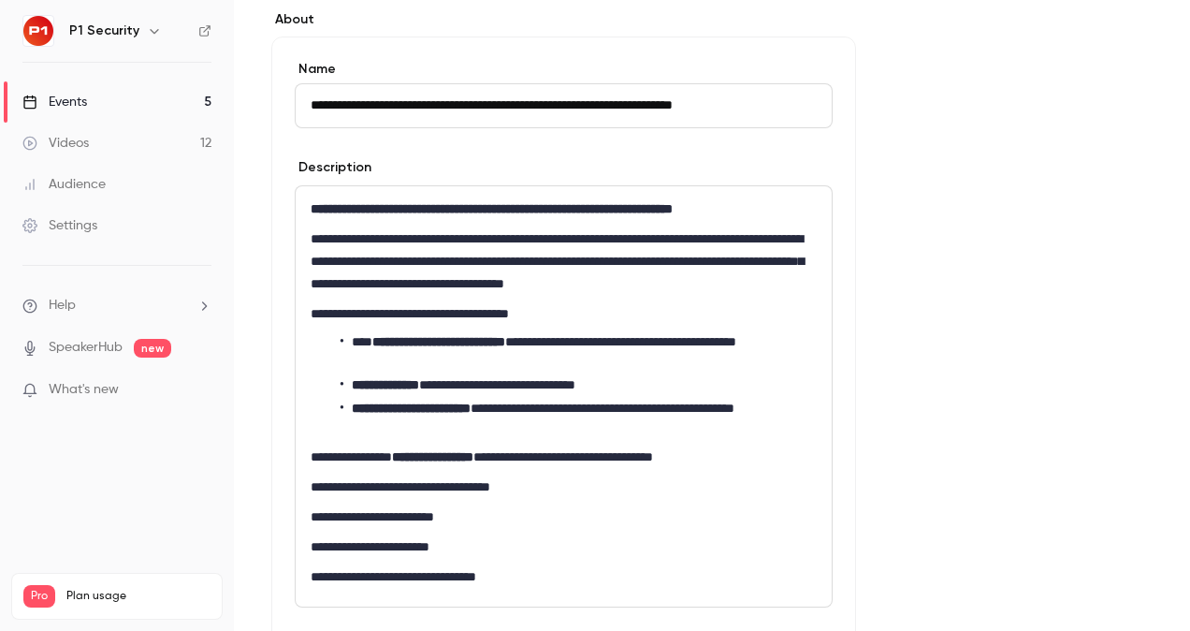
scroll to position [541, 0]
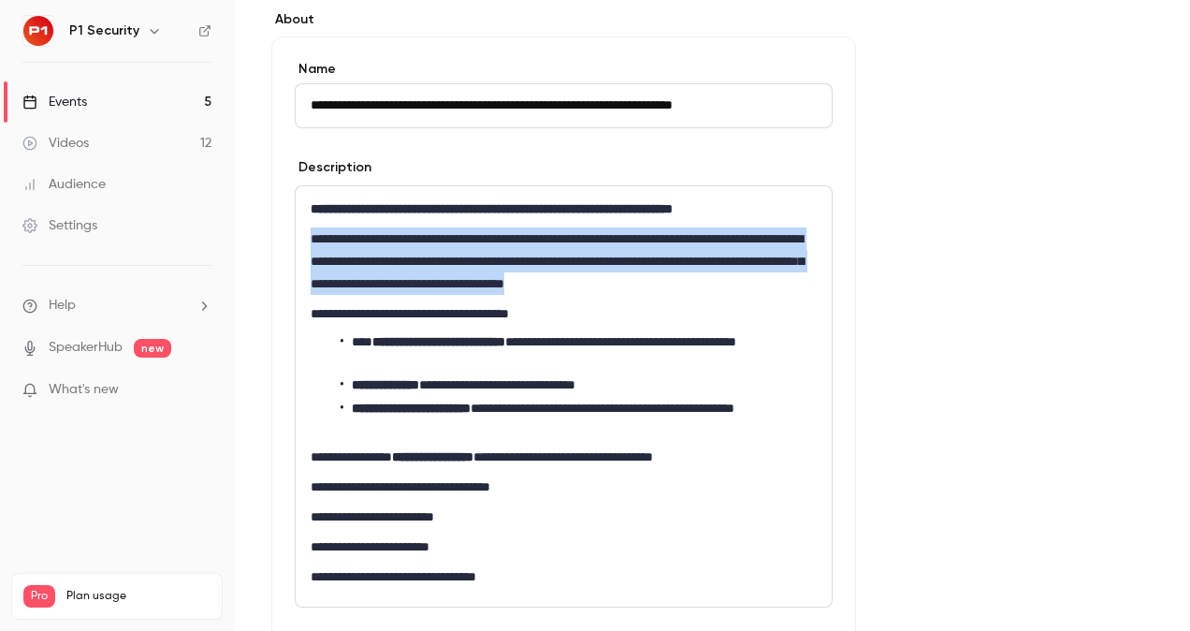
drag, startPoint x: 312, startPoint y: 235, endPoint x: 820, endPoint y: 283, distance: 510.3
click at [820, 283] on div "**********" at bounding box center [564, 396] width 536 height 420
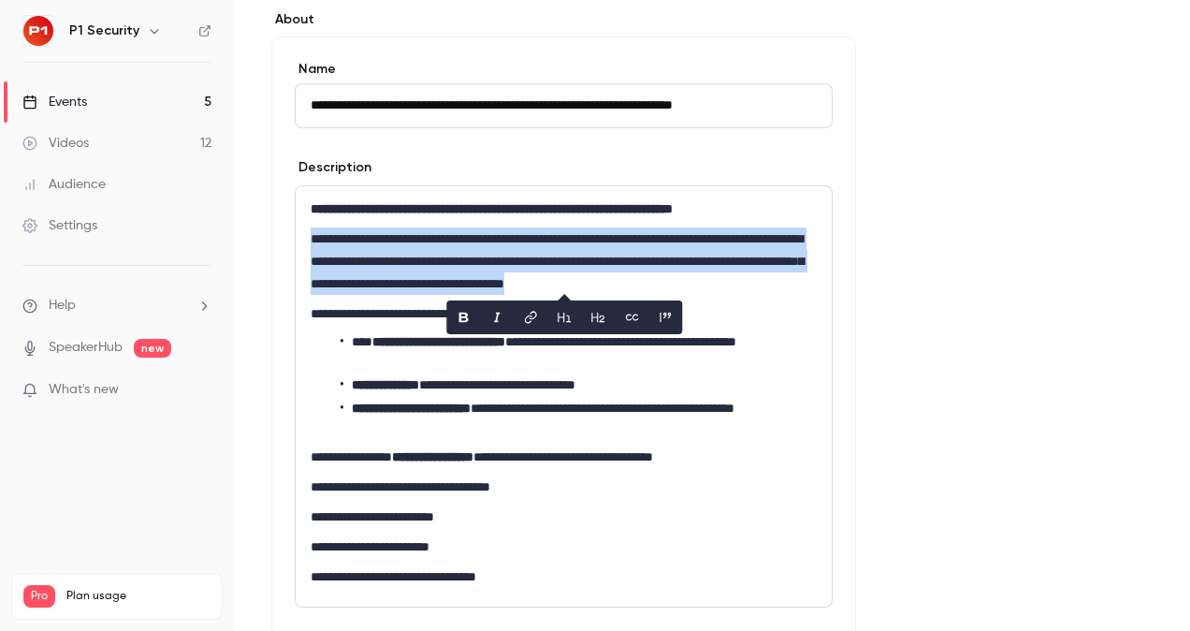
copy p "**********"
click at [524, 223] on div "**********" at bounding box center [564, 396] width 536 height 420
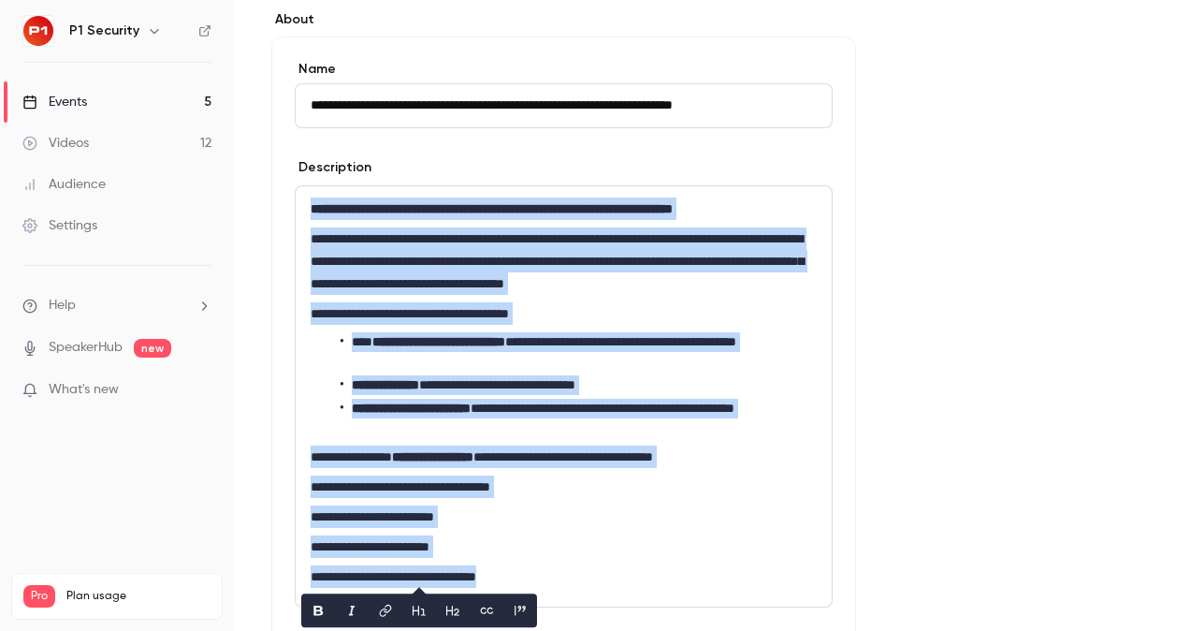
copy div "**********"
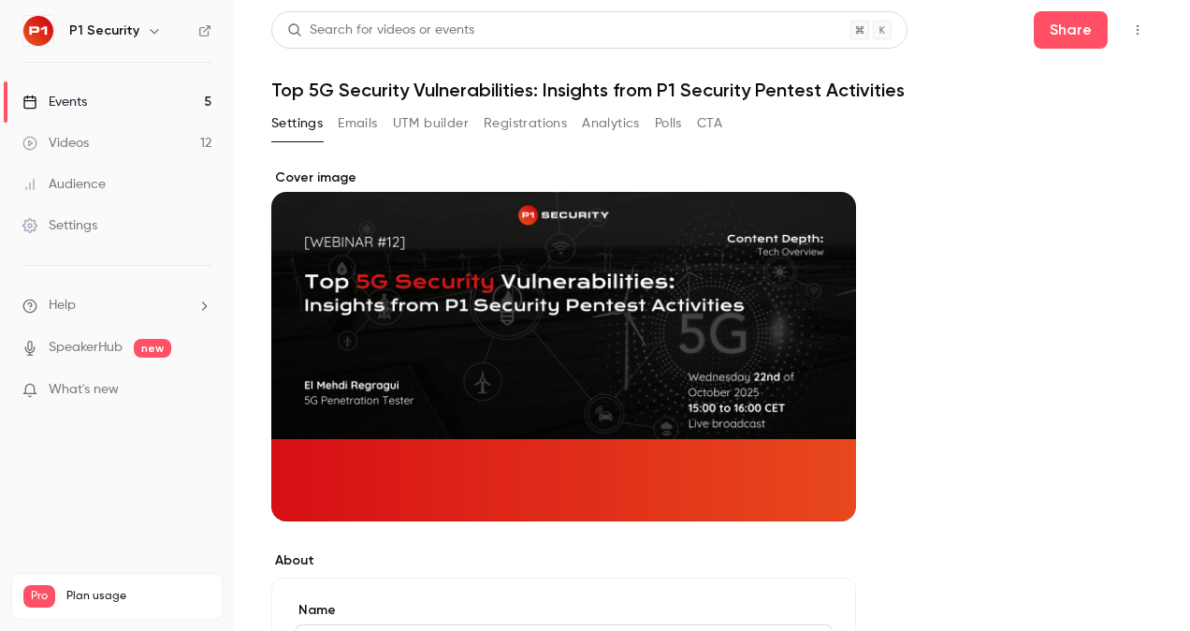
click at [443, 94] on h1 "Top 5G Security Vulnerabilities: Insights from P1 Security Pentest Activities" at bounding box center [711, 90] width 881 height 22
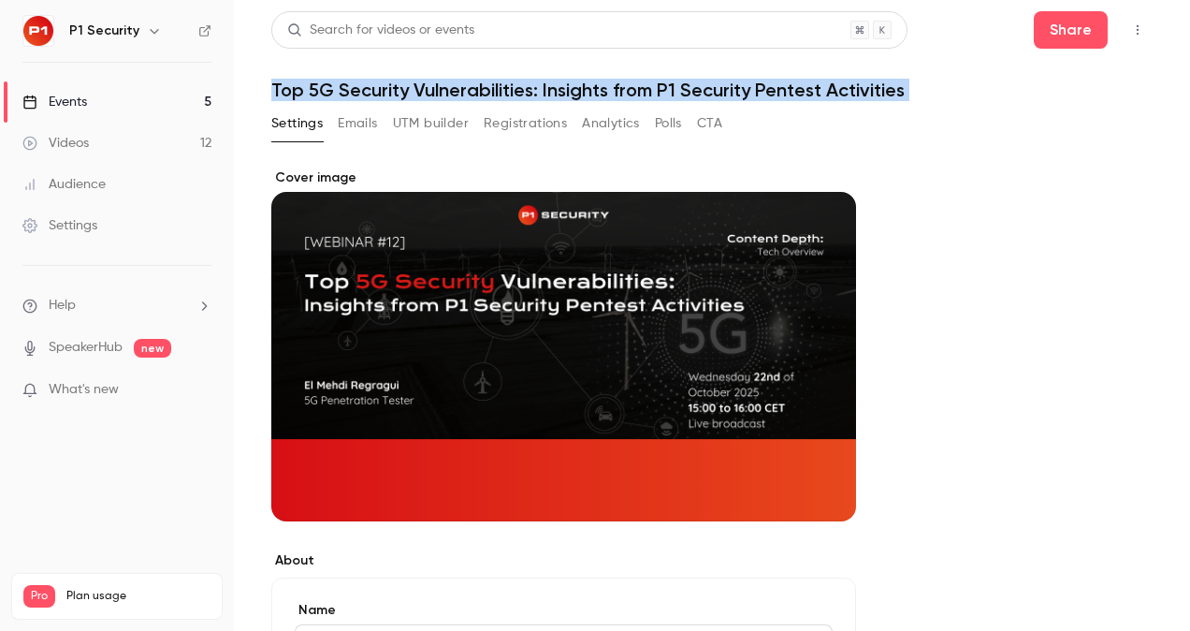
click at [443, 94] on h1 "Top 5G Security Vulnerabilities: Insights from P1 Security Pentest Activities" at bounding box center [711, 90] width 881 height 22
click at [443, 92] on h1 "Top 5G Security Vulnerabilities: Insights from P1 Security Pentest Activities" at bounding box center [711, 90] width 881 height 22
copy div "Top 5G Security Vulnerabilities: Insights from P1 Security Pentest Activities S…"
click at [1034, 28] on button "Share" at bounding box center [1071, 29] width 74 height 37
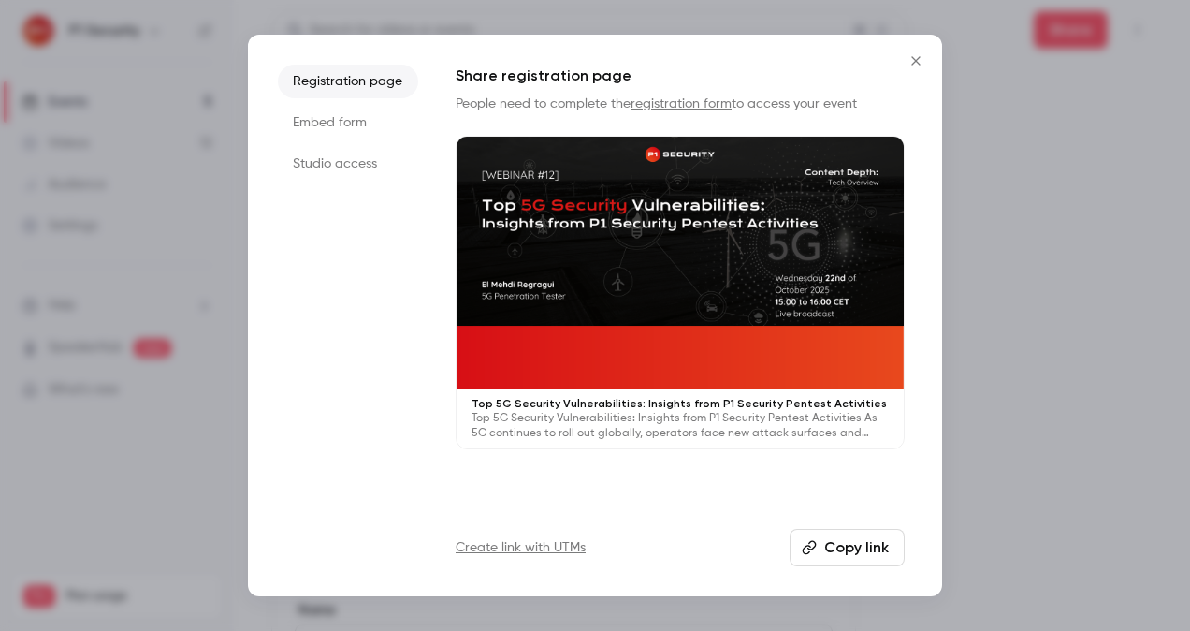
click at [858, 546] on button "Copy link" at bounding box center [847, 547] width 115 height 37
click at [1025, 365] on div at bounding box center [595, 315] width 1190 height 631
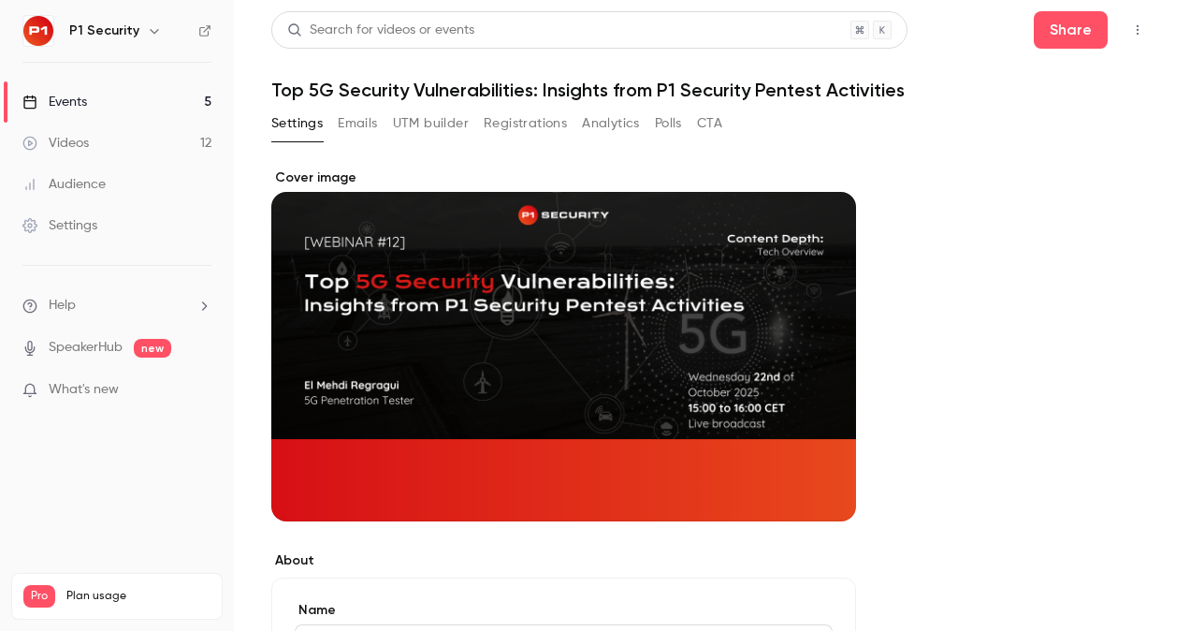
click at [640, 93] on h1 "Top 5G Security Vulnerabilities: Insights from P1 Security Pentest Activities" at bounding box center [711, 90] width 881 height 22
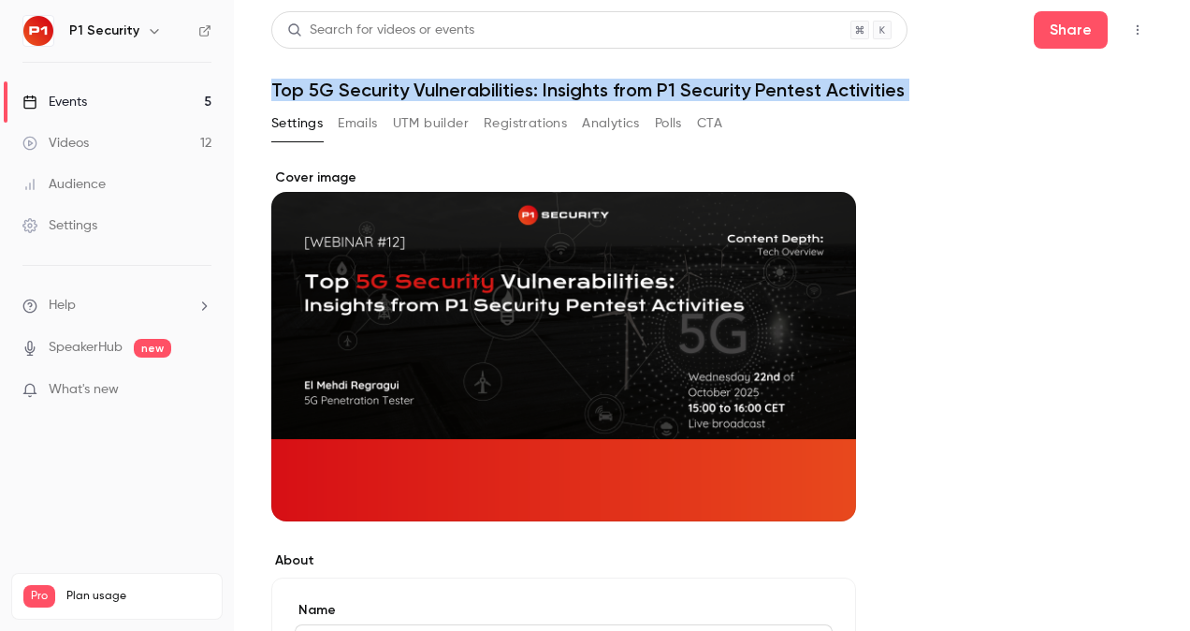
copy div "Top 5G Security Vulnerabilities: Insights from P1 Security Pentest Activities S…"
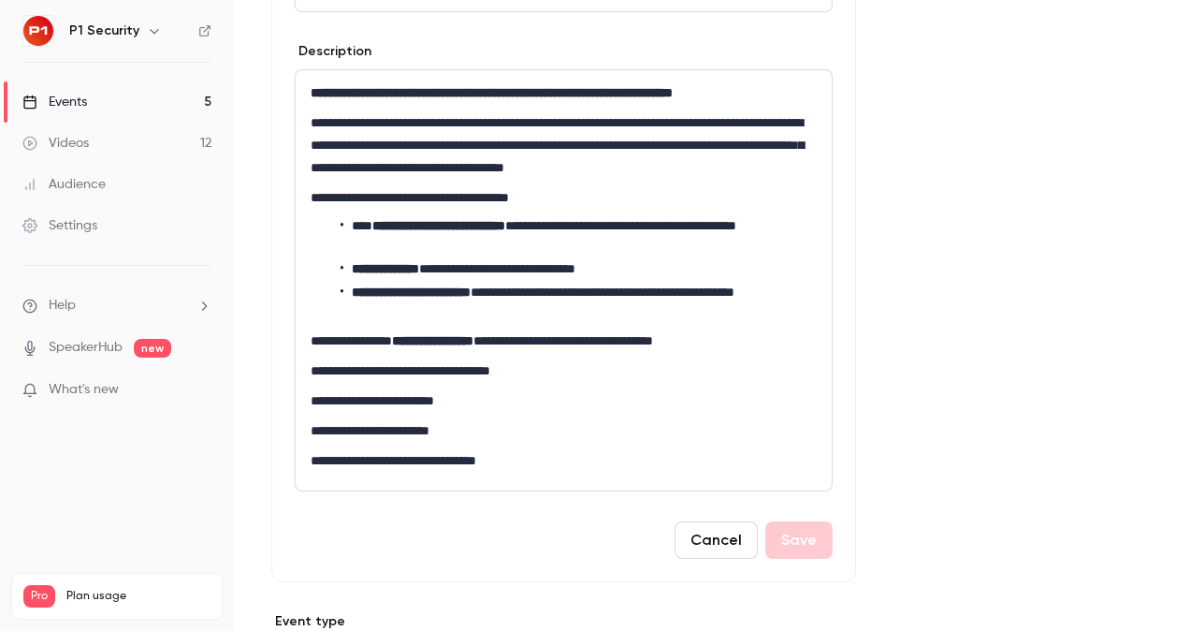
click at [415, 301] on li "**********" at bounding box center [579, 302] width 476 height 39
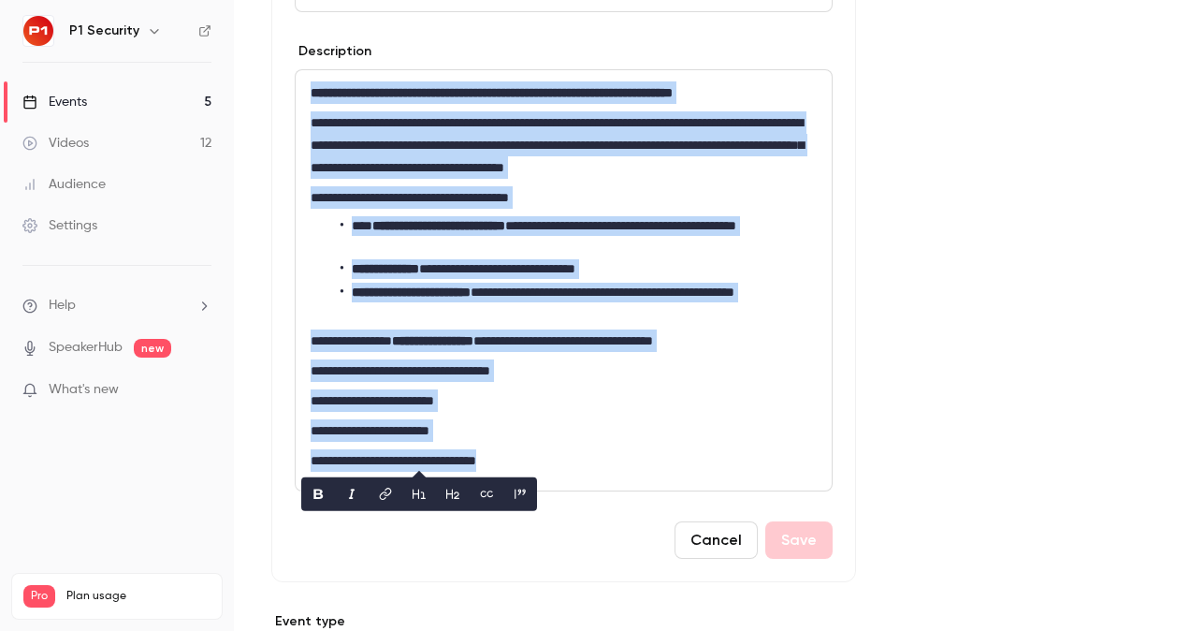
click at [986, 193] on div "**********" at bounding box center [711, 331] width 881 height 1639
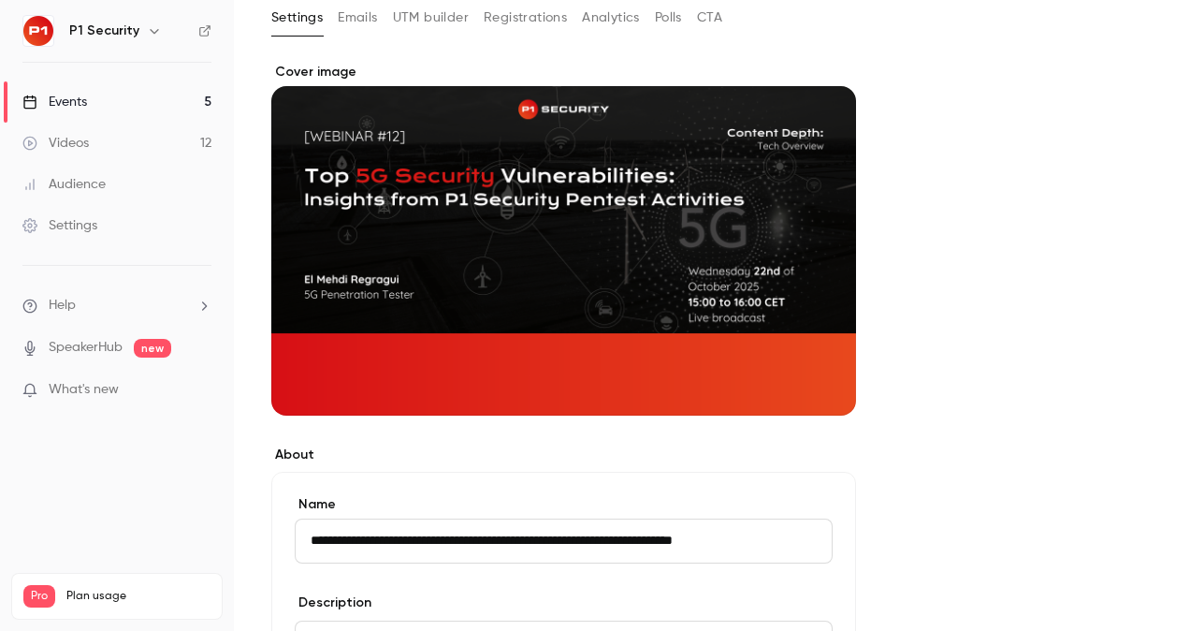
scroll to position [0, 0]
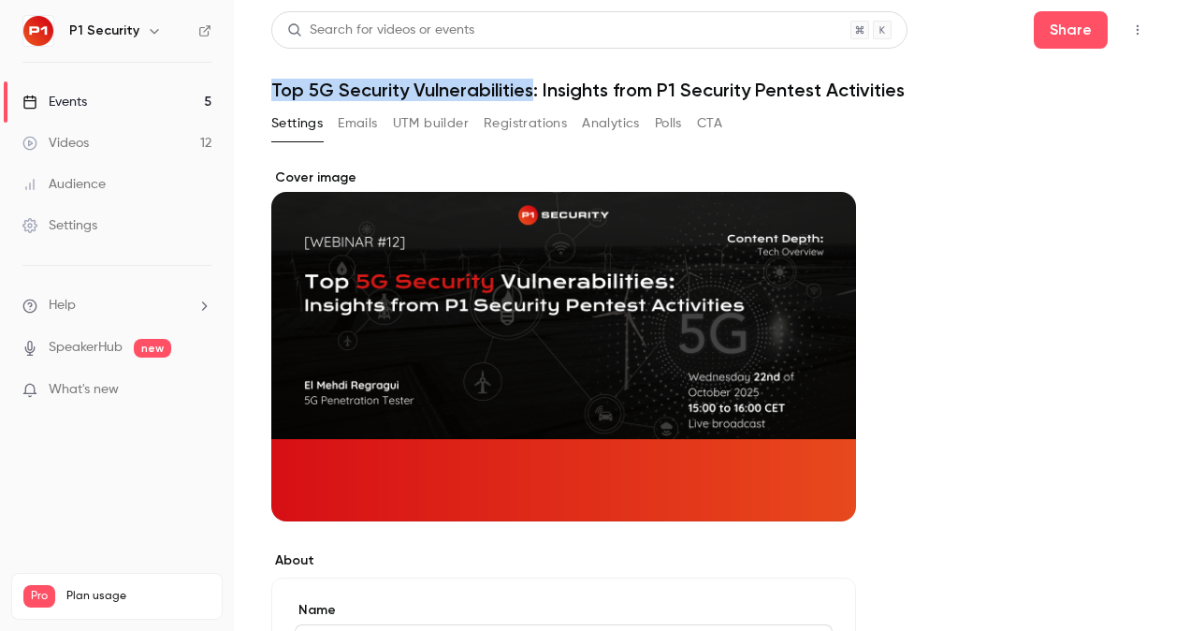
drag, startPoint x: 266, startPoint y: 79, endPoint x: 531, endPoint y: 90, distance: 266.0
click at [531, 90] on main "**********" at bounding box center [712, 315] width 956 height 631
click at [1047, 28] on button "Share" at bounding box center [1071, 29] width 74 height 37
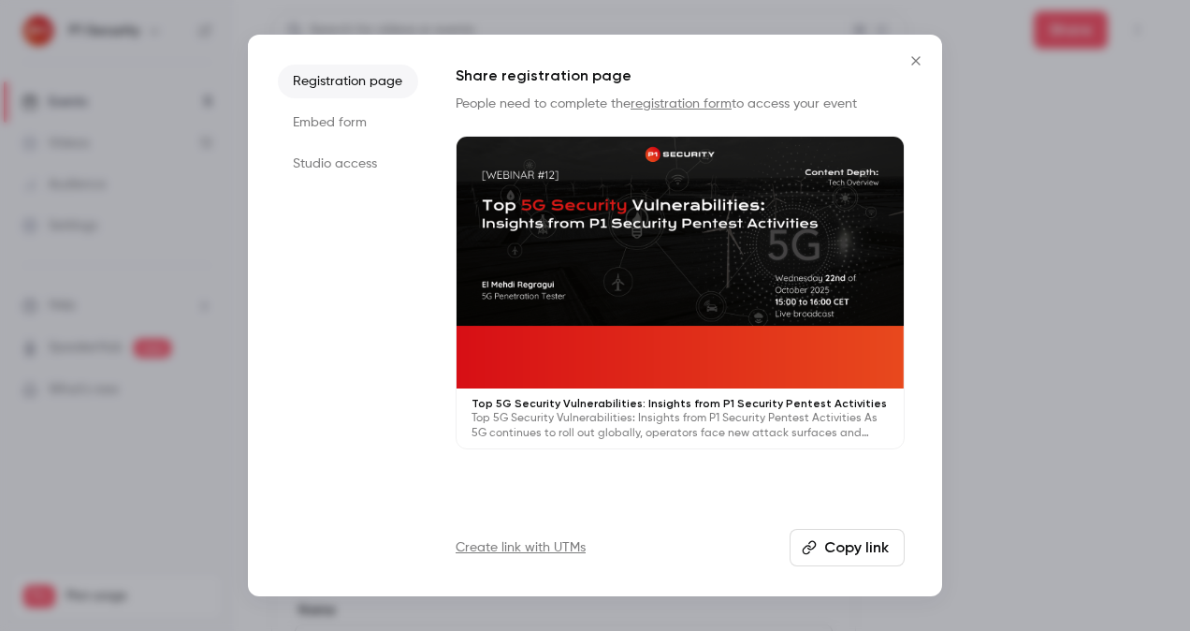
click at [877, 549] on button "Copy link" at bounding box center [847, 547] width 115 height 37
click at [1069, 311] on div at bounding box center [595, 315] width 1190 height 631
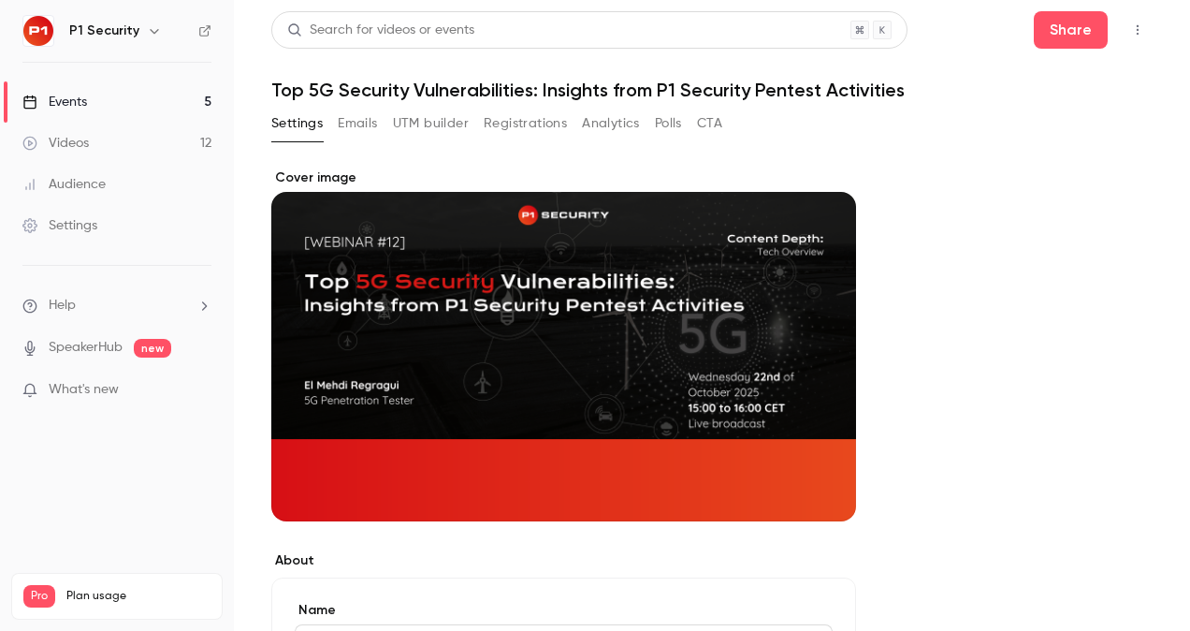
click at [661, 94] on h1 "Top 5G Security Vulnerabilities: Insights from P1 Security Pentest Activities" at bounding box center [711, 90] width 881 height 22
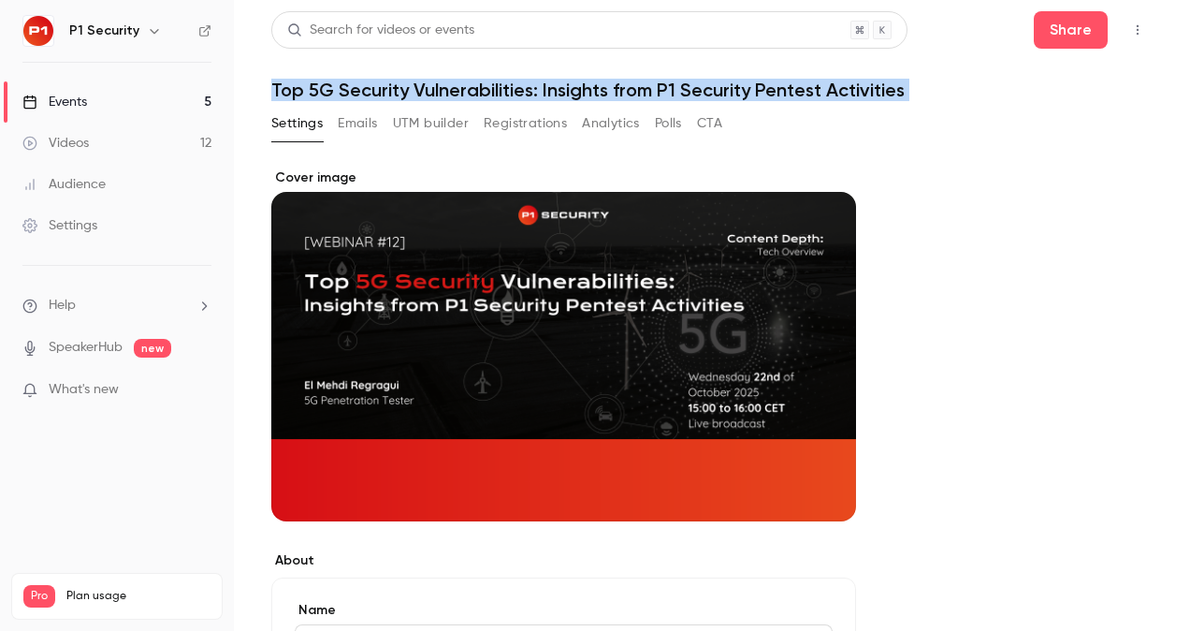
click at [661, 94] on h1 "Top 5G Security Vulnerabilities: Insights from P1 Security Pentest Activities" at bounding box center [711, 90] width 881 height 22
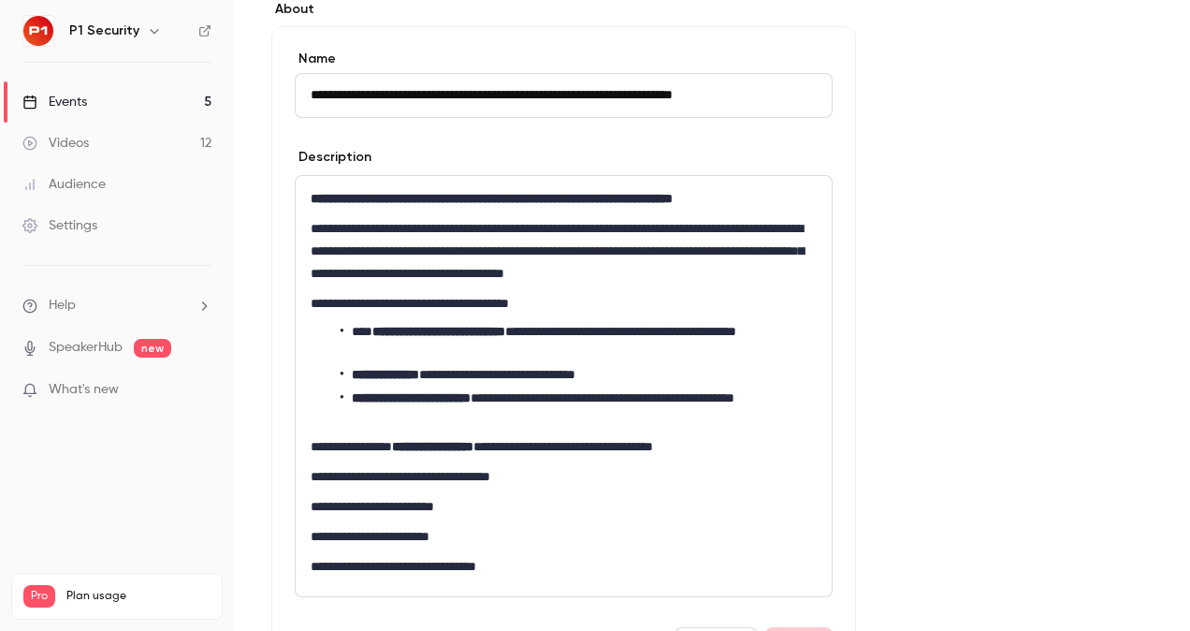
click at [446, 295] on p "**********" at bounding box center [564, 303] width 506 height 22
click at [886, 215] on div "**********" at bounding box center [711, 436] width 881 height 1639
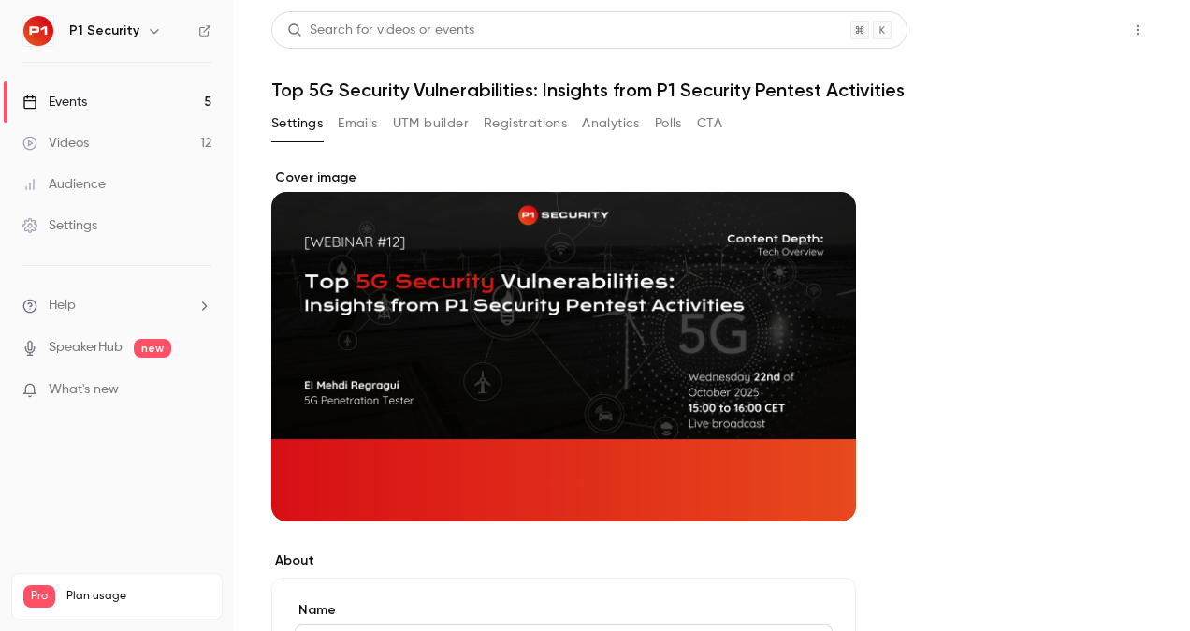
click at [1081, 26] on button "Share" at bounding box center [1071, 29] width 74 height 37
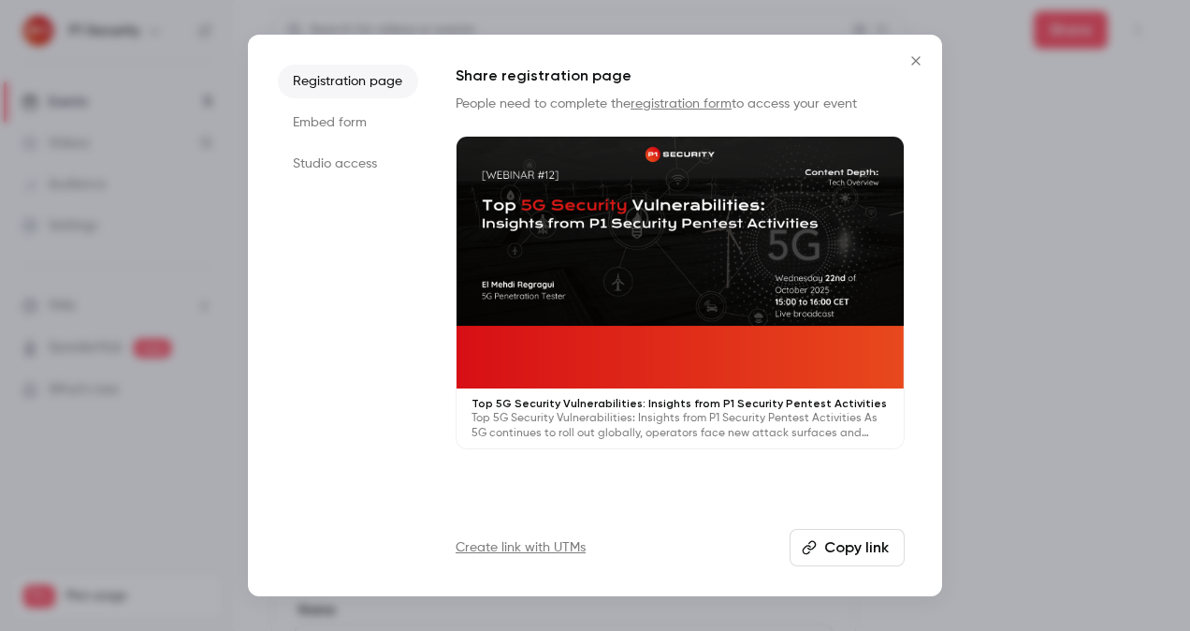
click at [859, 552] on button "Copy link" at bounding box center [847, 547] width 115 height 37
click at [48, 213] on div at bounding box center [595, 315] width 1190 height 631
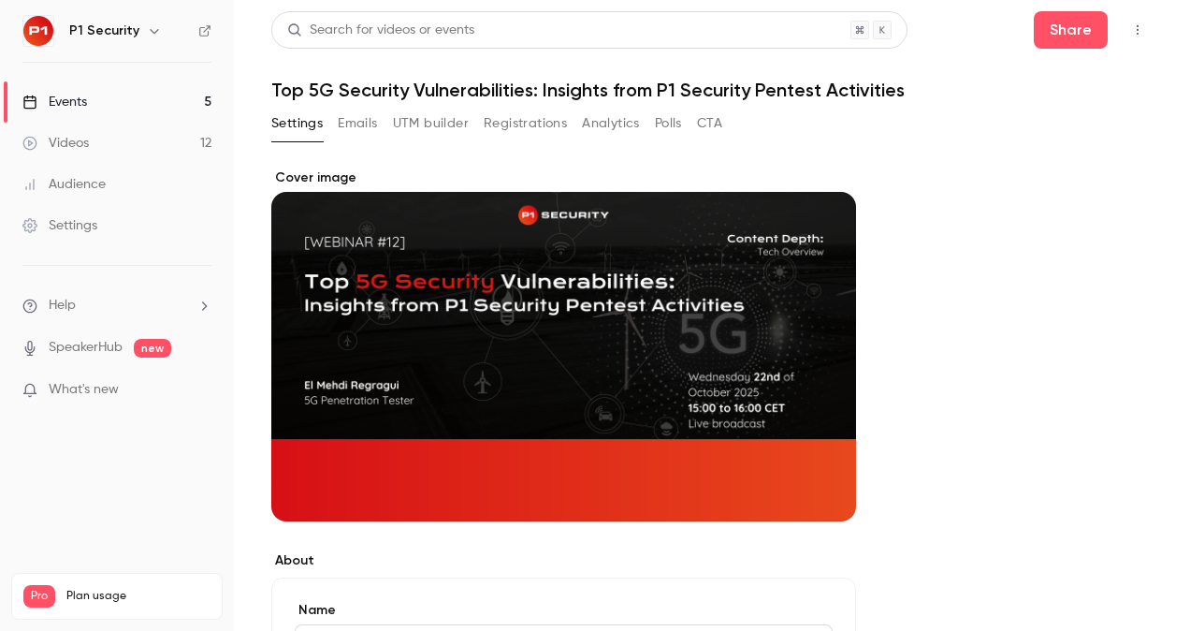
click at [92, 88] on link "Events 5" at bounding box center [117, 101] width 234 height 41
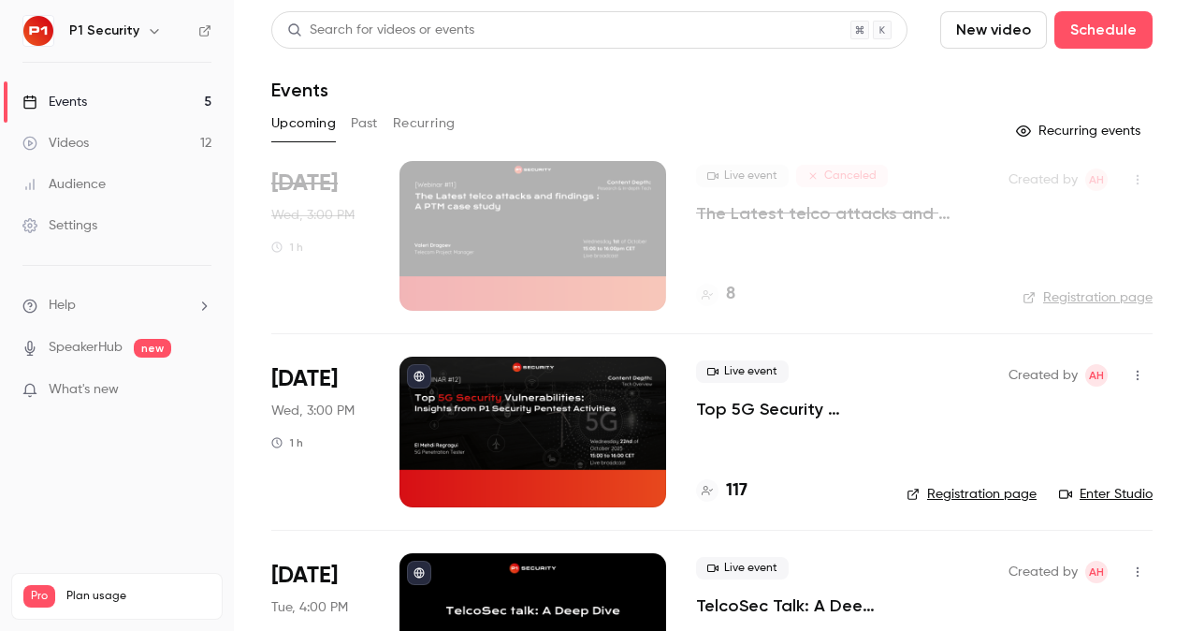
click at [733, 417] on p "Top 5G Security Vulnerabilities: Insights from P1 Security Pentest Activities" at bounding box center [786, 409] width 181 height 22
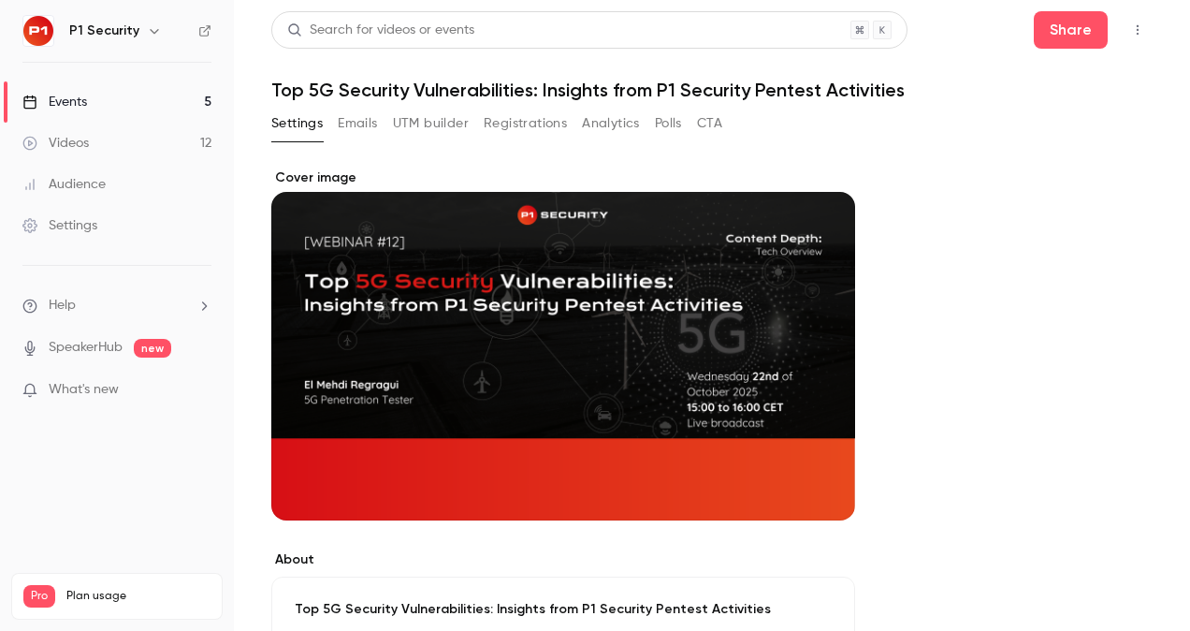
click at [518, 124] on button "Registrations" at bounding box center [525, 124] width 83 height 30
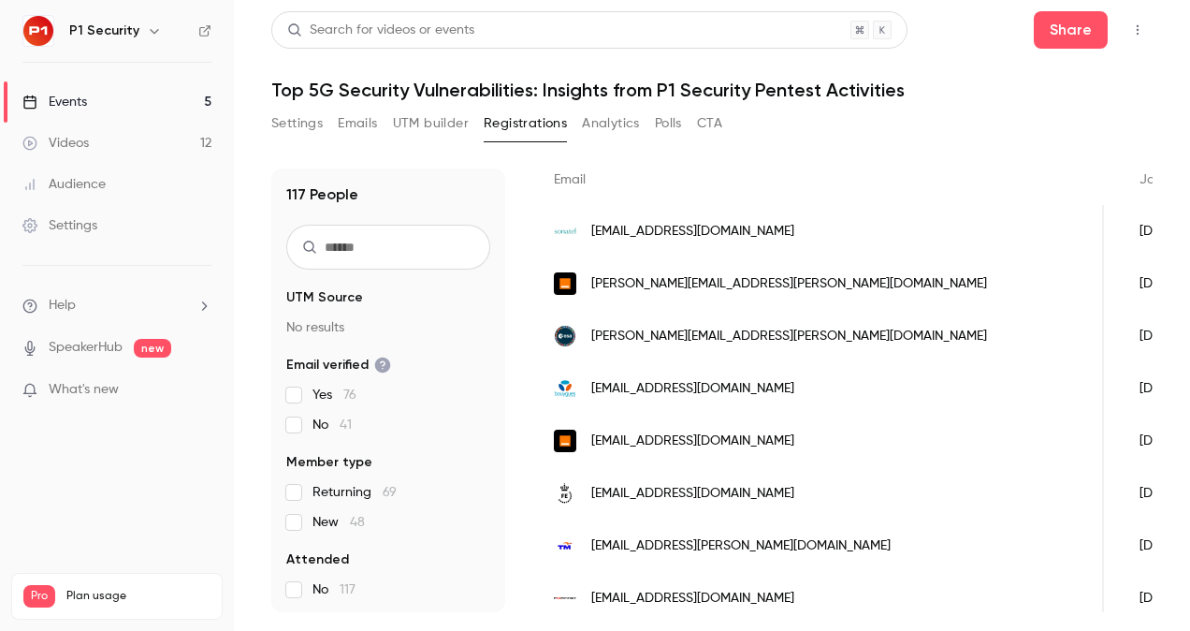
scroll to position [0, 240]
click at [99, 107] on link "Events 5" at bounding box center [117, 101] width 234 height 41
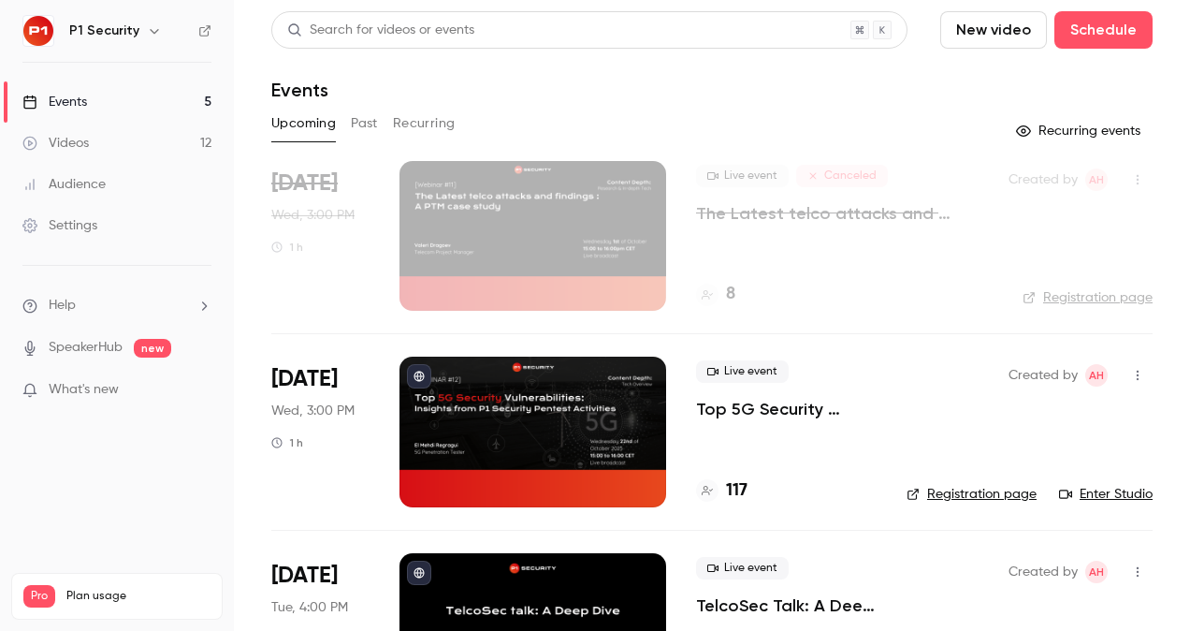
click at [782, 211] on p "The Latest telco attacks and findings : A PTM case study" at bounding box center [837, 213] width 283 height 22
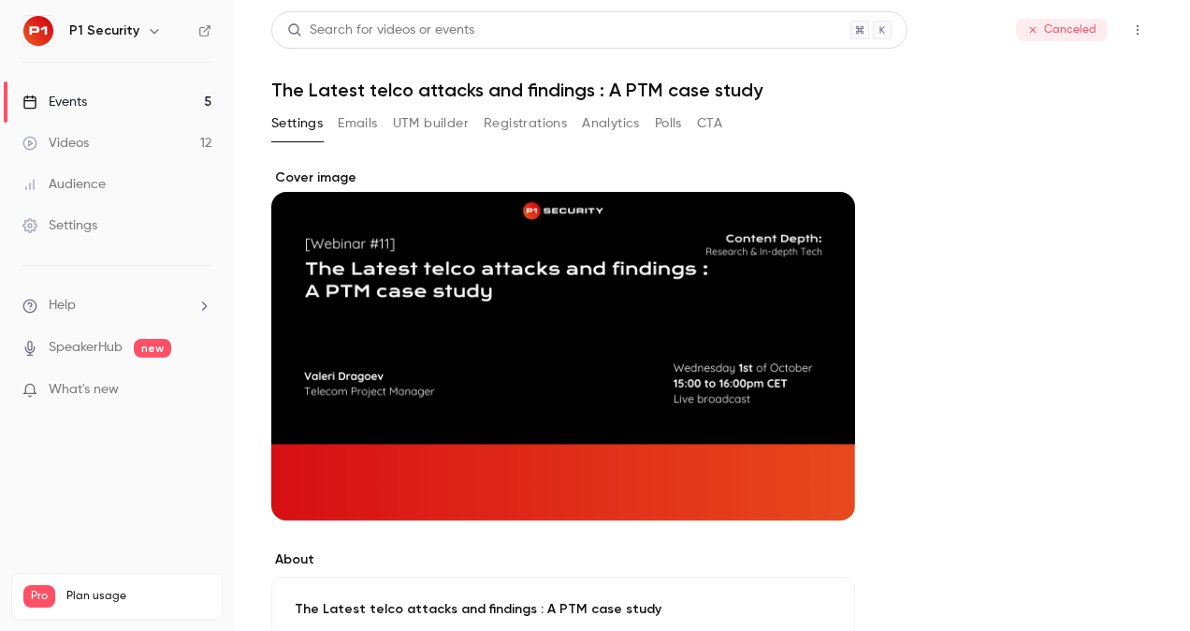
click at [133, 79] on ul "Events 5 Videos 12 Audience Settings" at bounding box center [117, 164] width 234 height 202
click at [133, 89] on link "Events 5" at bounding box center [117, 101] width 234 height 41
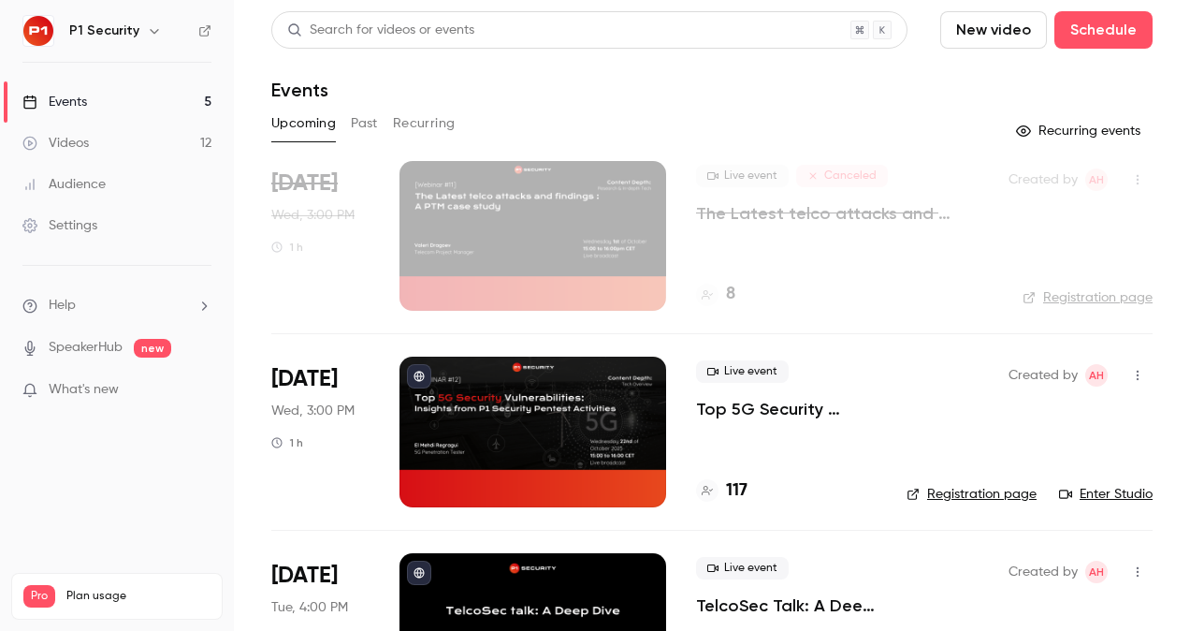
click at [781, 412] on p "Top 5G Security Vulnerabilities: Insights from P1 Security Pentest Activities" at bounding box center [786, 409] width 181 height 22
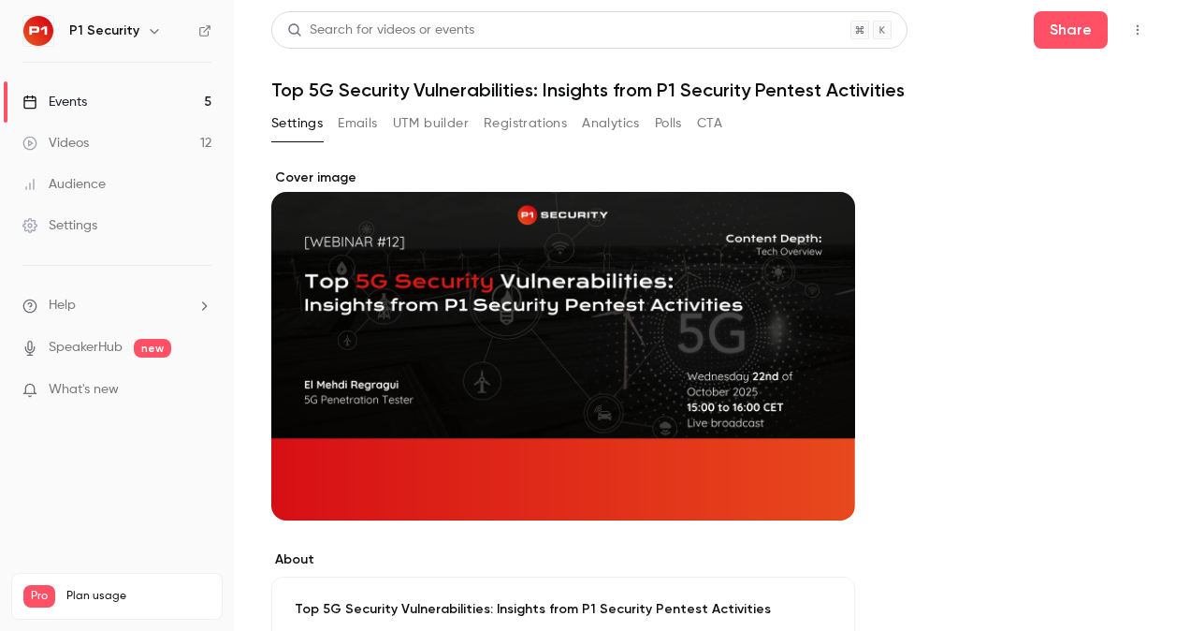
click at [658, 90] on h1 "Top 5G Security Vulnerabilities: Insights from P1 Security Pentest Activities" at bounding box center [711, 90] width 881 height 22
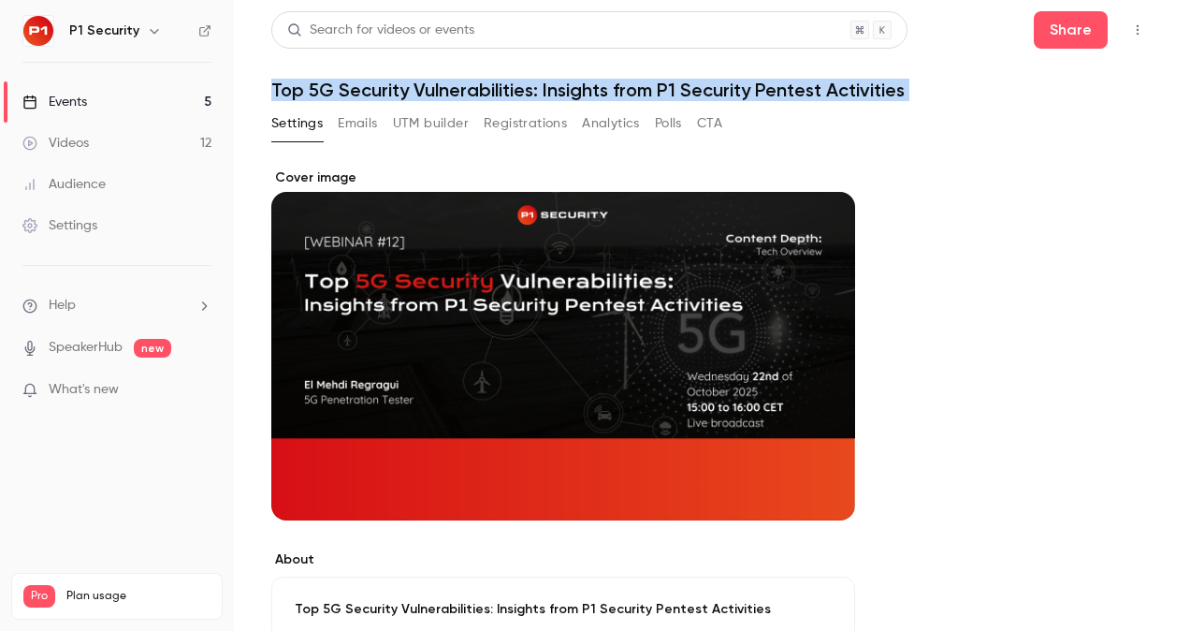
copy div "Top 5G Security Vulnerabilities: Insights from P1 Security Pentest Activities S…"
click at [750, 85] on h1 "Top 5G Security Vulnerabilities: Insights from P1 Security Pentest Activities" at bounding box center [711, 90] width 881 height 22
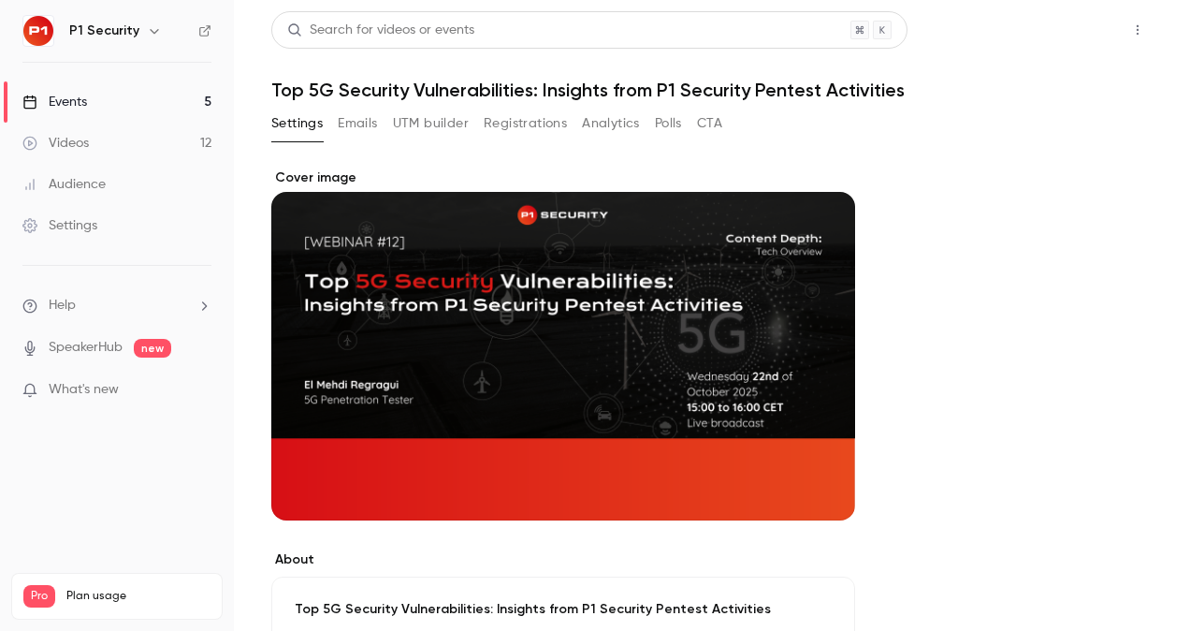
click at [1048, 33] on button "Share" at bounding box center [1071, 29] width 74 height 37
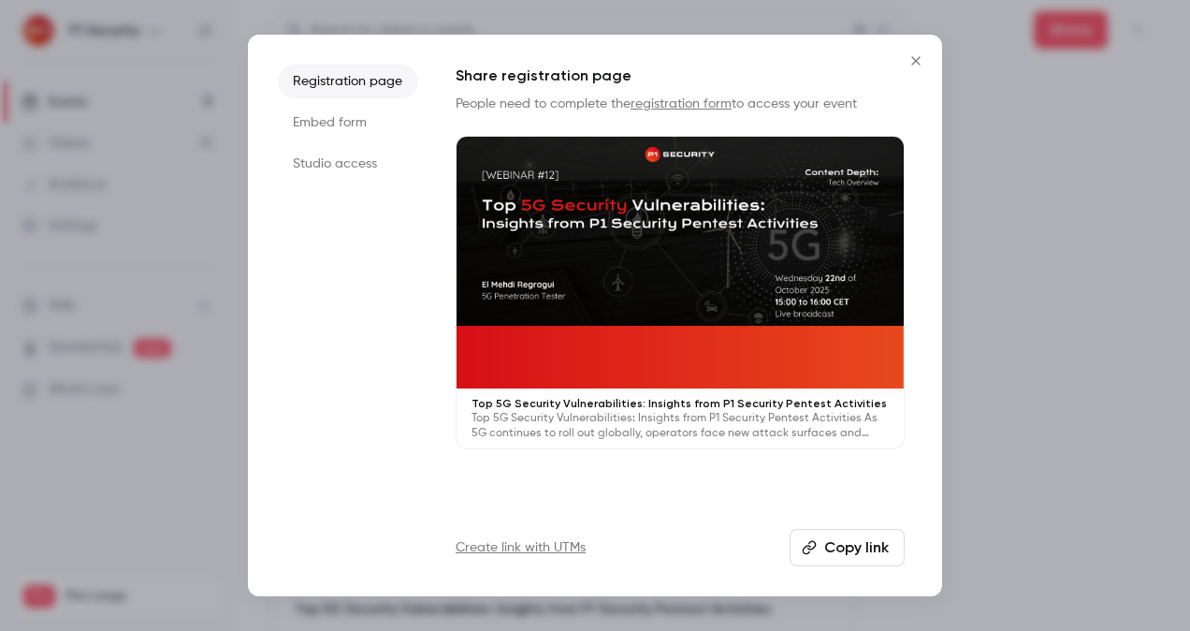
click at [868, 555] on button "Copy link" at bounding box center [847, 547] width 115 height 37
click at [1096, 328] on div at bounding box center [595, 315] width 1190 height 631
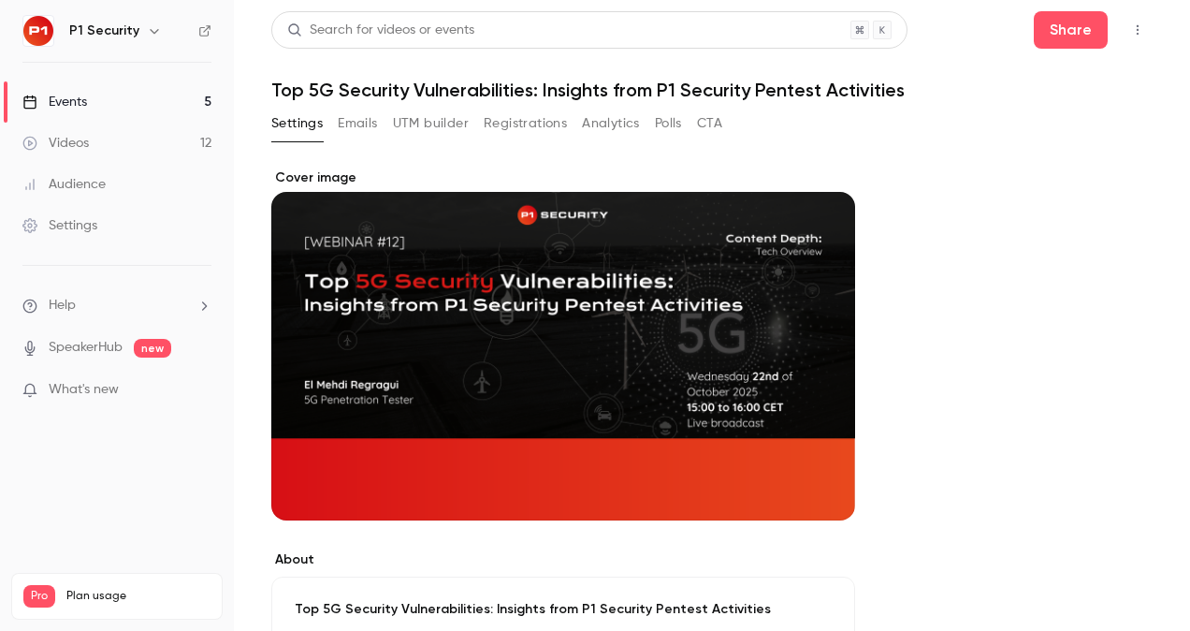
scroll to position [551, 0]
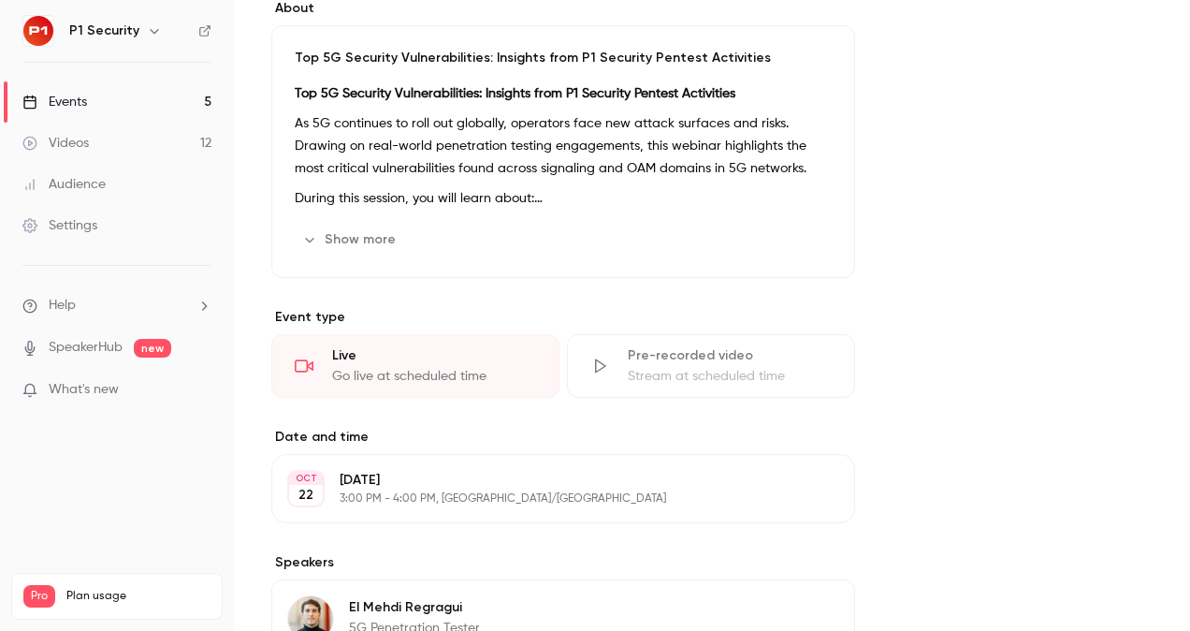
click at [527, 101] on p "Top 5G Security Vulnerabilities: Insights from P1 Security Pentest Activities" at bounding box center [563, 93] width 537 height 22
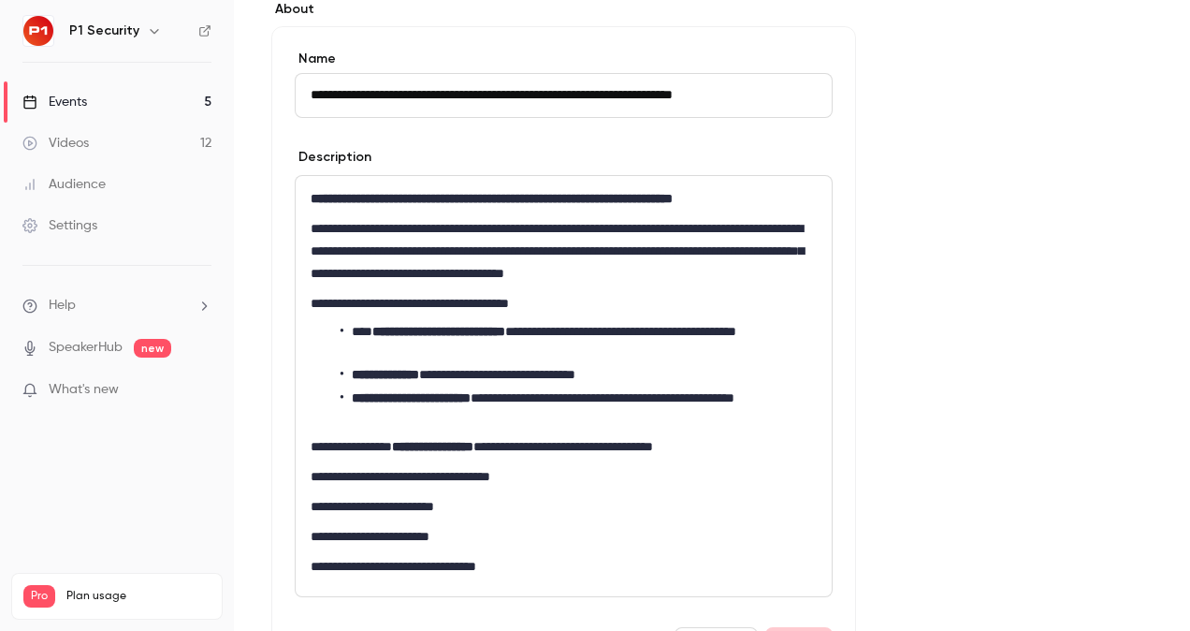
click at [501, 279] on p "**********" at bounding box center [564, 250] width 506 height 67
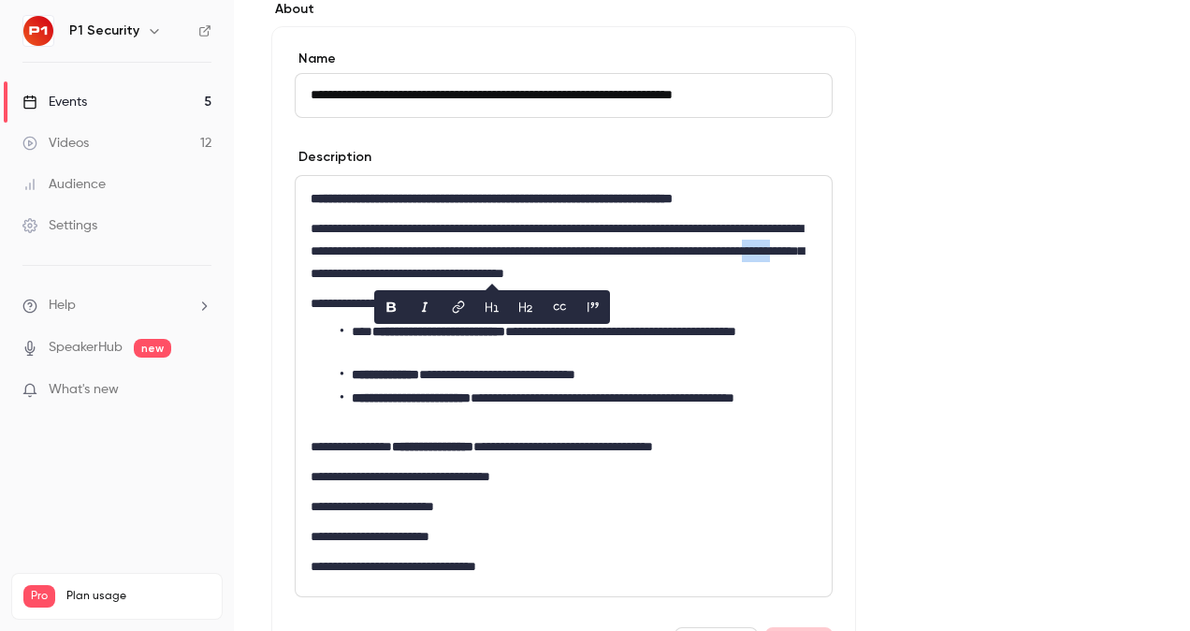
click at [501, 279] on p "**********" at bounding box center [564, 250] width 506 height 67
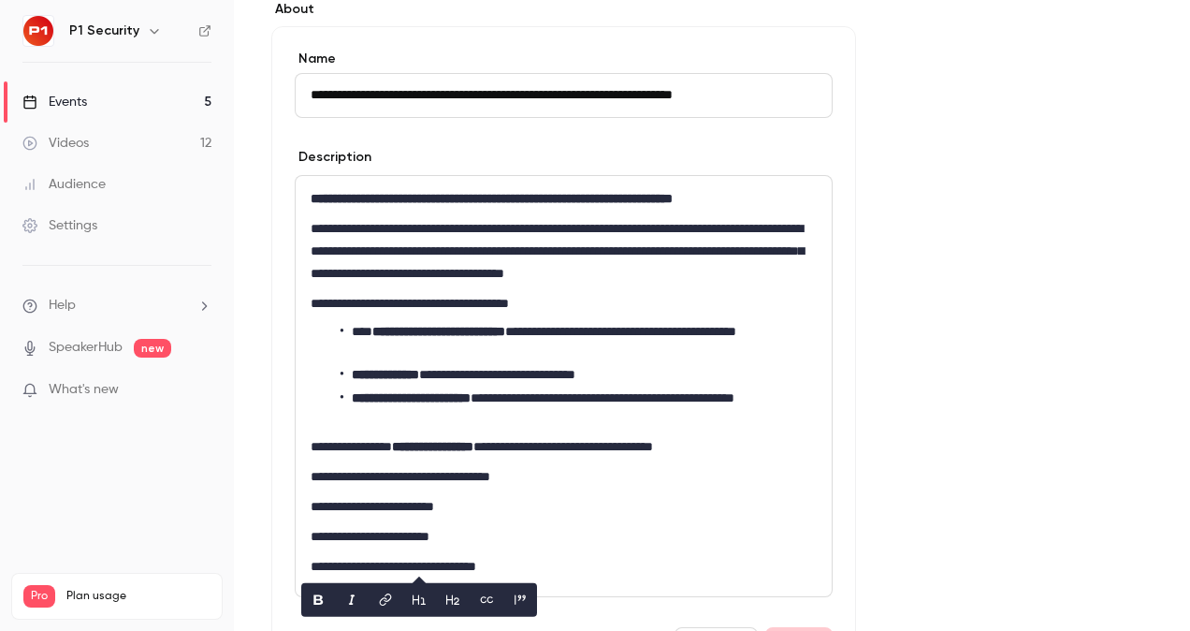
click at [1006, 262] on div "**********" at bounding box center [711, 436] width 881 height 1639
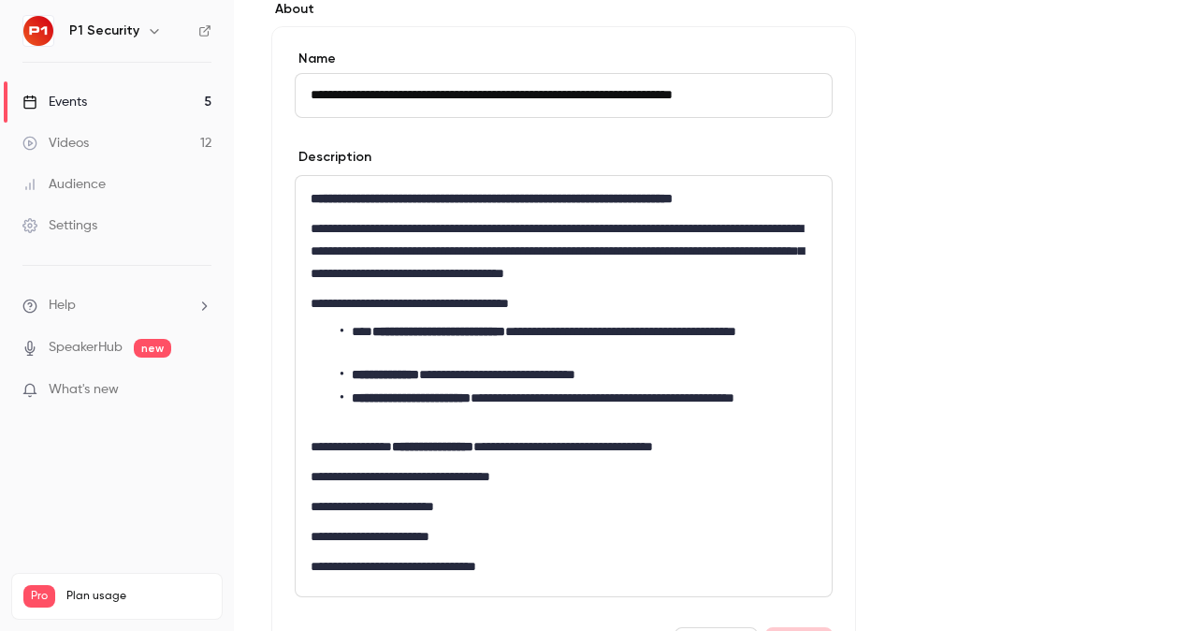
scroll to position [0, 0]
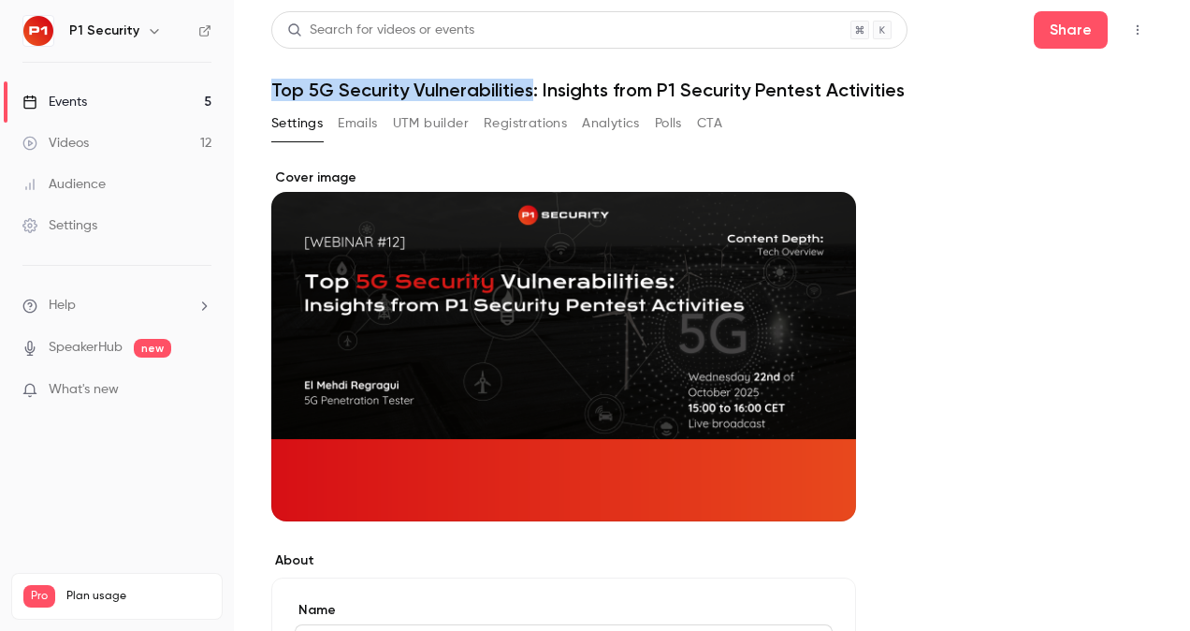
drag, startPoint x: 268, startPoint y: 83, endPoint x: 531, endPoint y: 95, distance: 263.2
click at [531, 95] on main "**********" at bounding box center [712, 315] width 956 height 631
copy h1 "Top 5G Security Vulnerabilities"
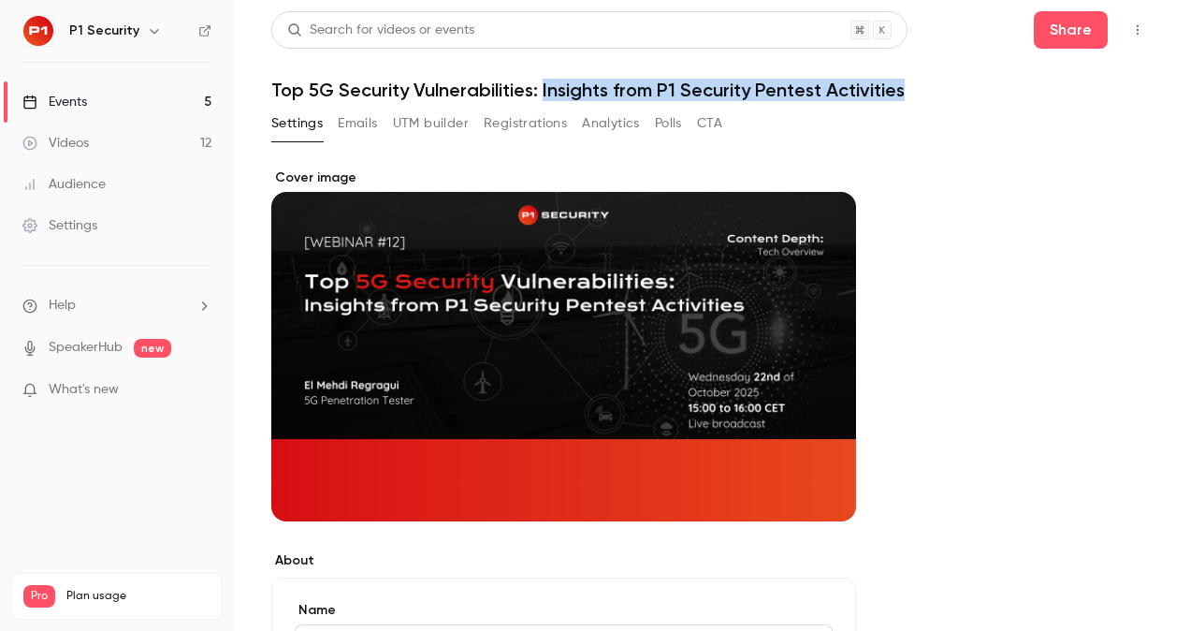
drag, startPoint x: 541, startPoint y: 92, endPoint x: 973, endPoint y: 101, distance: 432.4
copy h1 "Insights from P1 Security Pentest Activities"
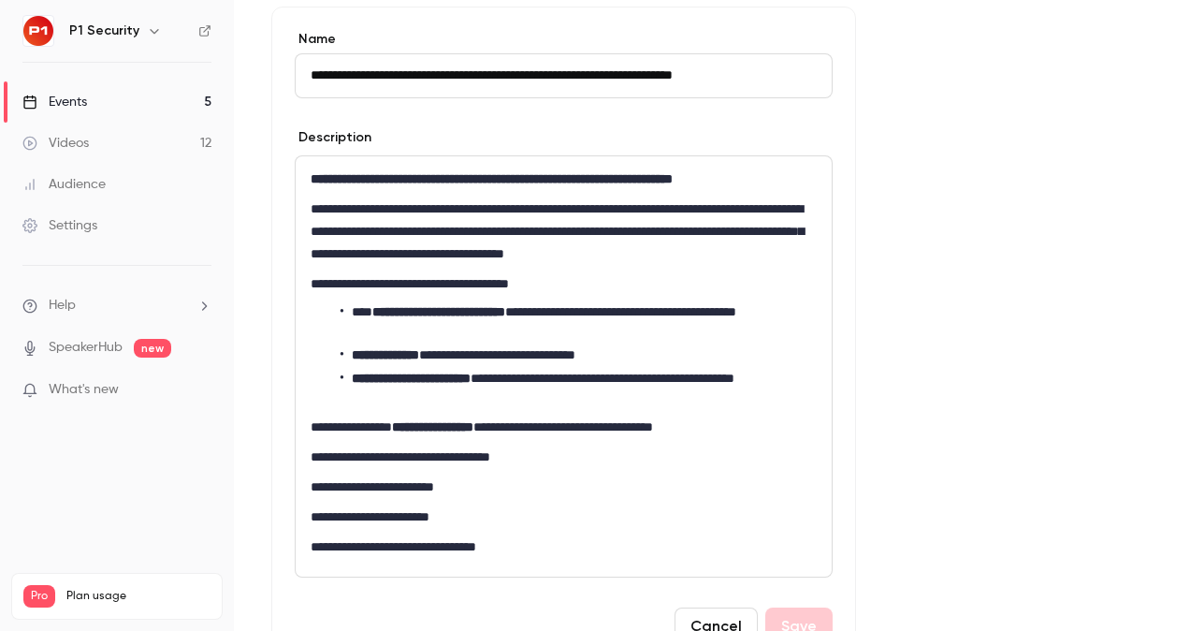
scroll to position [569, 0]
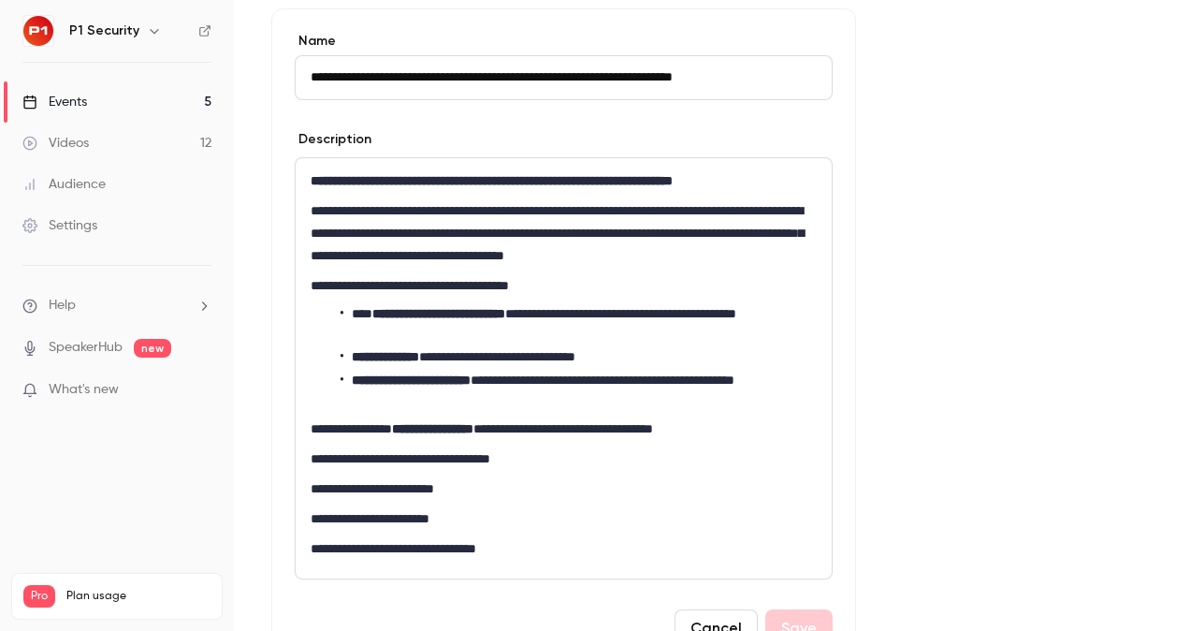
click at [478, 316] on strong "**********" at bounding box center [438, 313] width 133 height 13
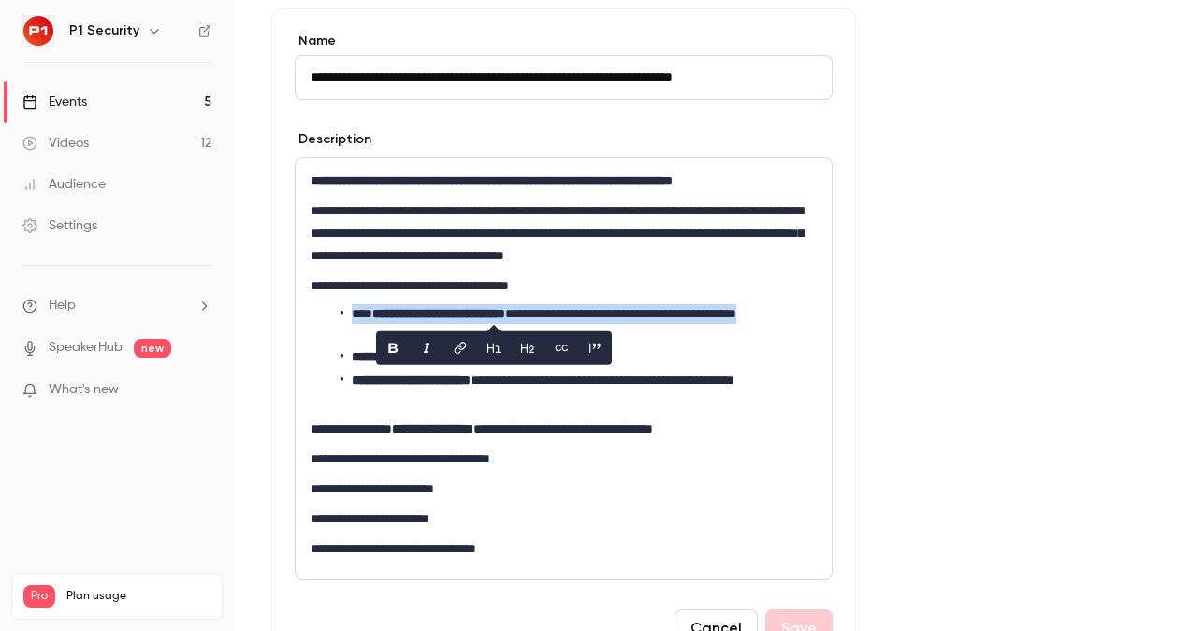
click at [478, 316] on strong "**********" at bounding box center [438, 313] width 133 height 13
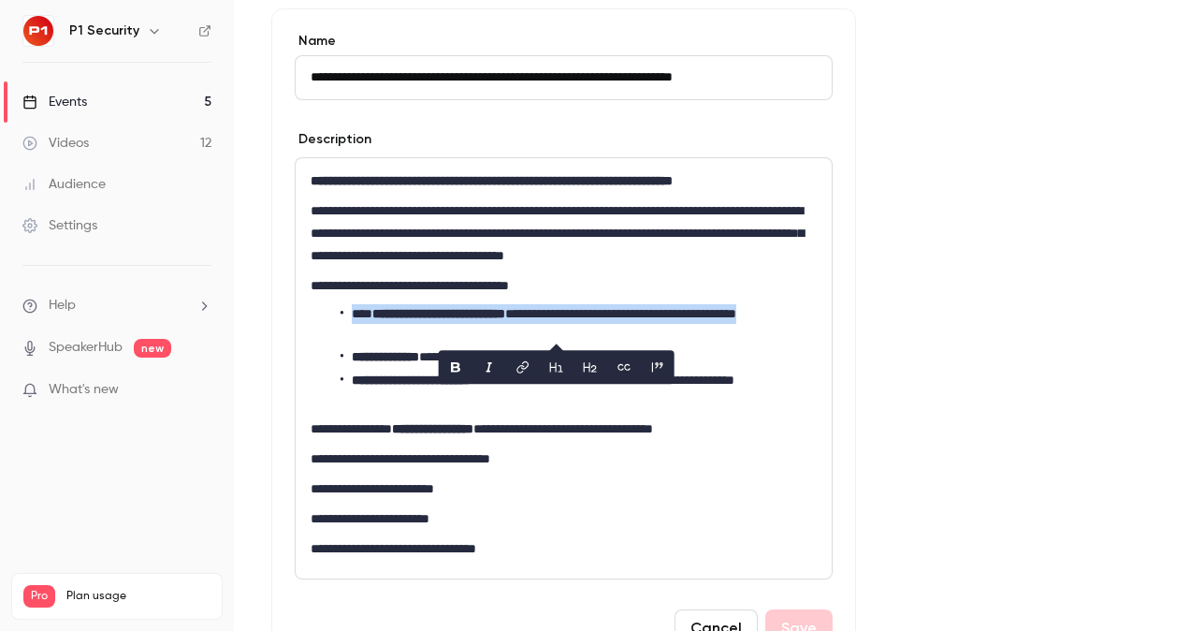
copy li "**********"
click at [360, 363] on li "**********" at bounding box center [579, 357] width 476 height 20
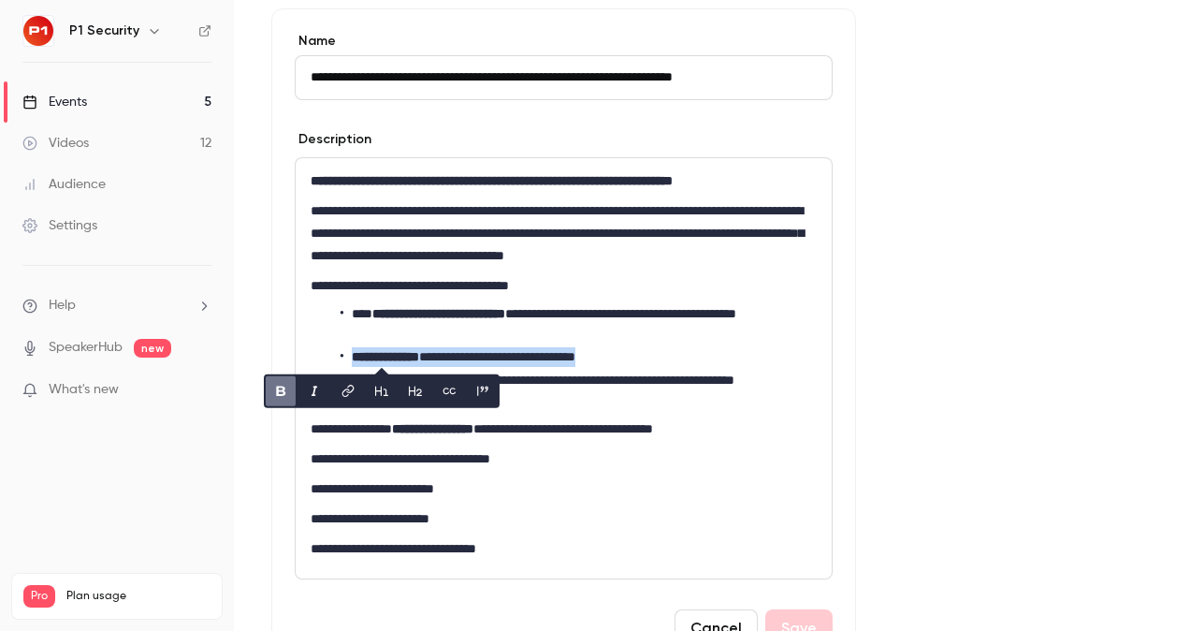
click at [360, 363] on li "**********" at bounding box center [579, 357] width 476 height 20
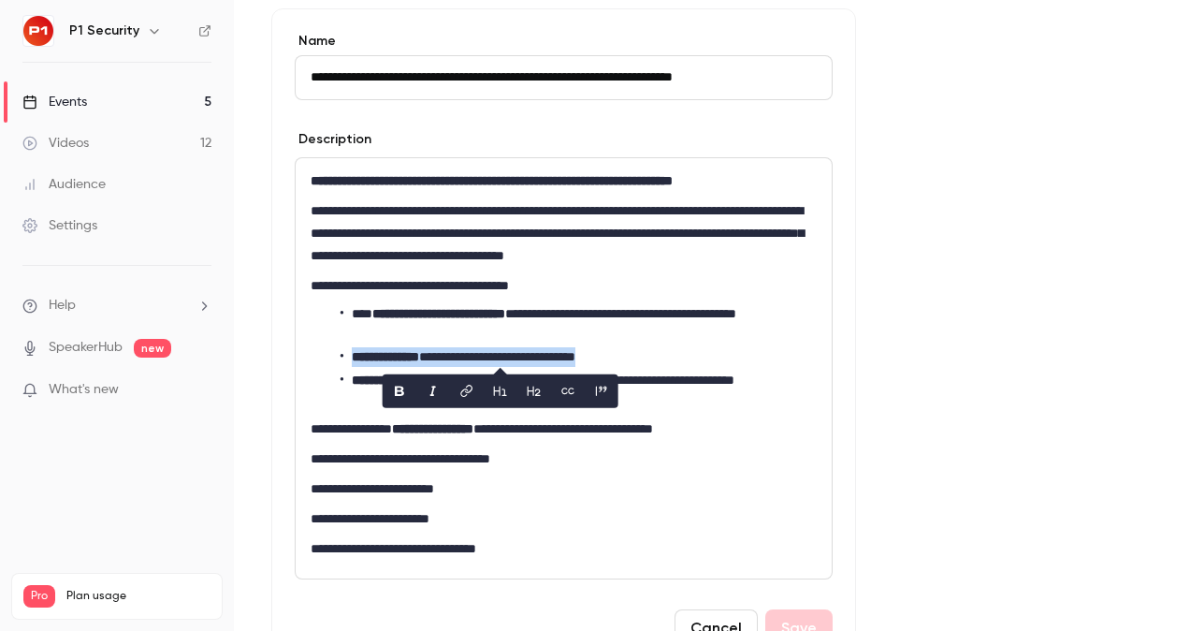
copy li "**********"
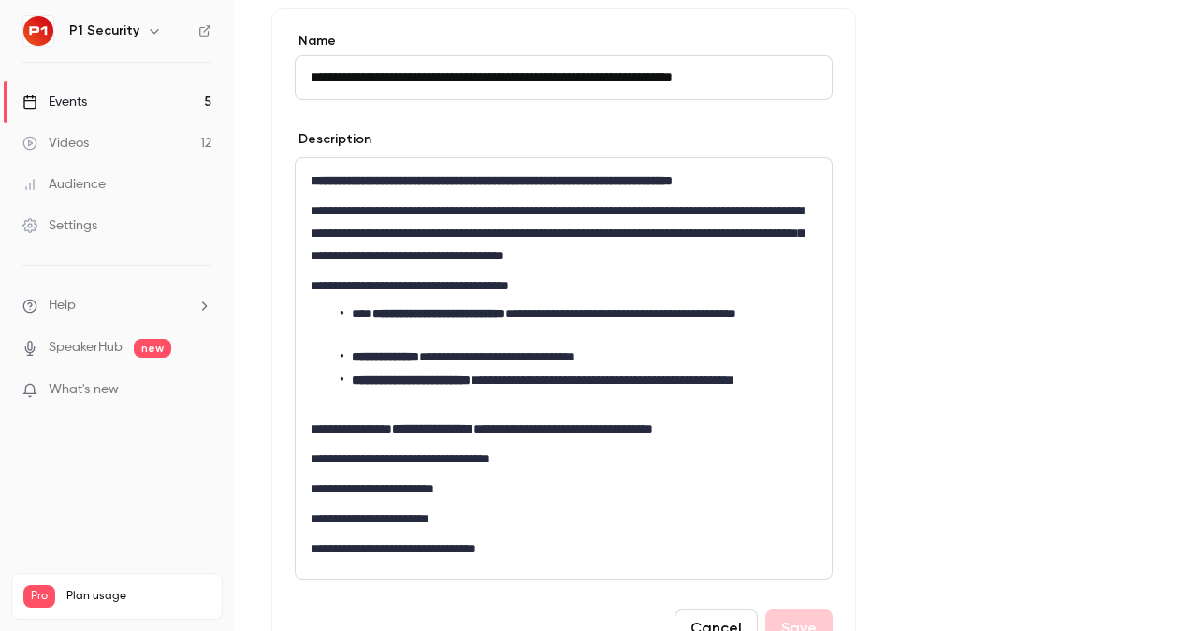
click at [363, 384] on strong "**********" at bounding box center [411, 379] width 119 height 13
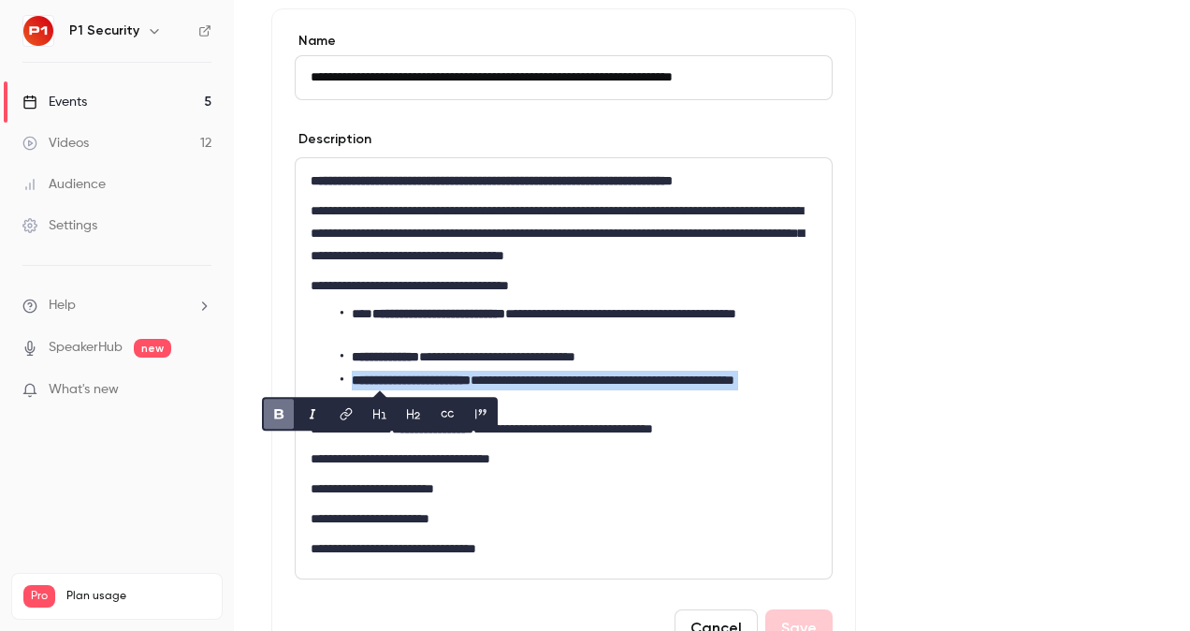
click at [363, 383] on strong "**********" at bounding box center [411, 379] width 119 height 13
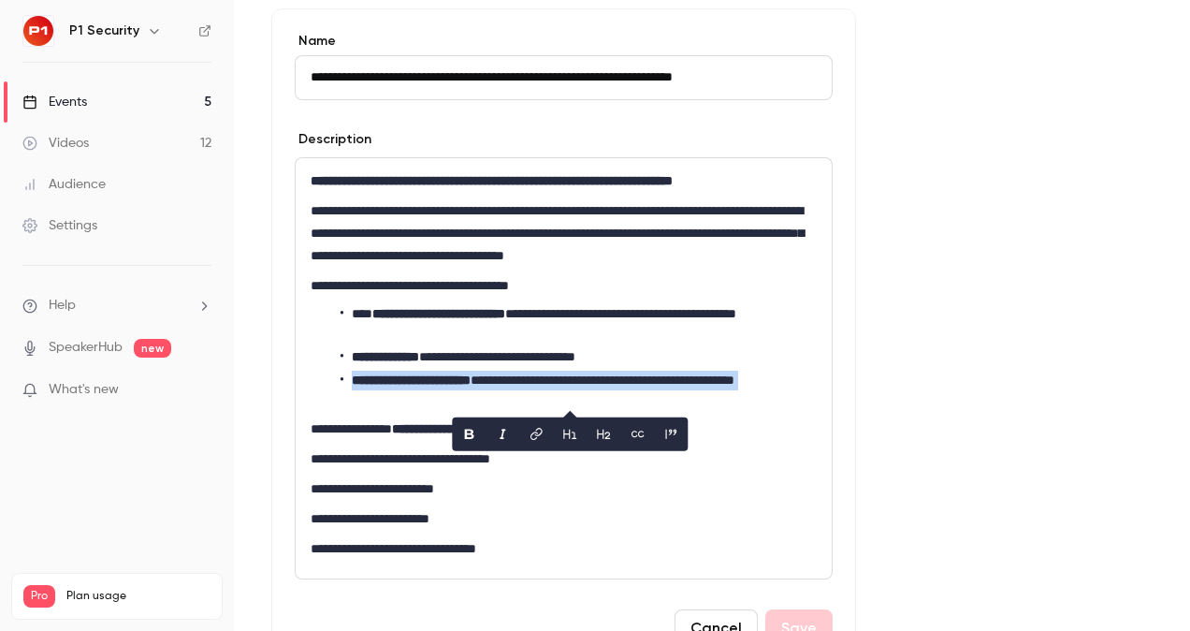
copy li "**********"
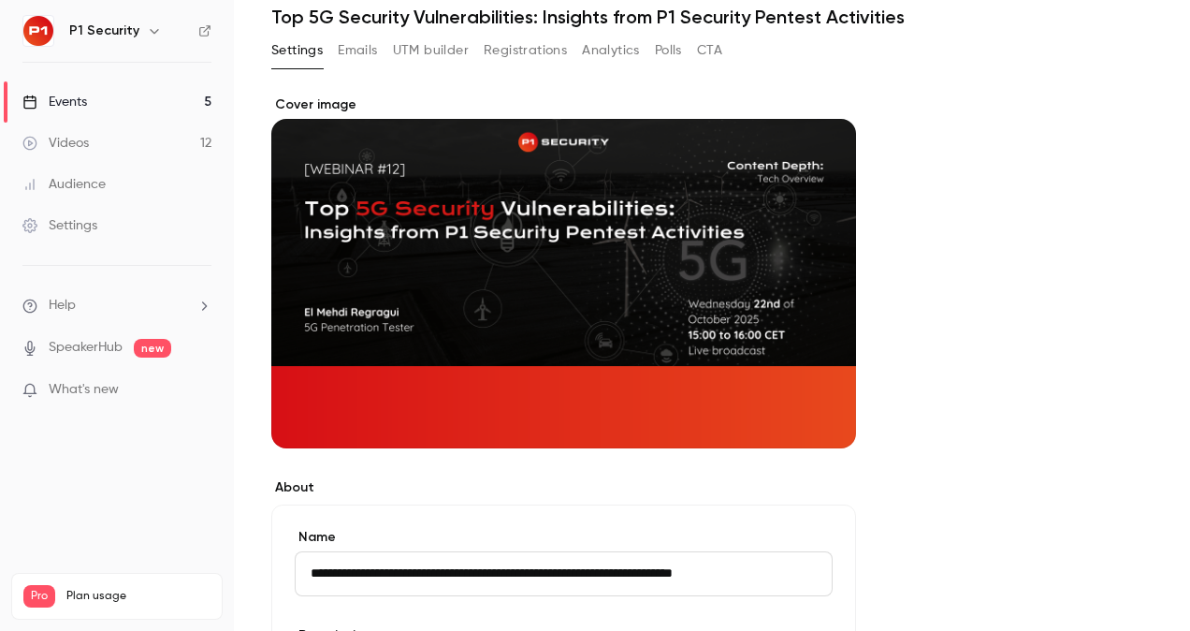
scroll to position [0, 0]
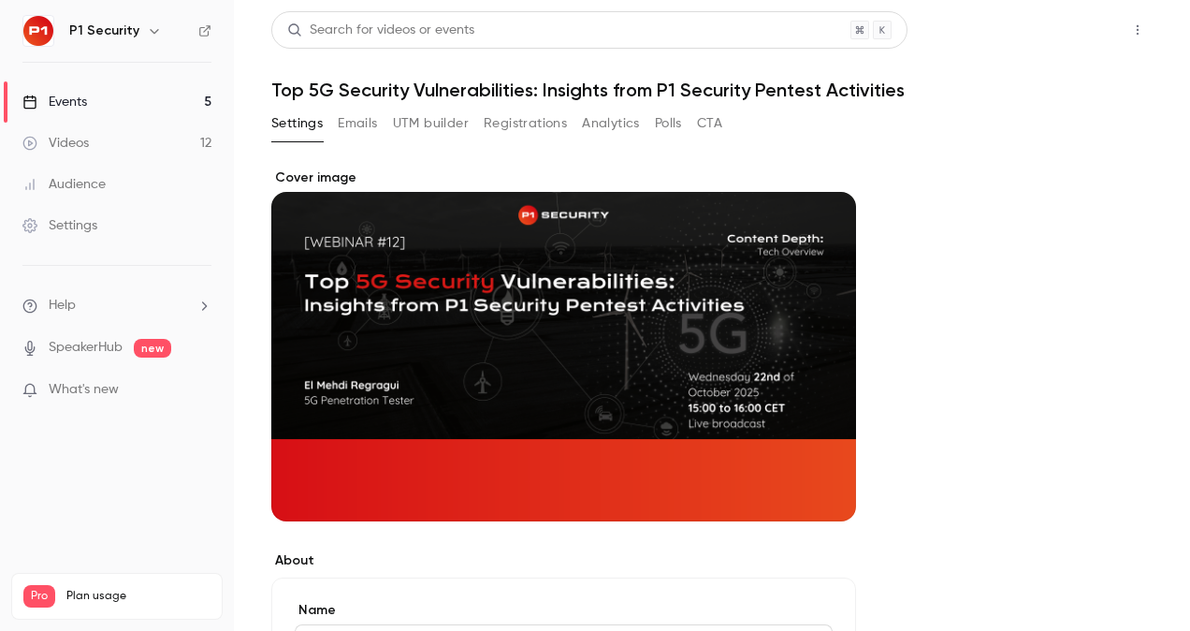
click at [1057, 21] on button "Share" at bounding box center [1071, 29] width 74 height 37
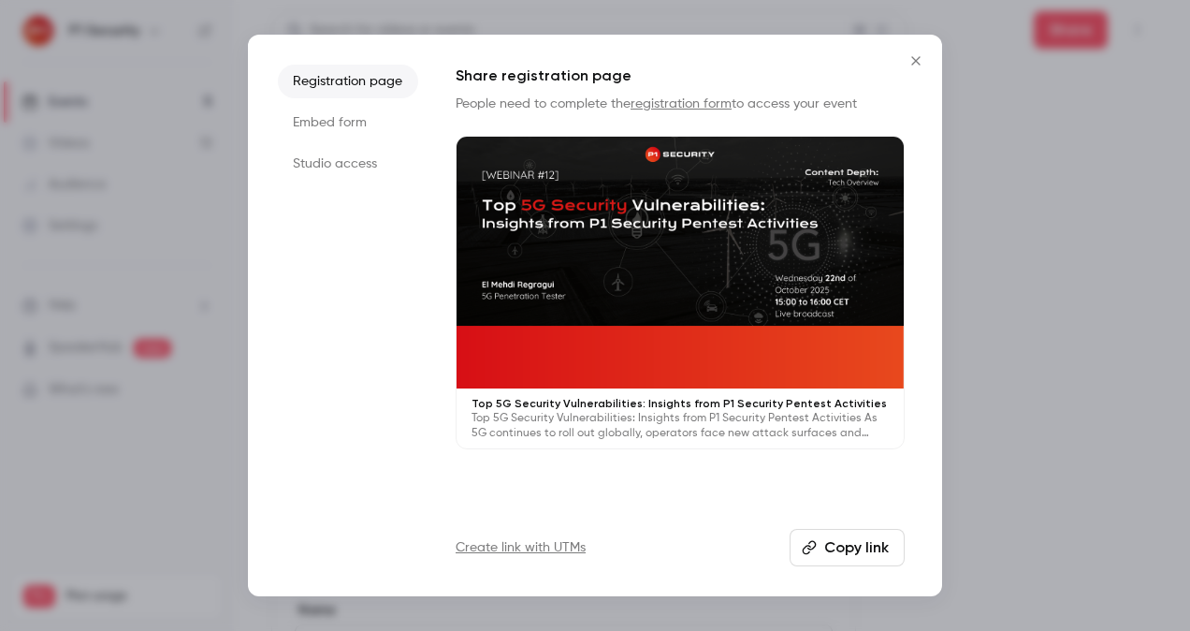
click at [847, 546] on button "Copy link" at bounding box center [847, 547] width 115 height 37
click at [1067, 342] on div at bounding box center [595, 315] width 1190 height 631
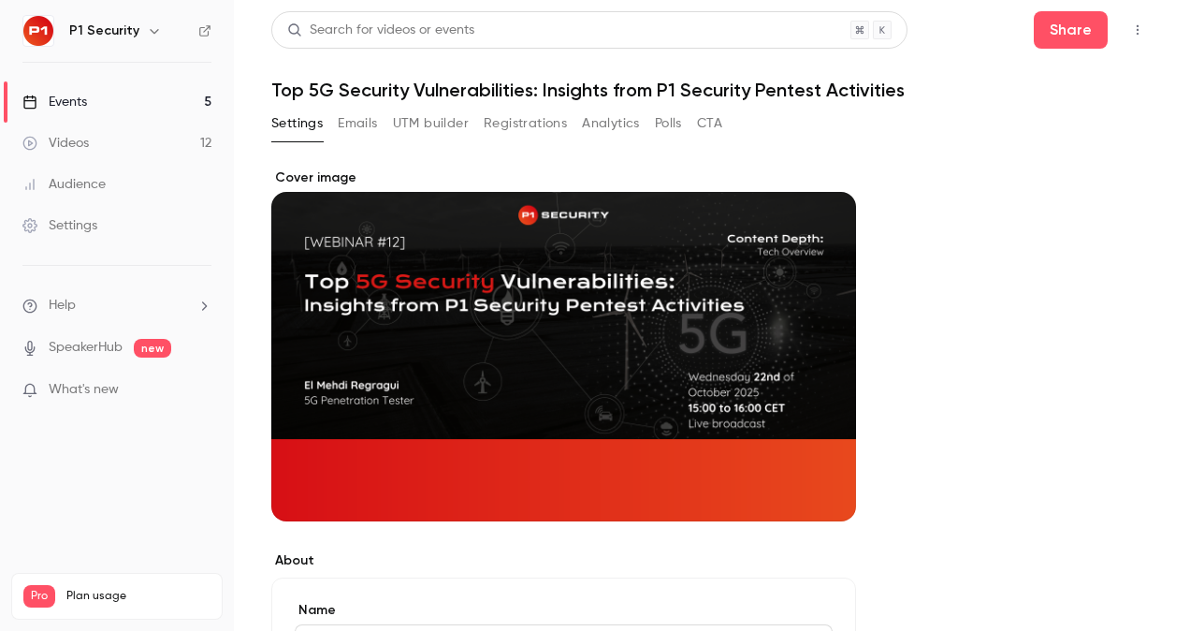
click at [561, 77] on header "Search for videos or events Share Top 5G Security Vulnerabilities: Insights fro…" at bounding box center [711, 56] width 881 height 90
drag, startPoint x: 561, startPoint y: 77, endPoint x: 556, endPoint y: 99, distance: 23.1
click at [556, 99] on h1 "Top 5G Security Vulnerabilities: Insights from P1 Security Pentest Activities" at bounding box center [711, 90] width 881 height 22
click at [556, 91] on h1 "Top 5G Security Vulnerabilities: Insights from P1 Security Pentest Activities" at bounding box center [711, 90] width 881 height 22
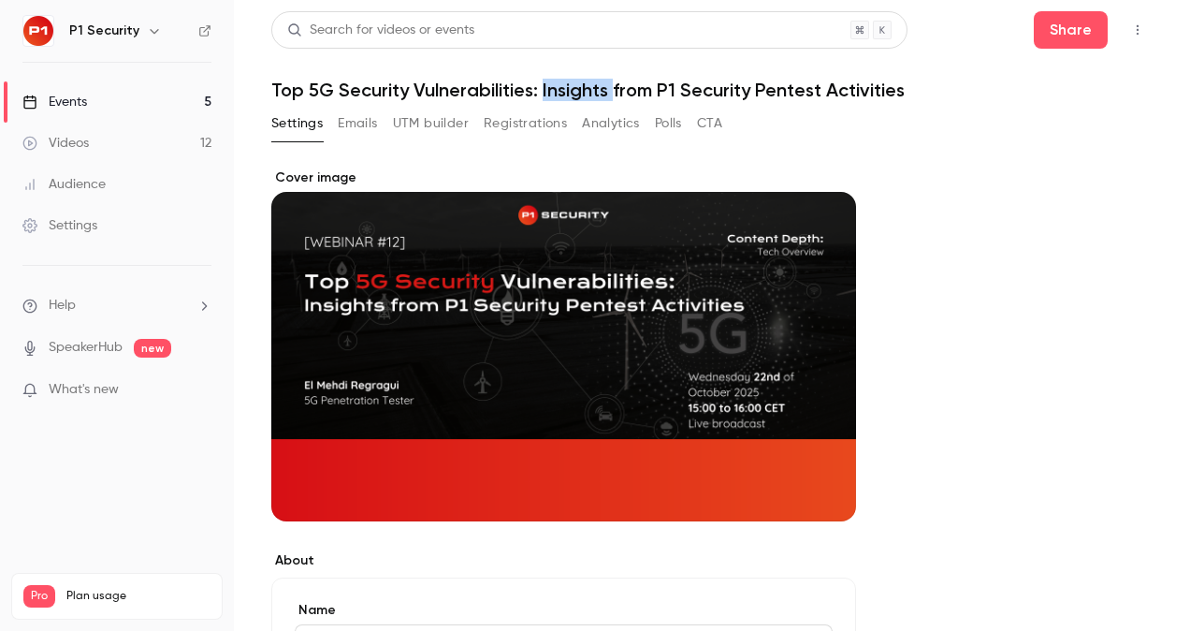
click at [556, 91] on h1 "Top 5G Security Vulnerabilities: Insights from P1 Security Pentest Activities" at bounding box center [711, 90] width 881 height 22
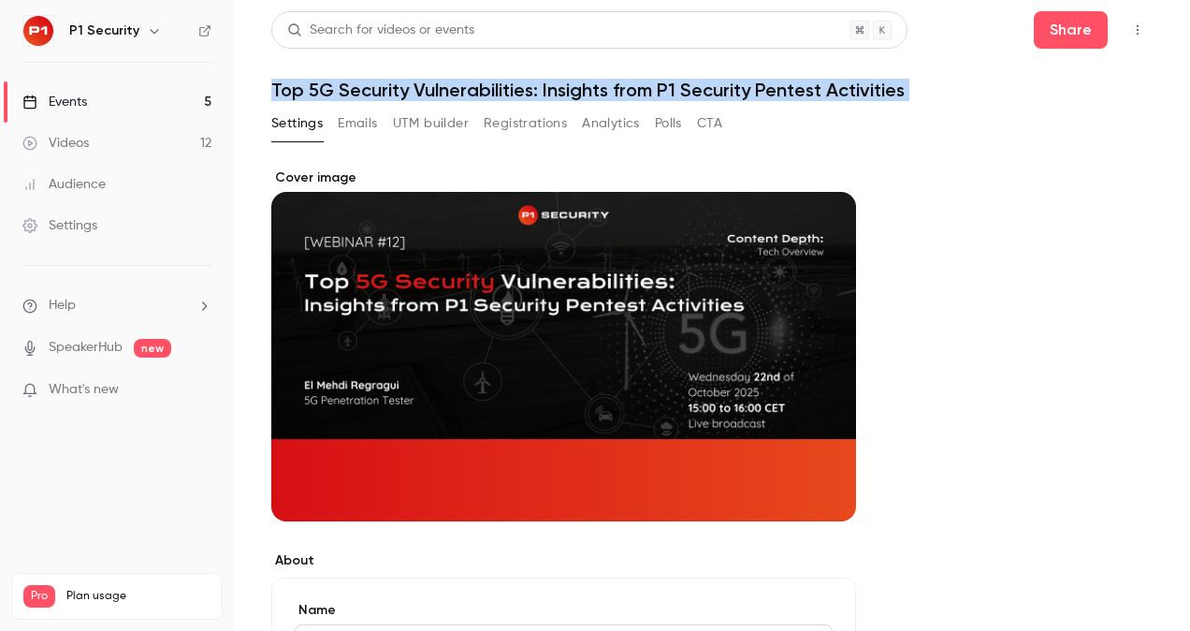
click at [556, 91] on h1 "Top 5G Security Vulnerabilities: Insights from P1 Security Pentest Activities" at bounding box center [711, 90] width 881 height 22
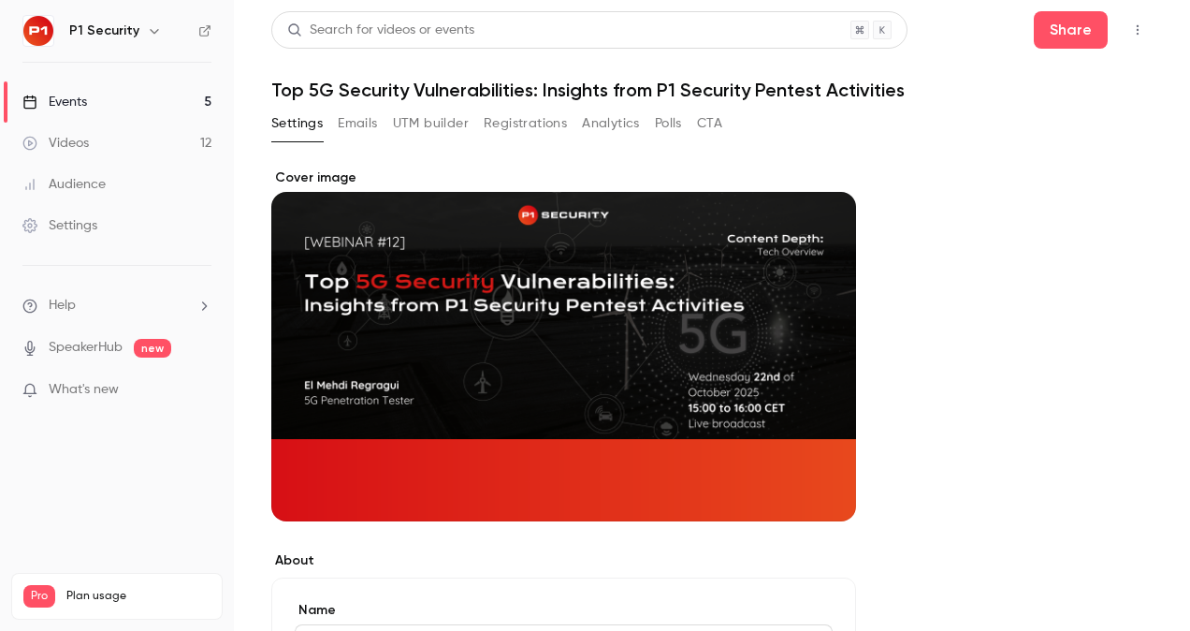
click at [1096, 29] on div "Share" at bounding box center [1093, 29] width 119 height 37
click at [1052, 33] on button "Share" at bounding box center [1071, 29] width 74 height 37
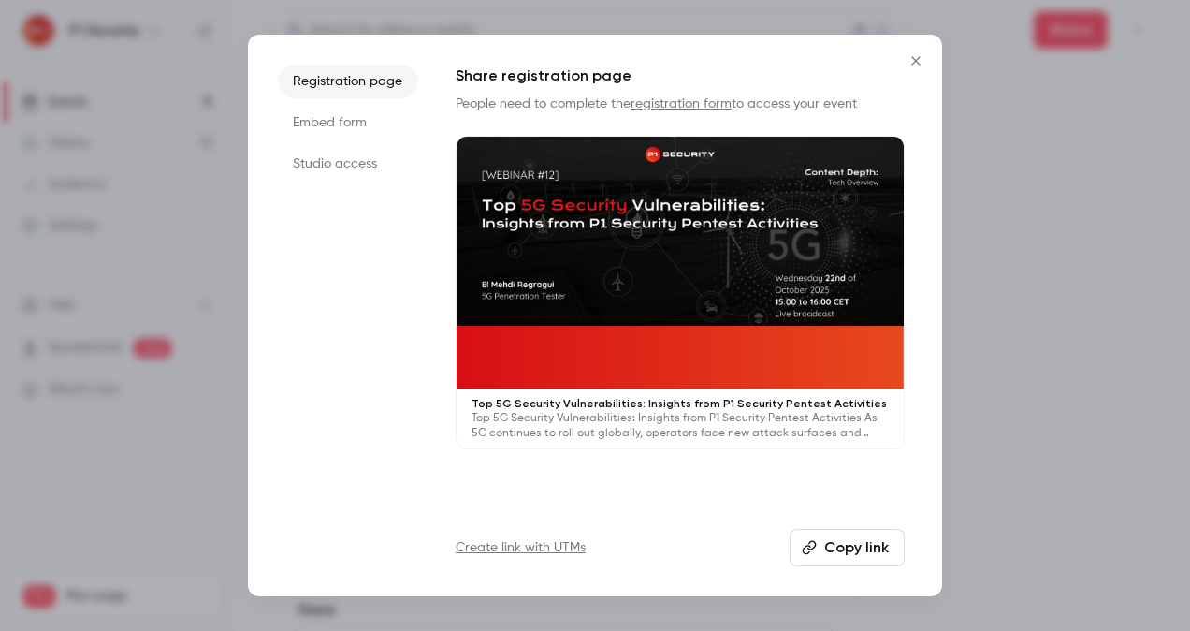
click at [848, 540] on button "Copy link" at bounding box center [847, 547] width 115 height 37
click at [1076, 337] on div at bounding box center [595, 315] width 1190 height 631
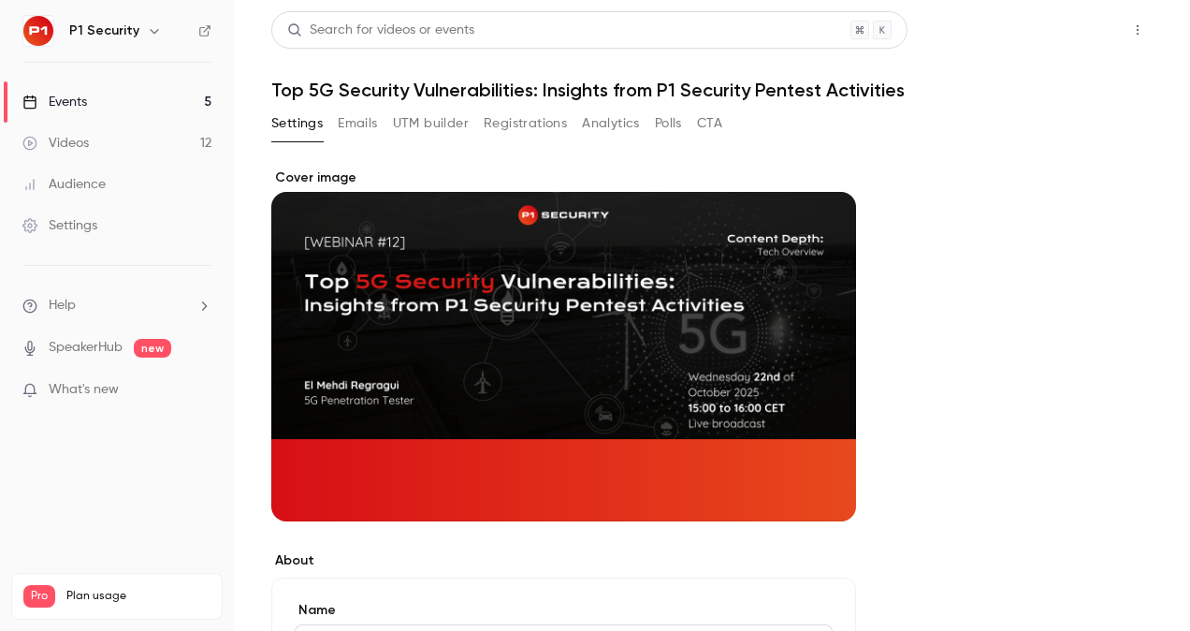
click at [1067, 22] on button "Share" at bounding box center [1071, 29] width 74 height 37
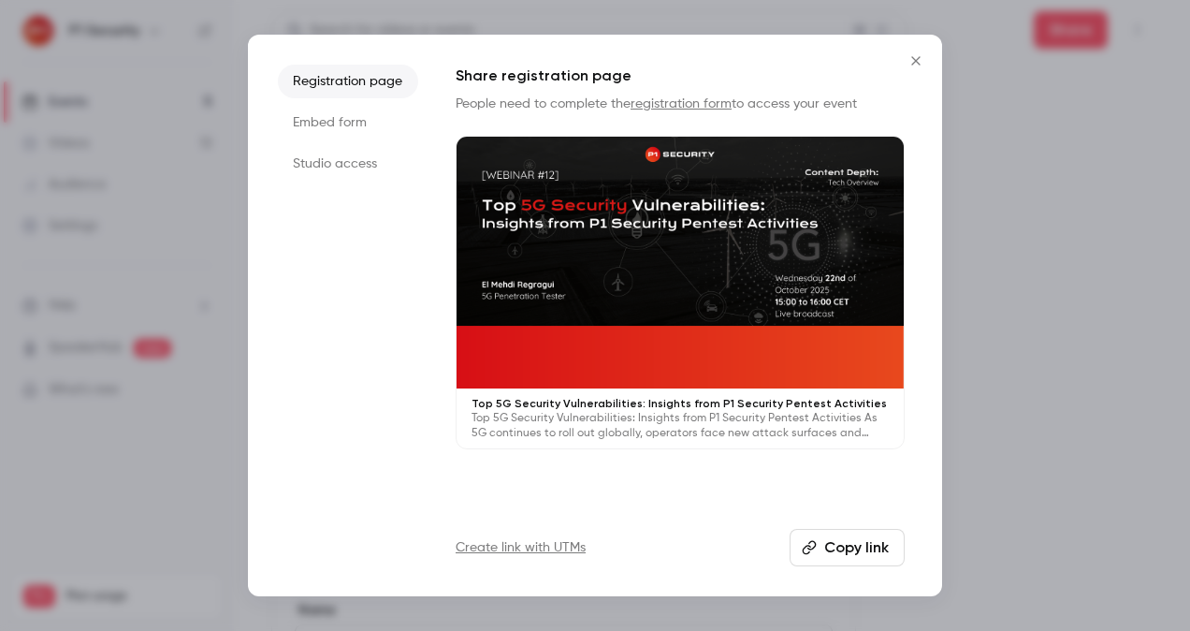
click at [887, 556] on button "Copy link" at bounding box center [847, 547] width 115 height 37
click at [1110, 313] on div at bounding box center [595, 315] width 1190 height 631
